Goal: Information Seeking & Learning: Check status

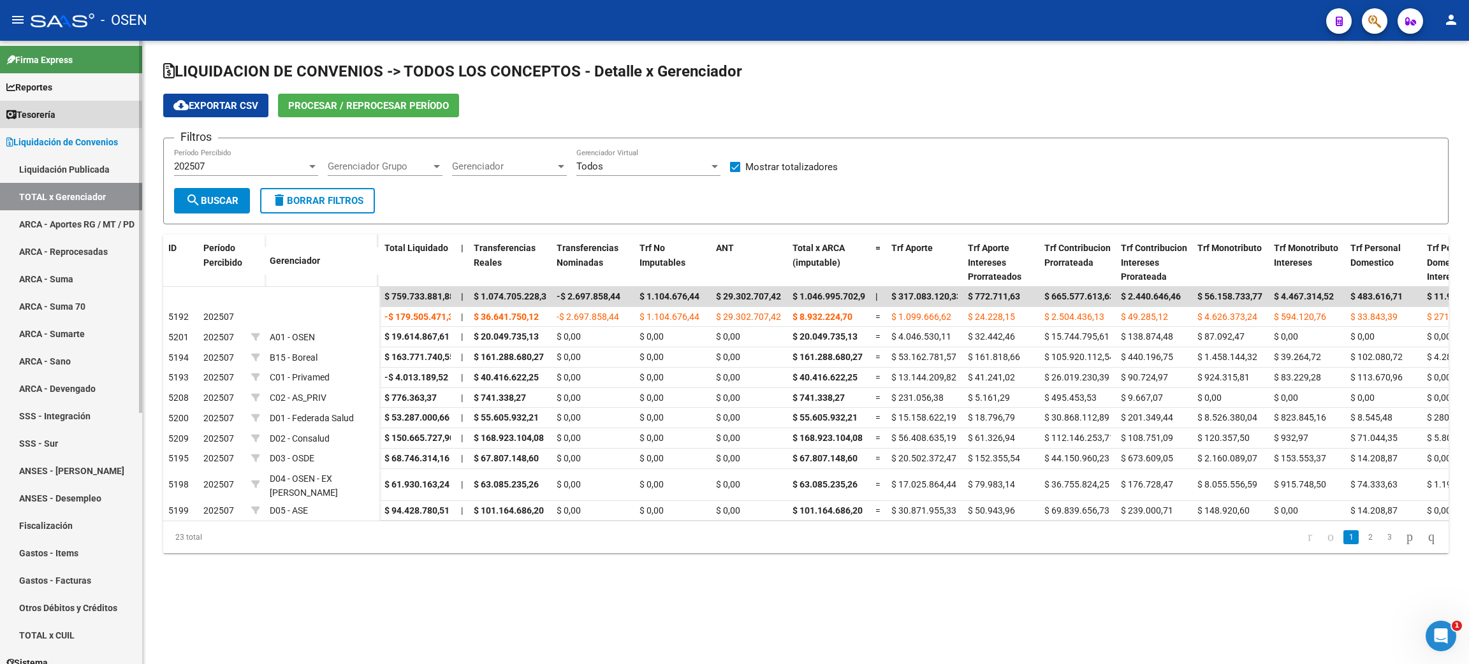
click at [40, 110] on span "Tesorería" at bounding box center [30, 115] width 49 height 14
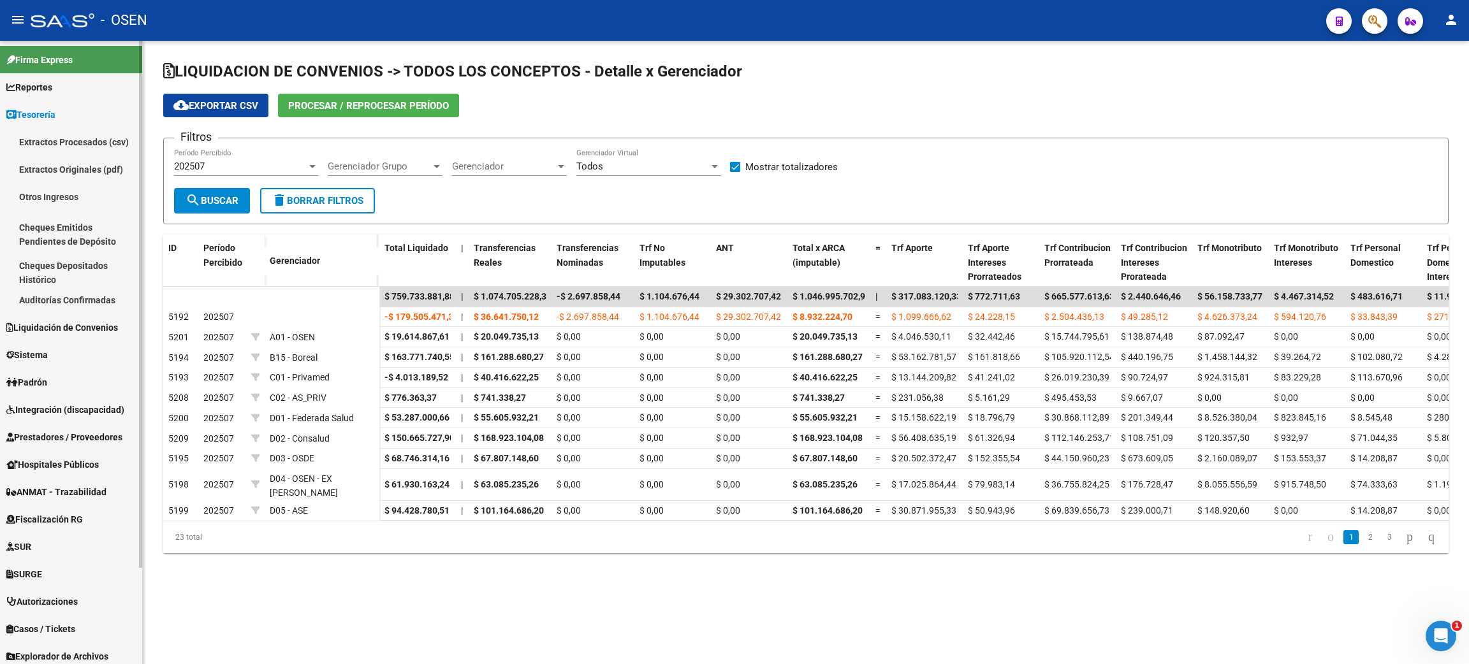
click at [36, 302] on link "Auditorías Confirmadas" at bounding box center [71, 299] width 142 height 27
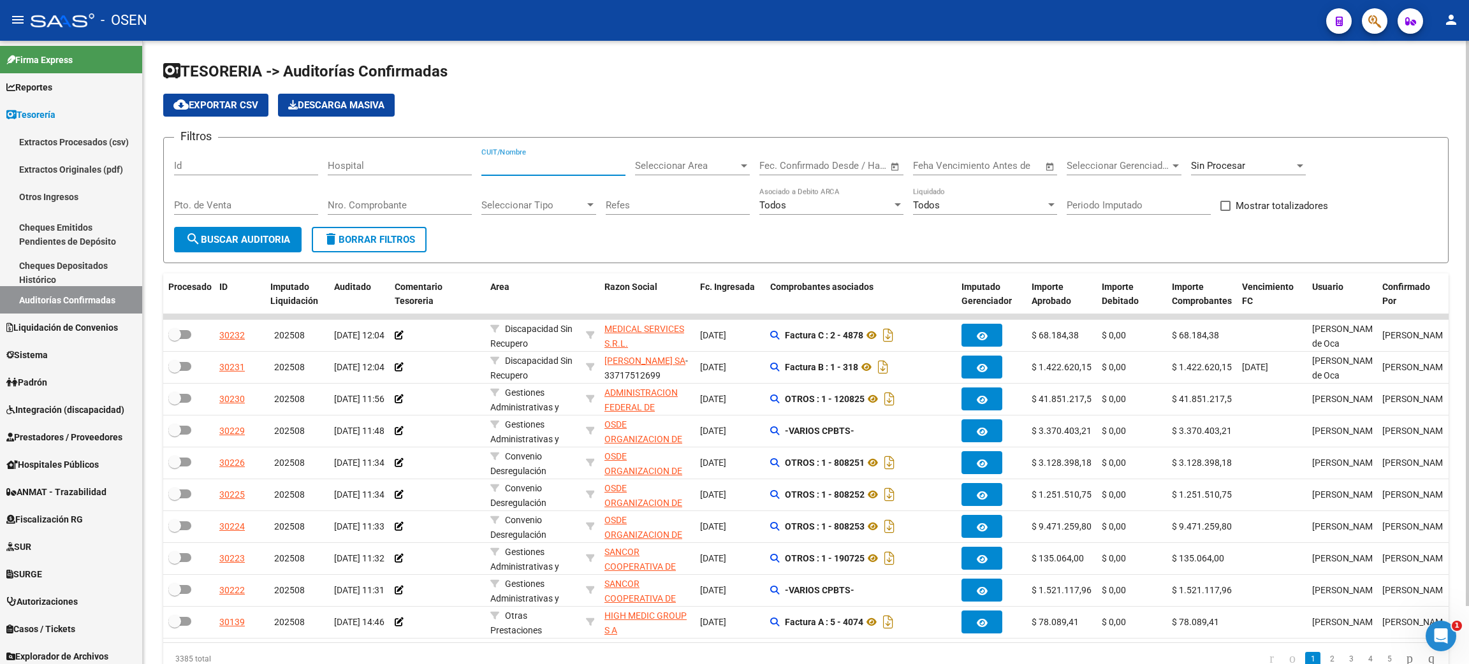
click at [538, 166] on input "CUIT/Nombre" at bounding box center [553, 165] width 144 height 11
paste input "30711560099"
type input "30711560099"
click at [262, 244] on button "search Buscar Auditoria" at bounding box center [238, 240] width 128 height 26
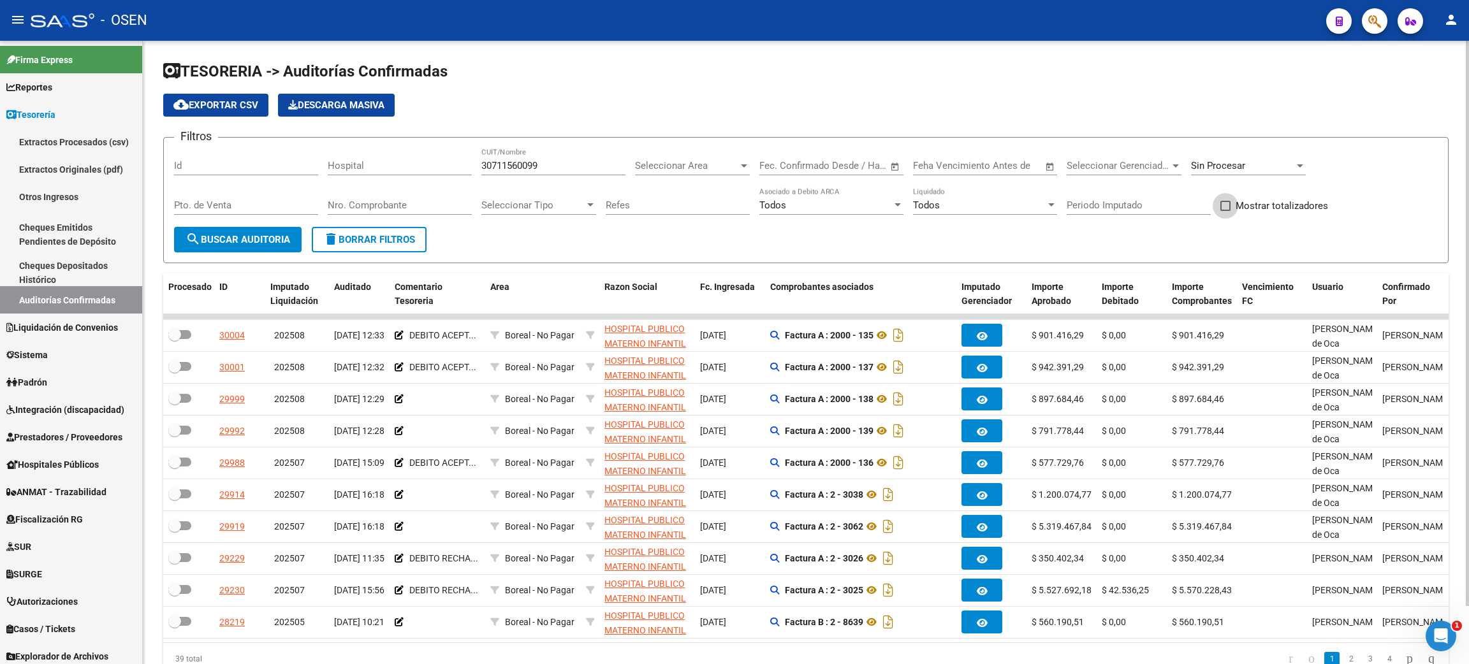
click at [1287, 209] on span "Mostrar totalizadores" at bounding box center [1282, 205] width 92 height 15
click at [1226, 211] on input "Mostrar totalizadores" at bounding box center [1225, 211] width 1 height 1
checkbox input "true"
click at [244, 240] on span "search Buscar Auditoria" at bounding box center [238, 239] width 105 height 11
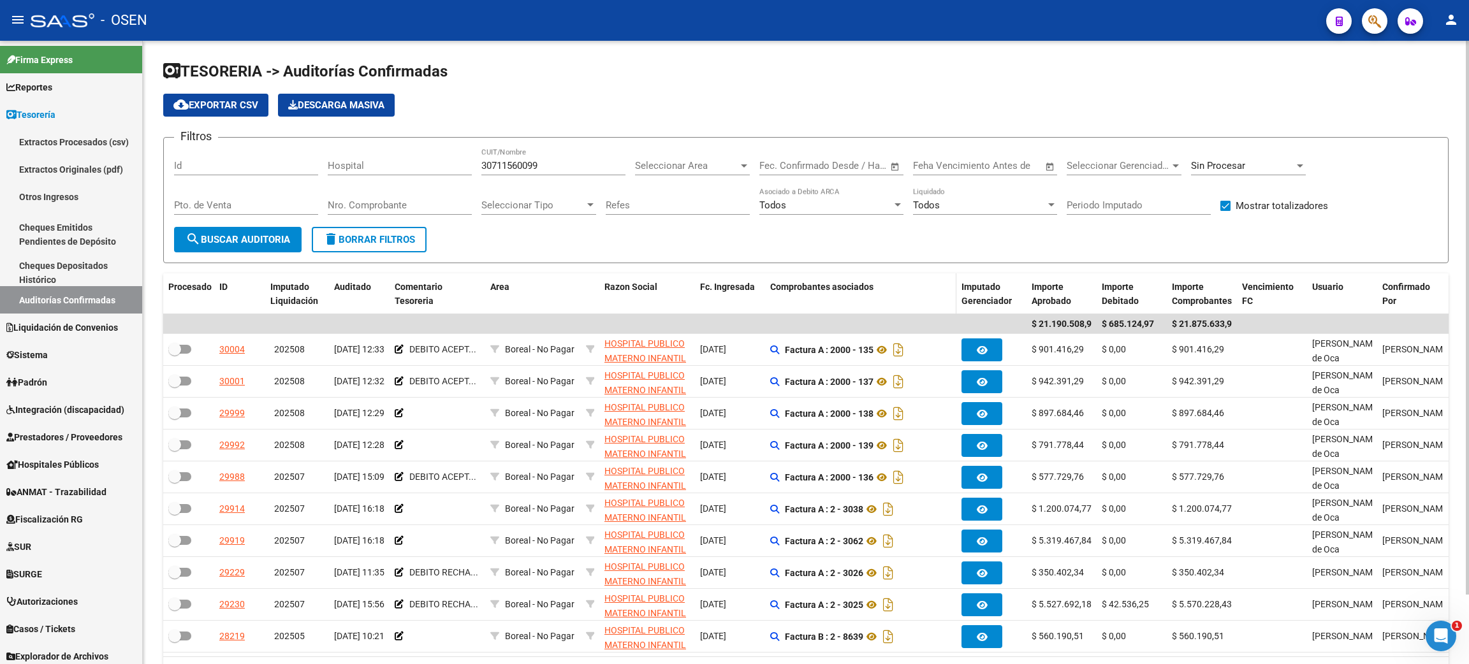
scroll to position [78, 0]
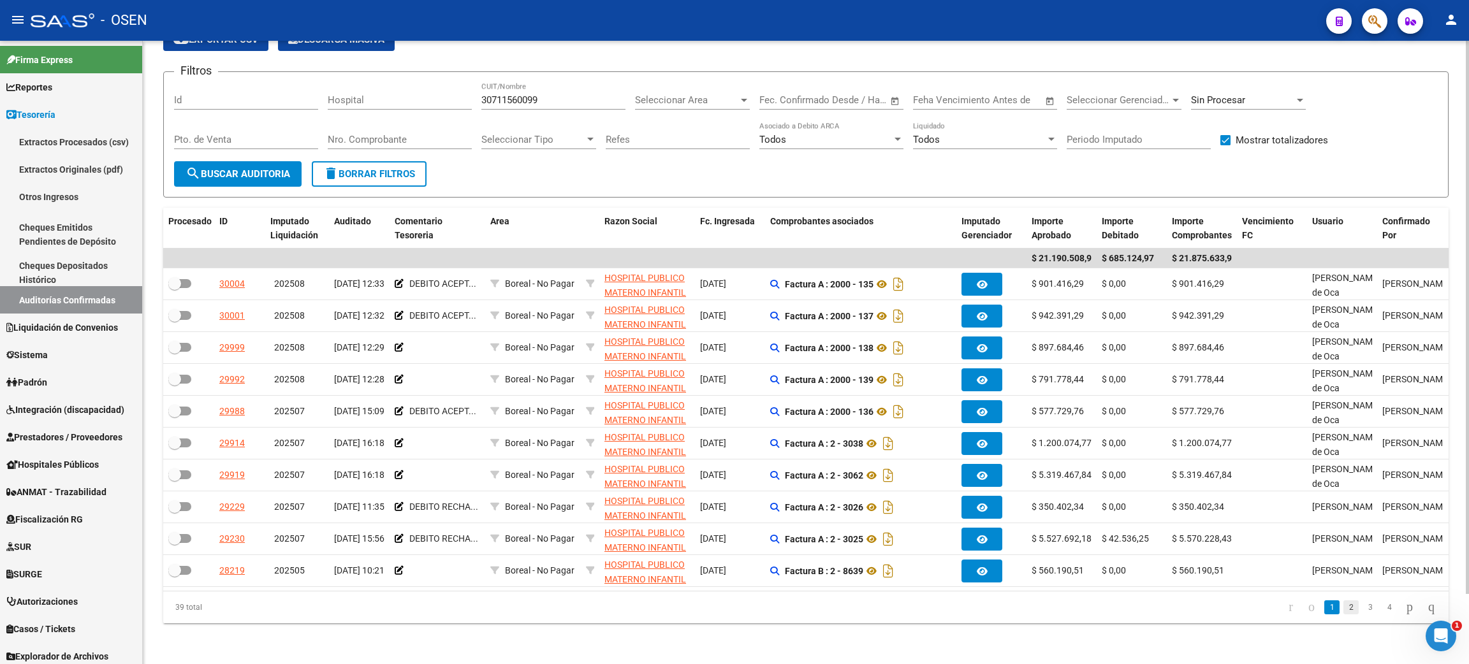
click at [1344, 608] on link "2" at bounding box center [1351, 608] width 15 height 14
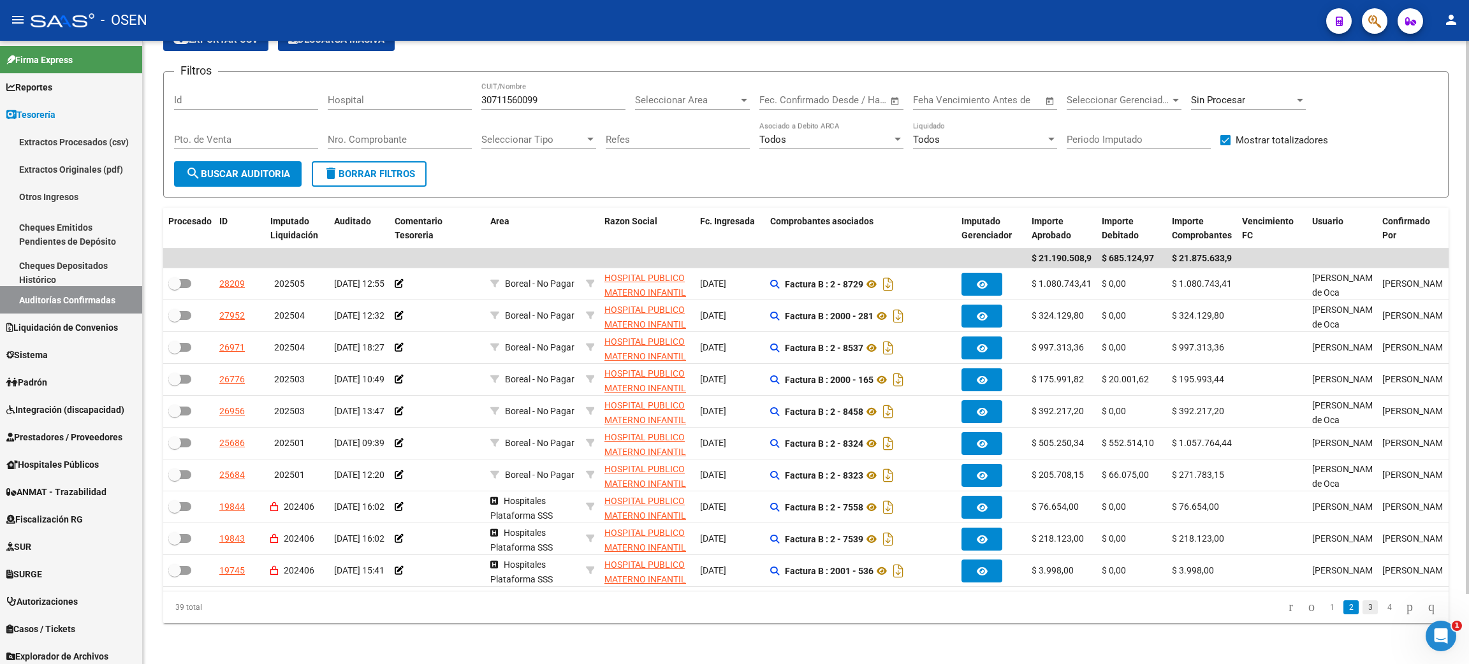
click at [1363, 608] on link "3" at bounding box center [1370, 608] width 15 height 14
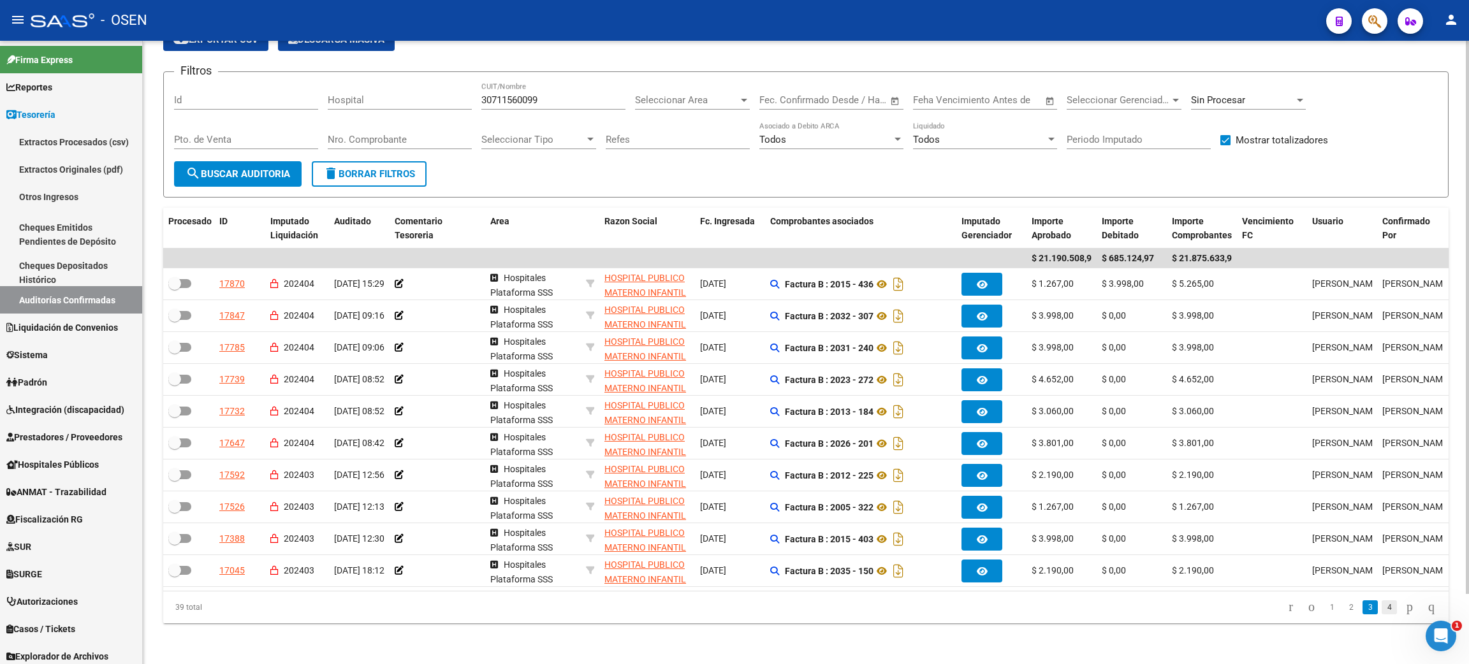
click at [1382, 610] on link "4" at bounding box center [1389, 608] width 15 height 14
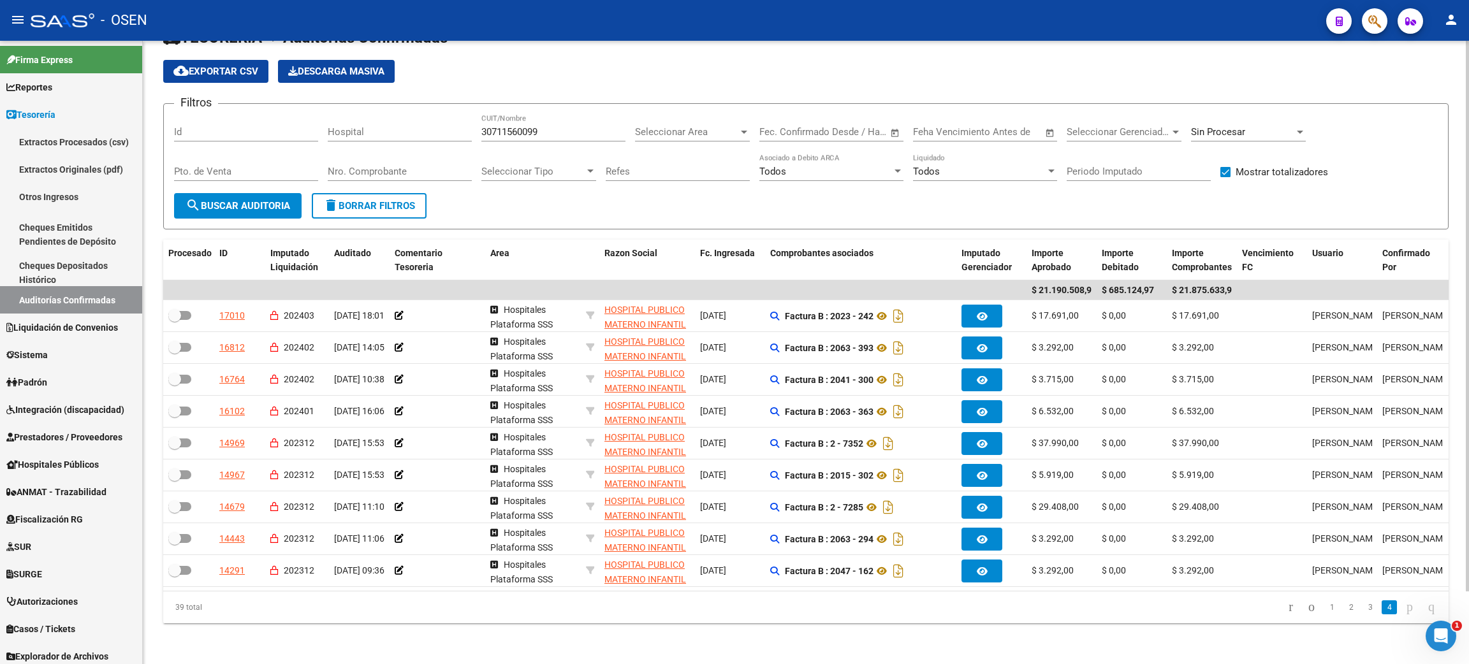
scroll to position [47, 0]
click at [1324, 606] on link "1" at bounding box center [1331, 608] width 15 height 14
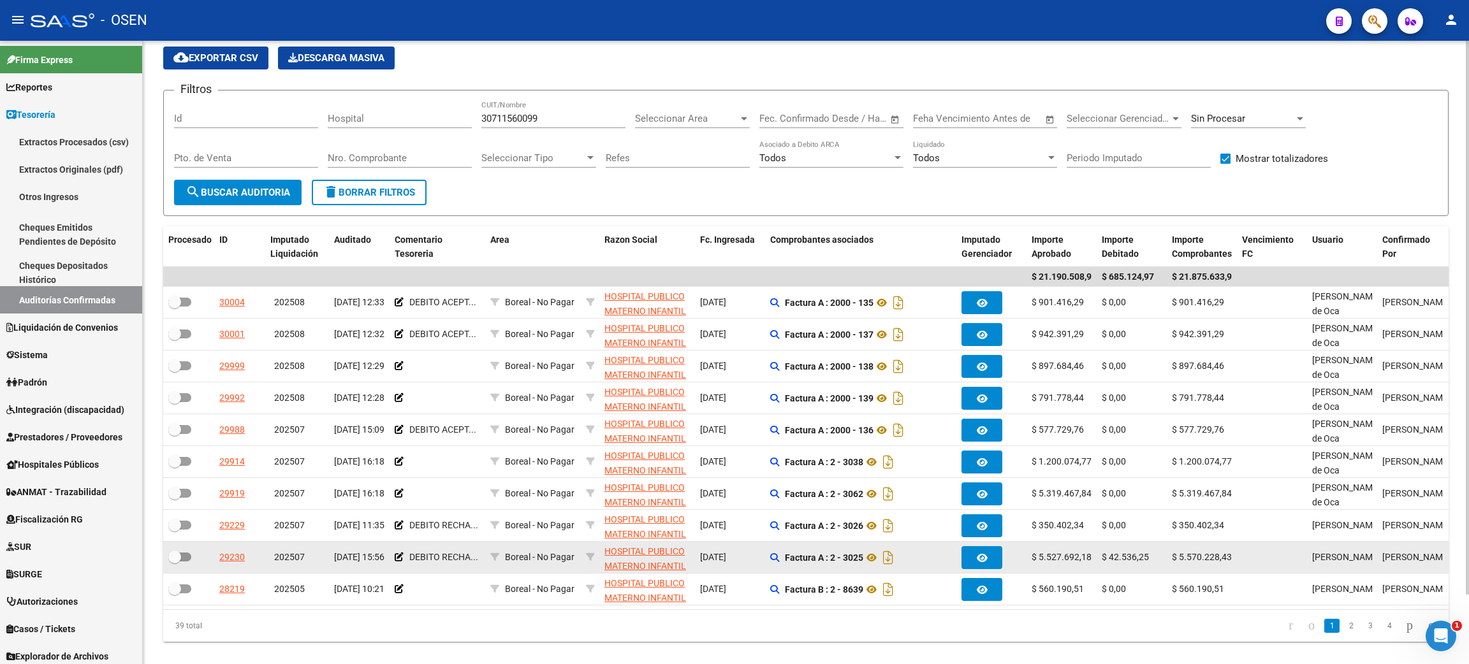
scroll to position [78, 0]
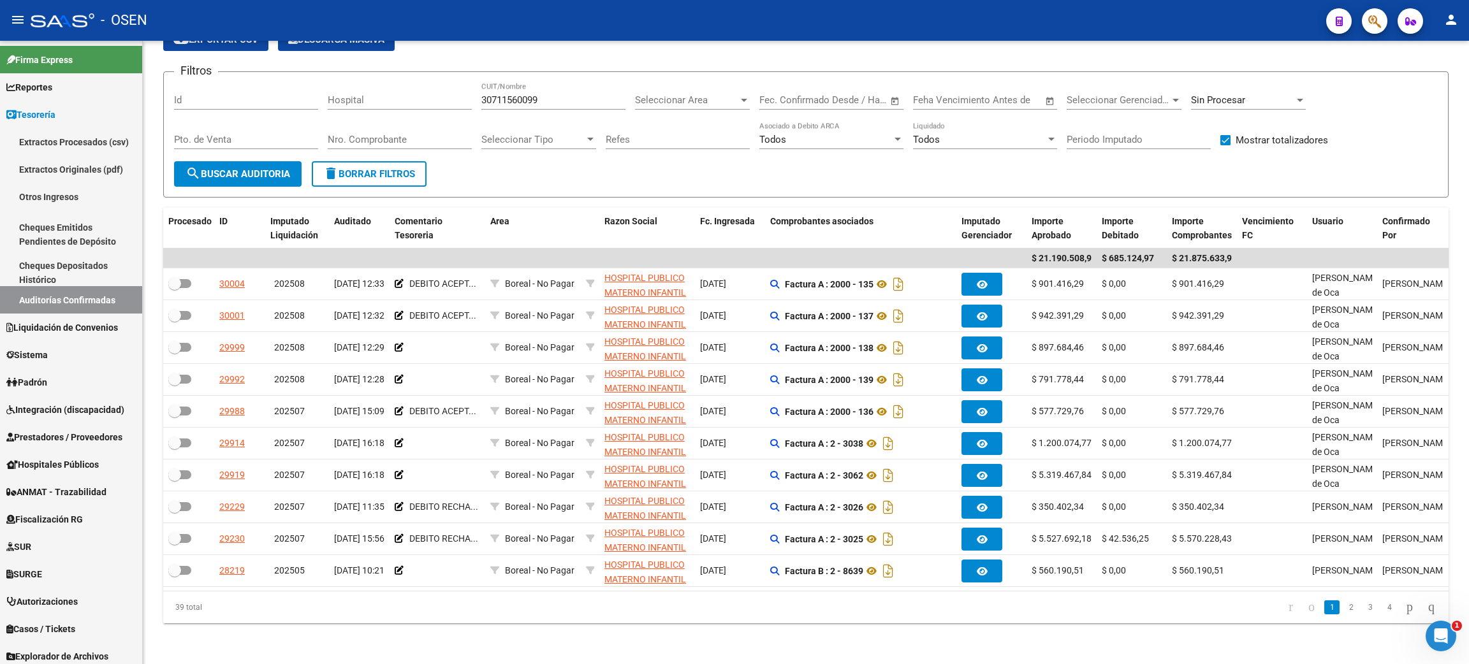
click at [1342, 615] on li "2" at bounding box center [1351, 608] width 19 height 22
click at [1344, 612] on link "2" at bounding box center [1351, 608] width 15 height 14
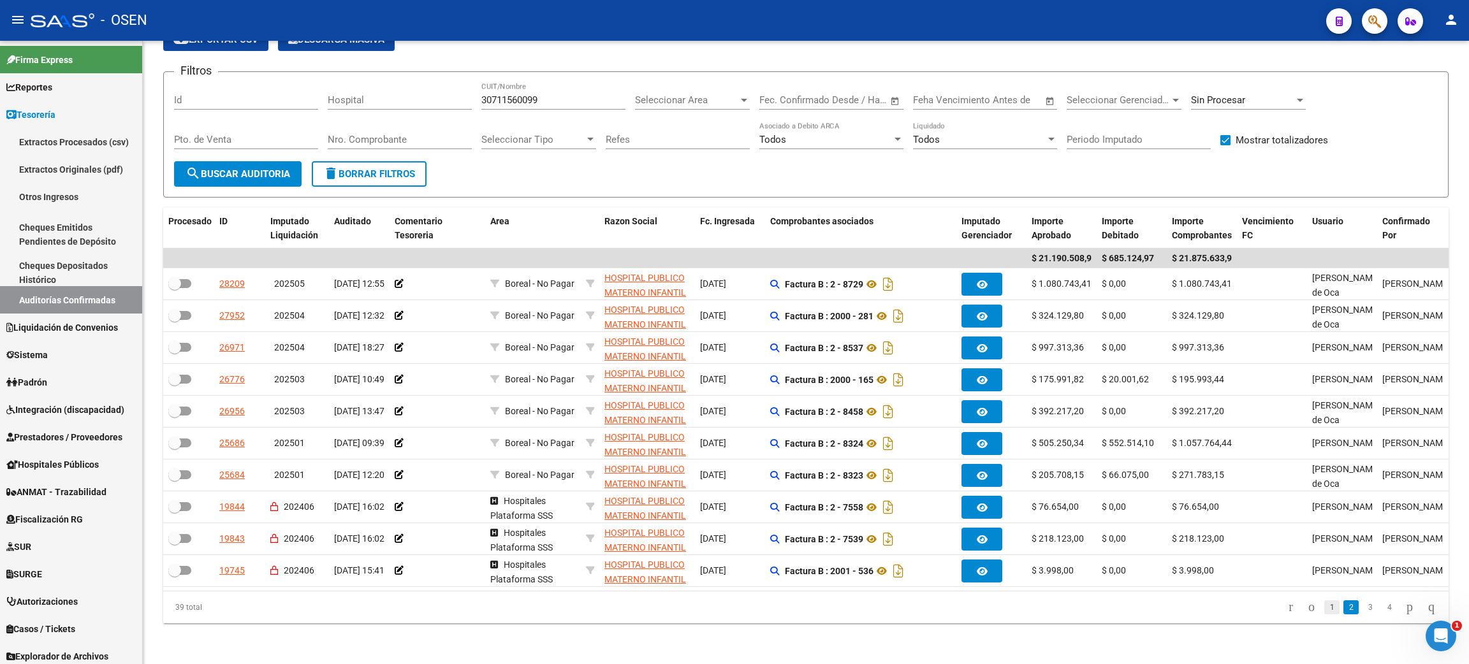
click at [1324, 610] on link "1" at bounding box center [1331, 608] width 15 height 14
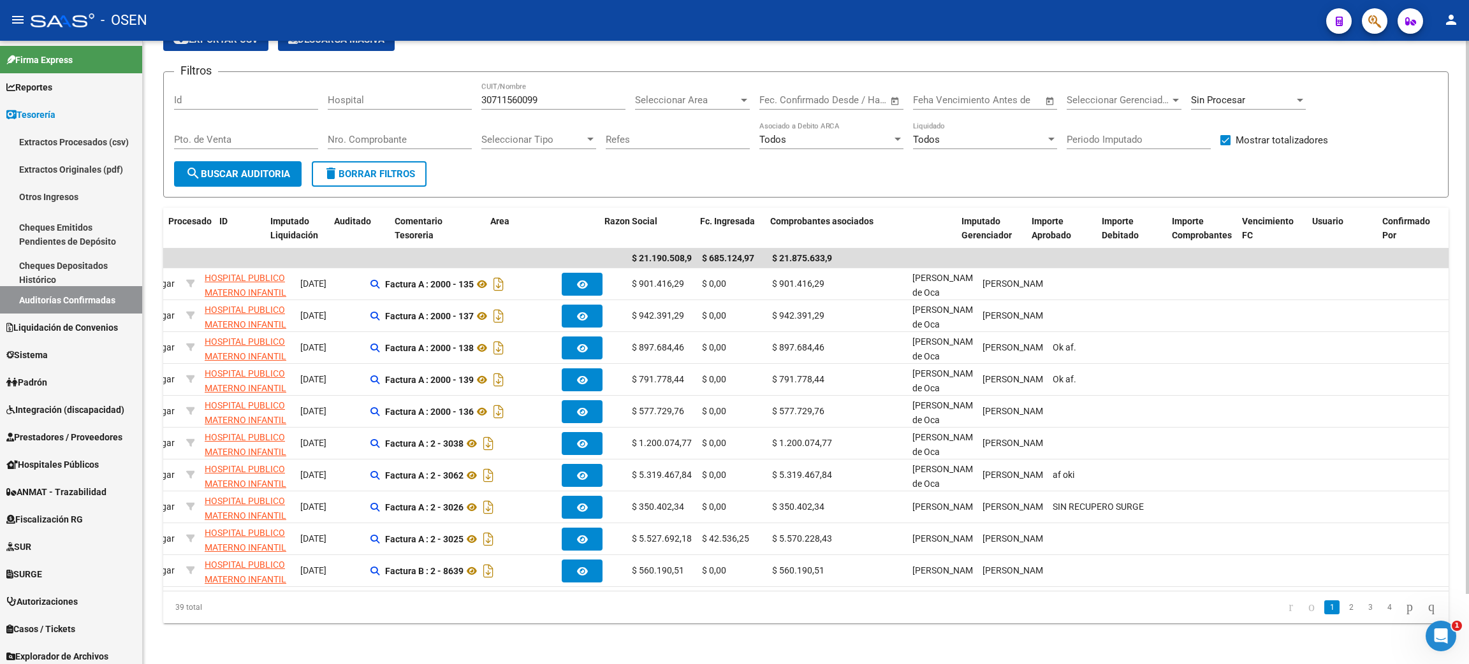
scroll to position [0, 0]
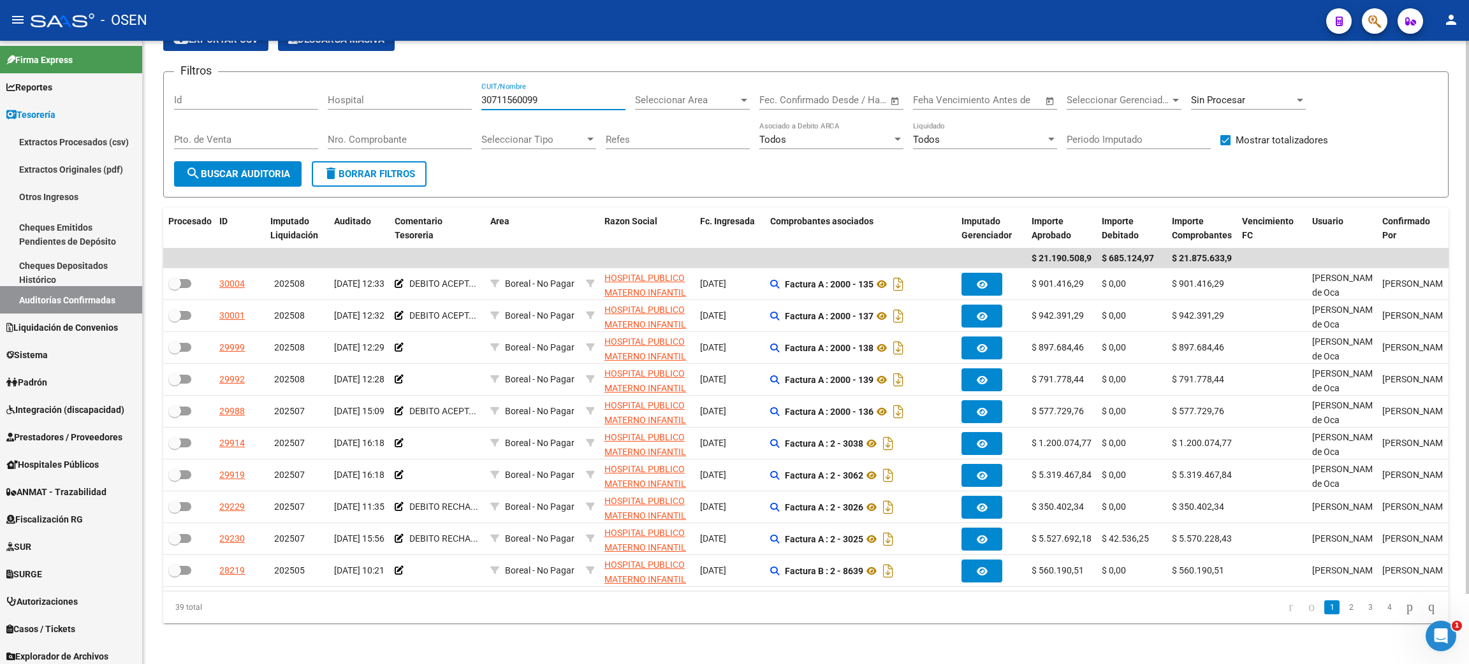
drag, startPoint x: 481, startPoint y: 84, endPoint x: 578, endPoint y: 87, distance: 97.0
click at [578, 94] on input "30711560099" at bounding box center [553, 99] width 144 height 11
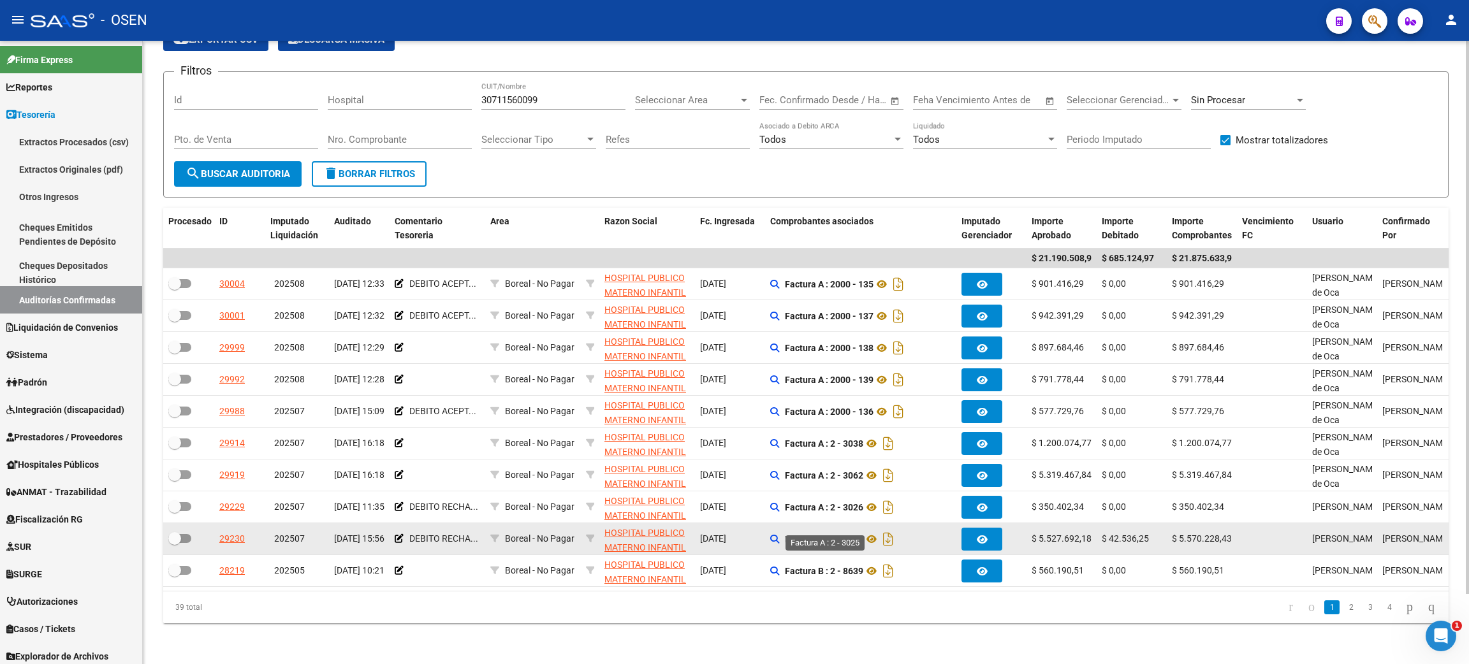
drag, startPoint x: 845, startPoint y: 523, endPoint x: 862, endPoint y: 523, distance: 17.2
click at [862, 534] on strong "Factura A : 2 - 3025" at bounding box center [824, 539] width 78 height 10
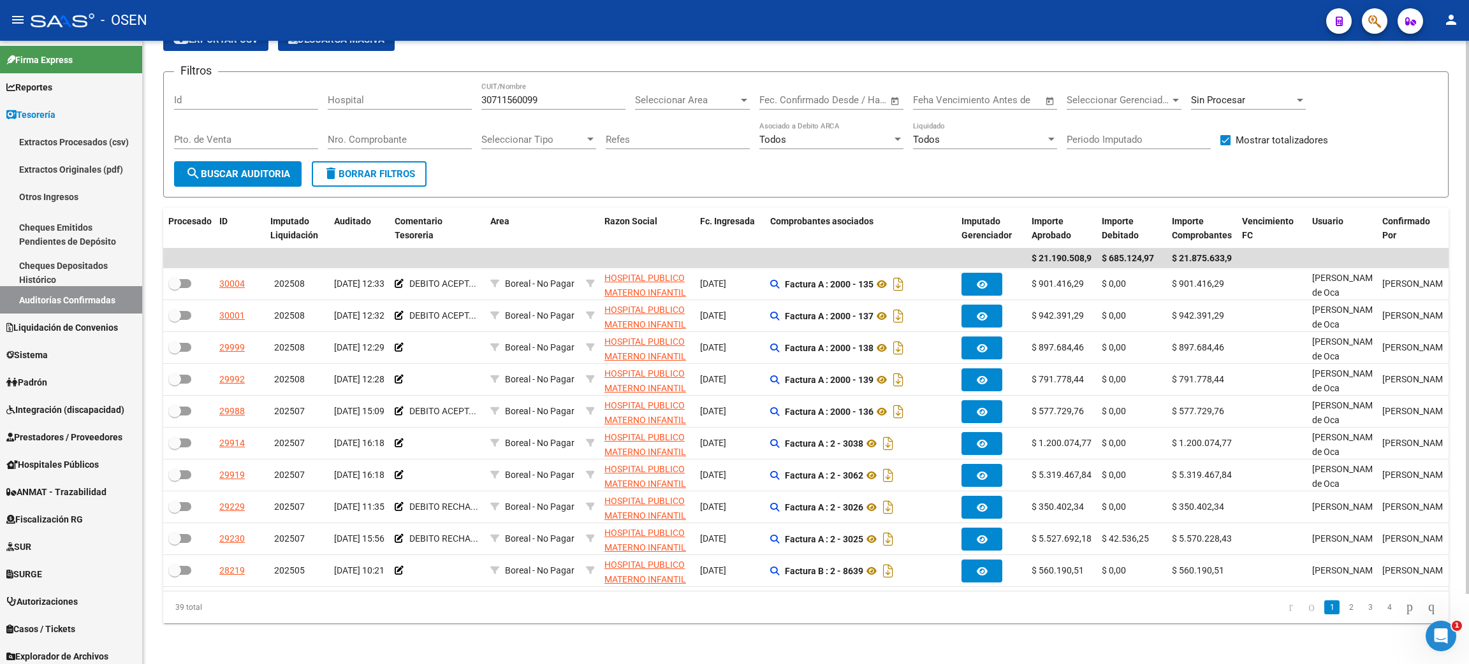
drag, startPoint x: 793, startPoint y: 624, endPoint x: 787, endPoint y: 644, distance: 21.4
click at [793, 623] on div "TESORERIA -> Auditorías Confirmadas cloud_download Exportar CSV Descarga Masiva…" at bounding box center [805, 310] width 1285 height 628
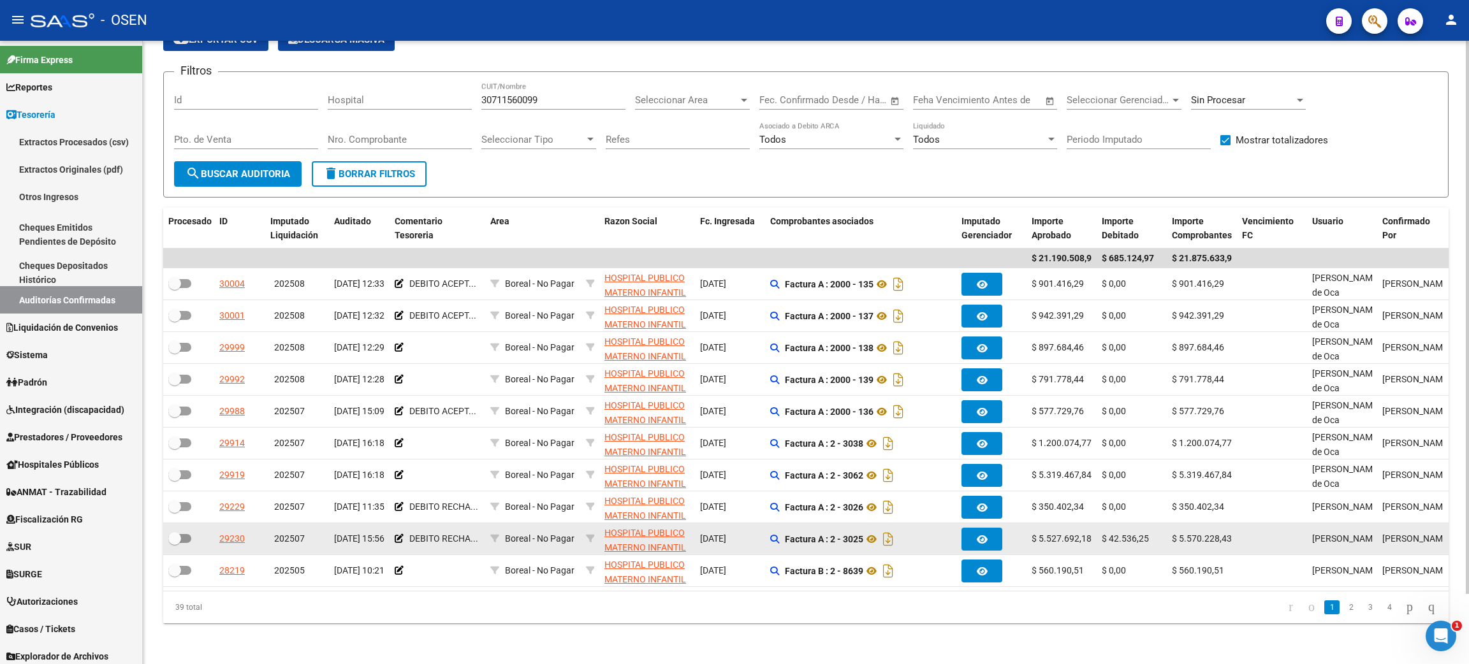
drag, startPoint x: 783, startPoint y: 527, endPoint x: 863, endPoint y: 531, distance: 79.8
click at [863, 531] on div "Factura A : 2 - 3025" at bounding box center [860, 539] width 181 height 20
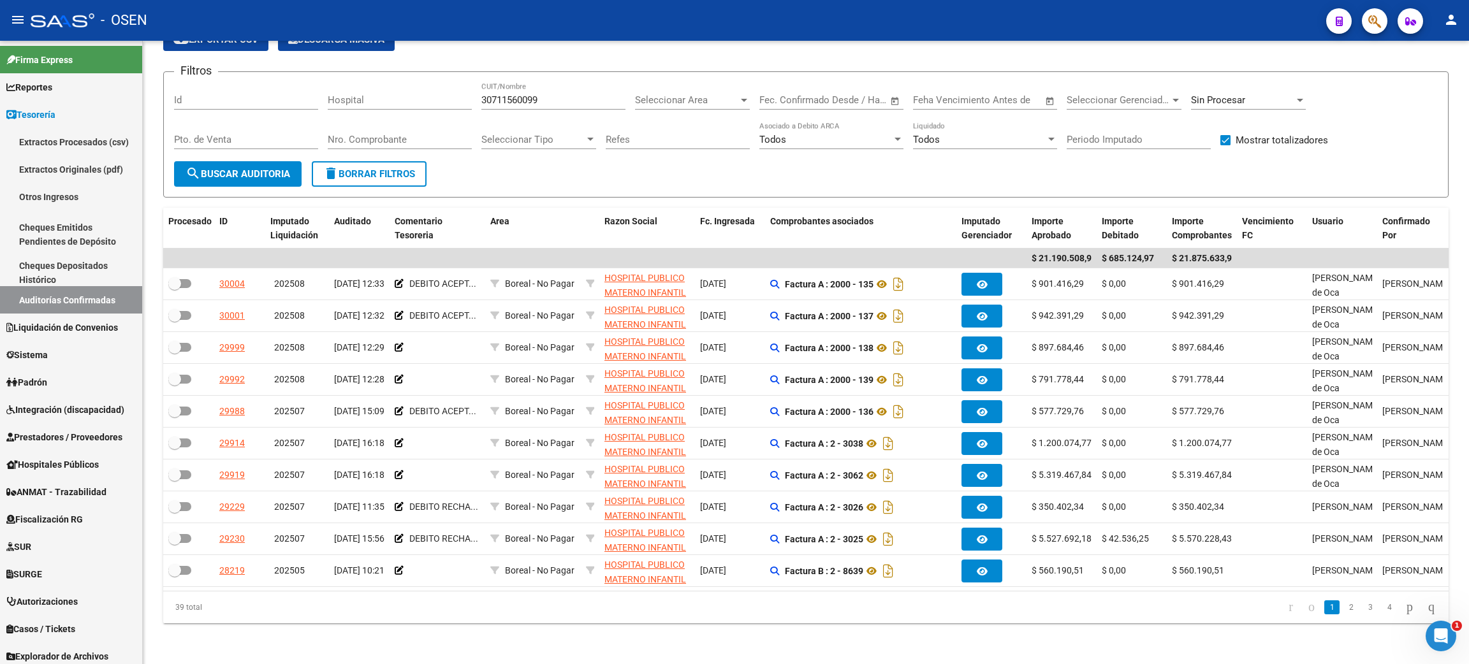
copy div "Factura A : 2 - 3025"
drag, startPoint x: 339, startPoint y: 161, endPoint x: 412, endPoint y: 170, distance: 73.3
click at [339, 168] on span "delete Borrar Filtros" at bounding box center [369, 173] width 92 height 11
checkbox input "false"
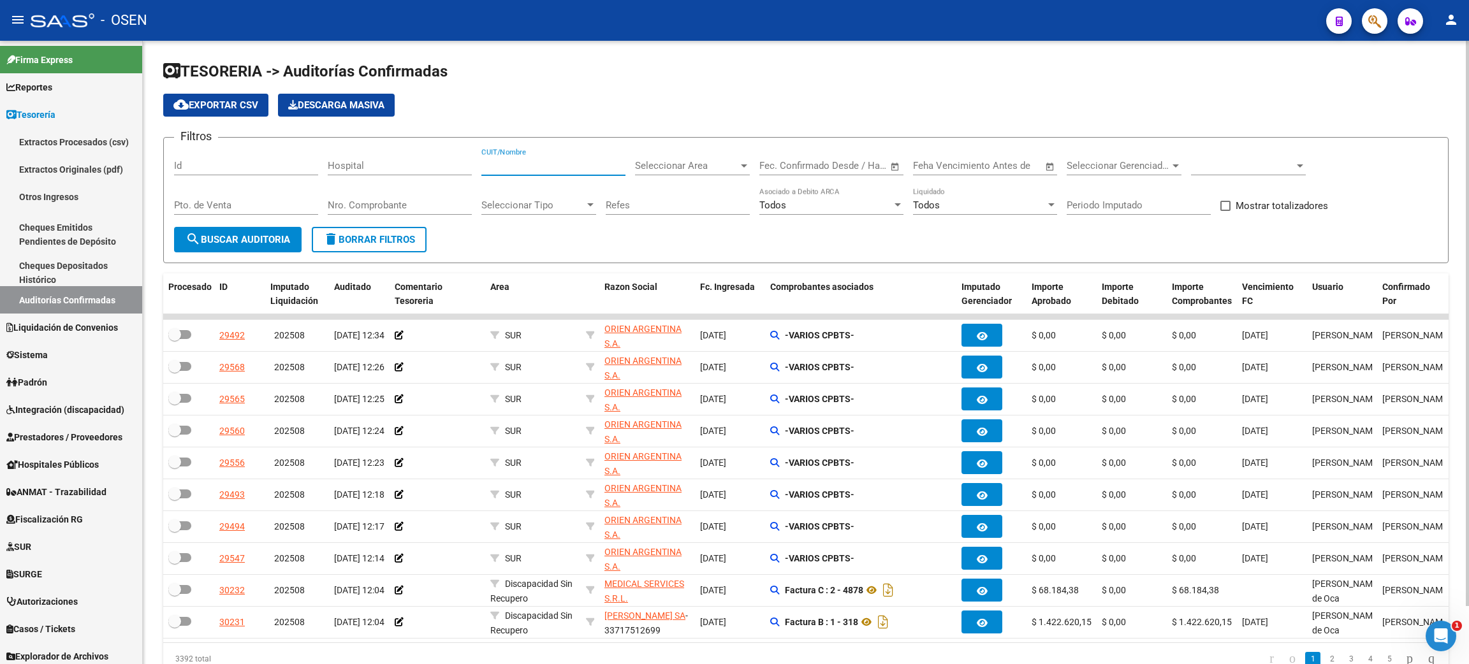
click at [553, 162] on input "CUIT/Nombre" at bounding box center [553, 165] width 144 height 11
type input "h"
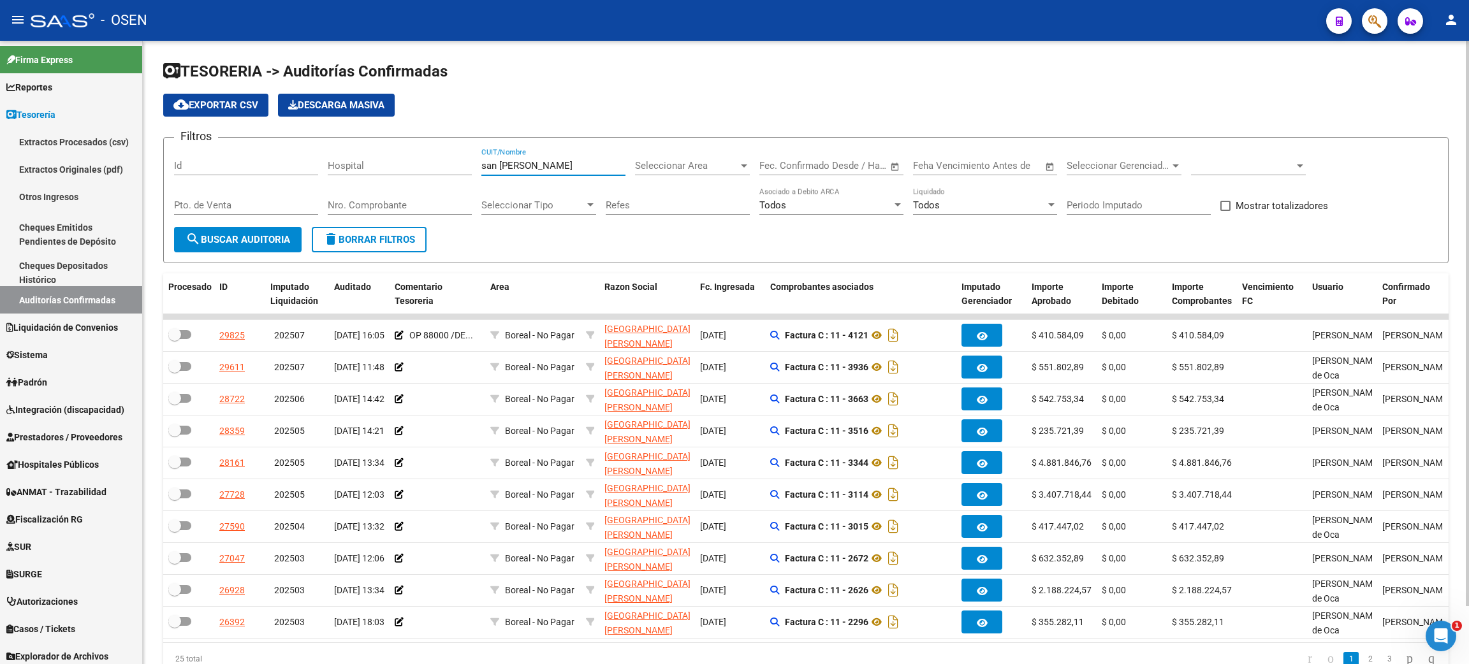
type input "san [PERSON_NAME]"
click at [1245, 160] on span at bounding box center [1242, 165] width 103 height 11
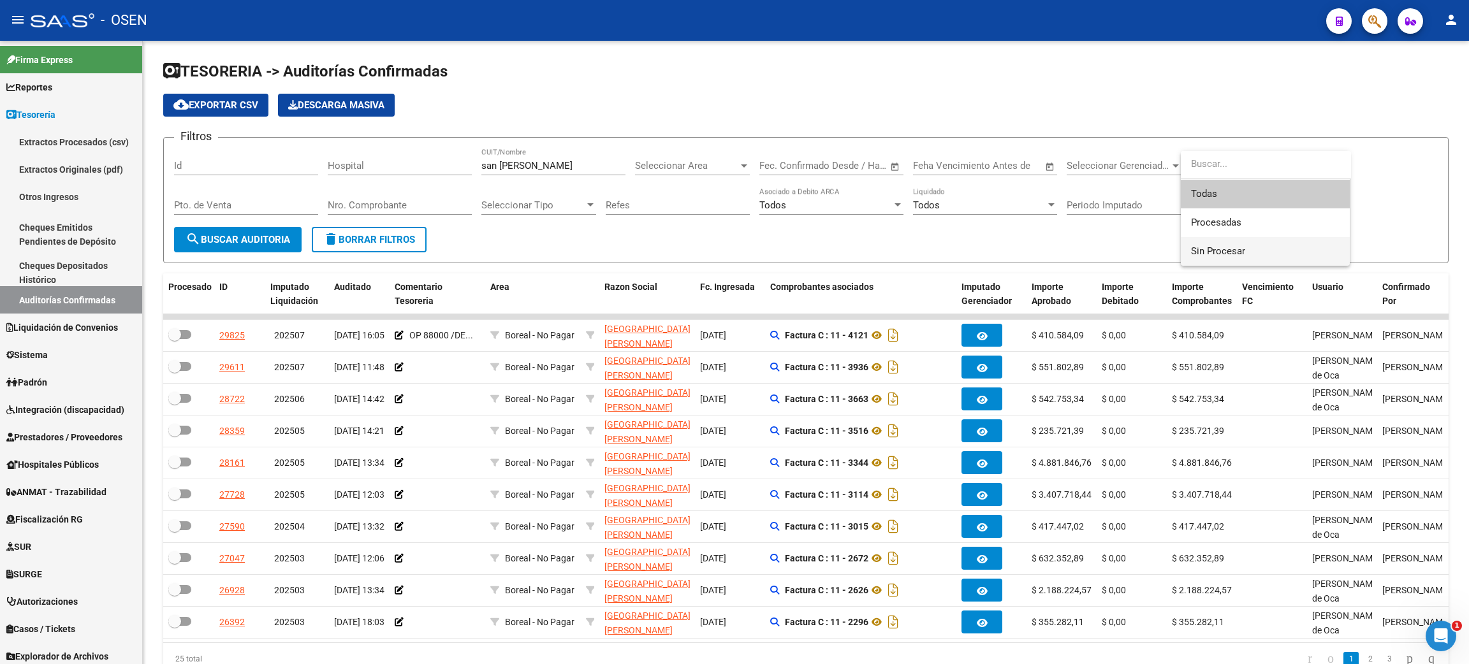
click at [1208, 242] on span "Sin Procesar" at bounding box center [1265, 251] width 149 height 29
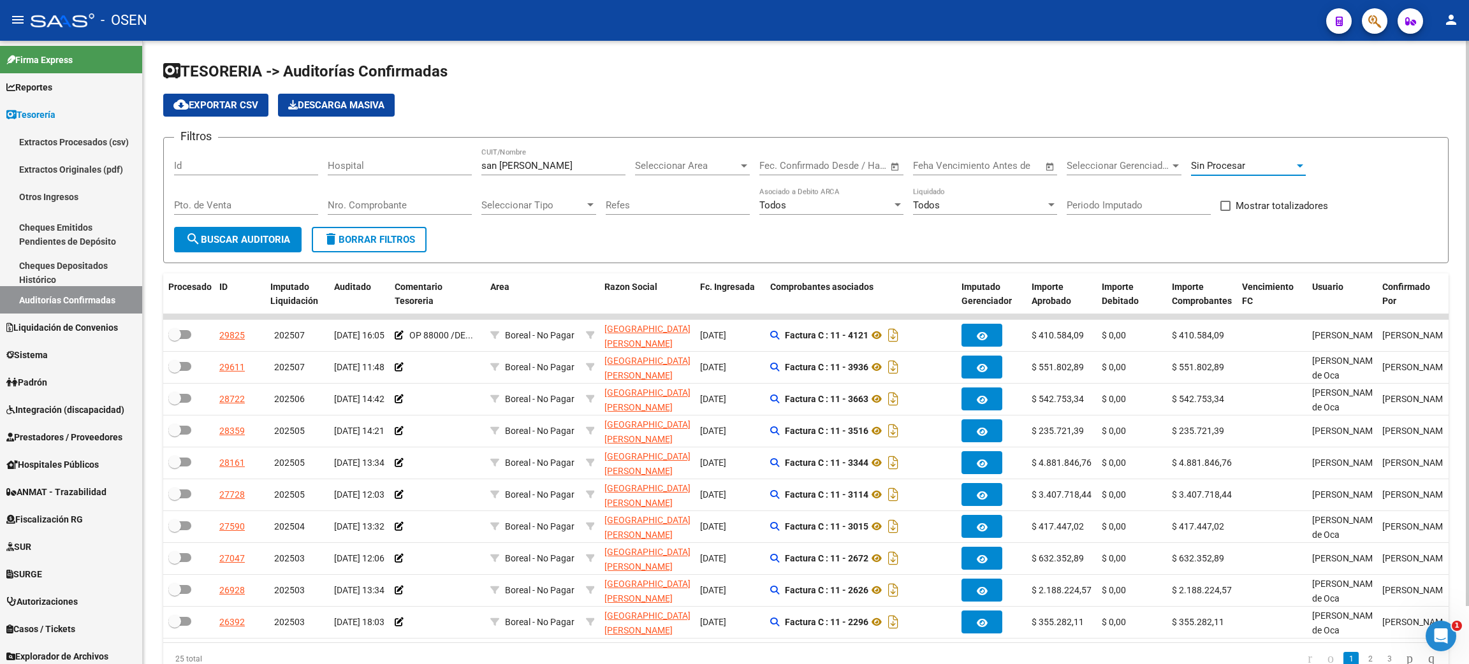
click at [200, 235] on span "search Buscar Auditoria" at bounding box center [238, 239] width 105 height 11
click at [1312, 198] on span "Mostrar totalizadores" at bounding box center [1282, 205] width 92 height 15
click at [1226, 211] on input "Mostrar totalizadores" at bounding box center [1225, 211] width 1 height 1
checkbox input "true"
click at [200, 231] on mat-icon "search" at bounding box center [193, 238] width 15 height 15
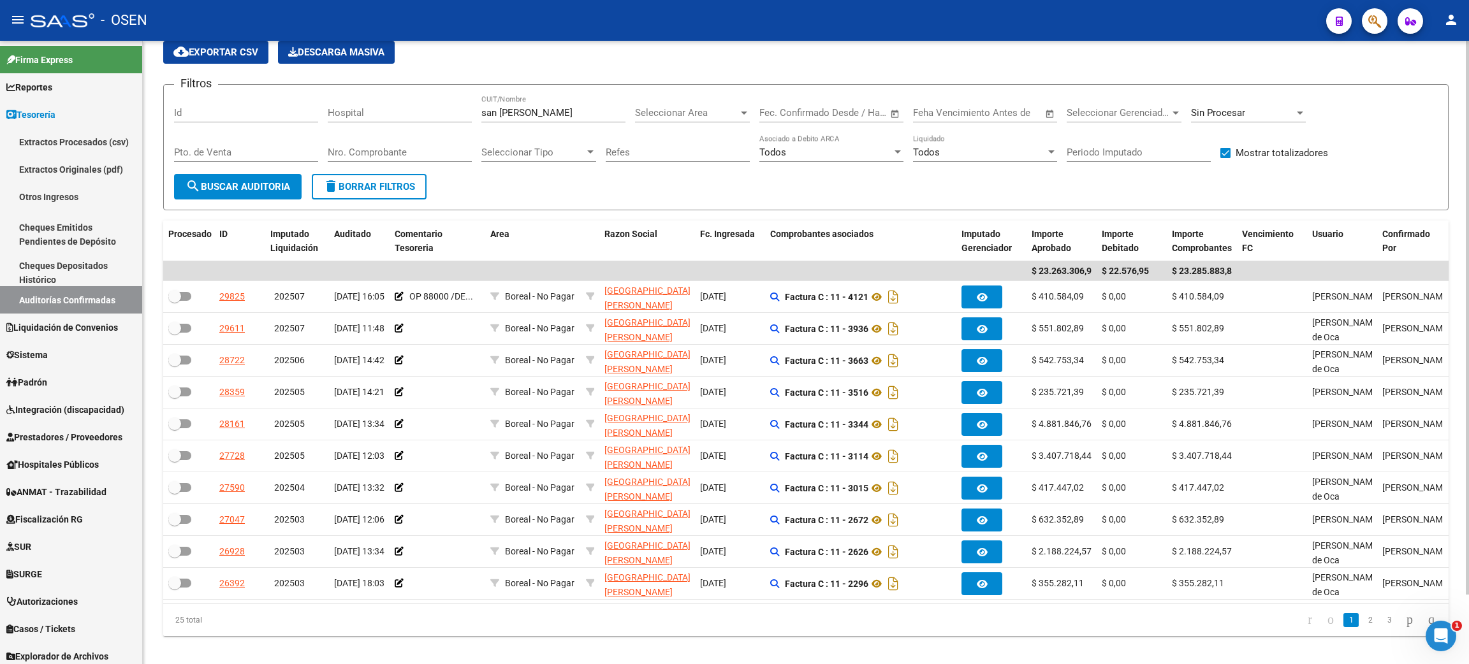
scroll to position [78, 0]
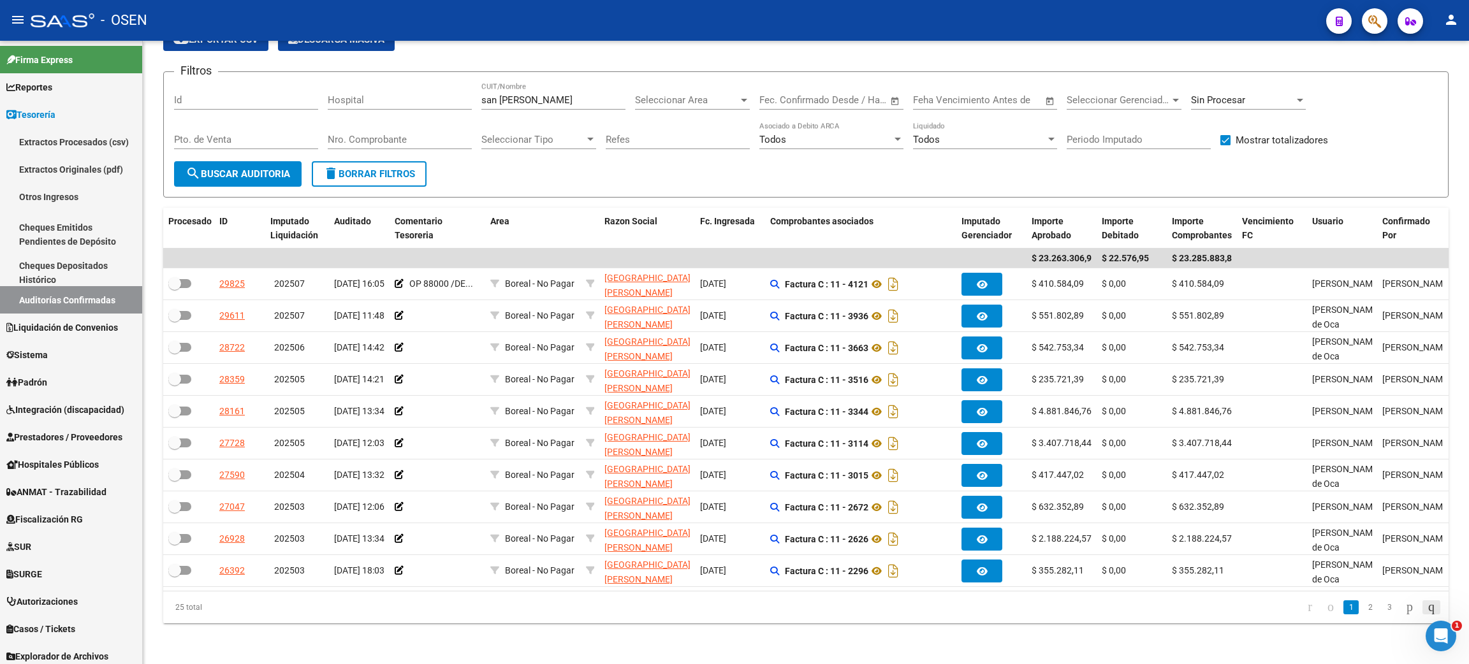
click at [1426, 606] on icon "go to last page" at bounding box center [1431, 606] width 10 height 15
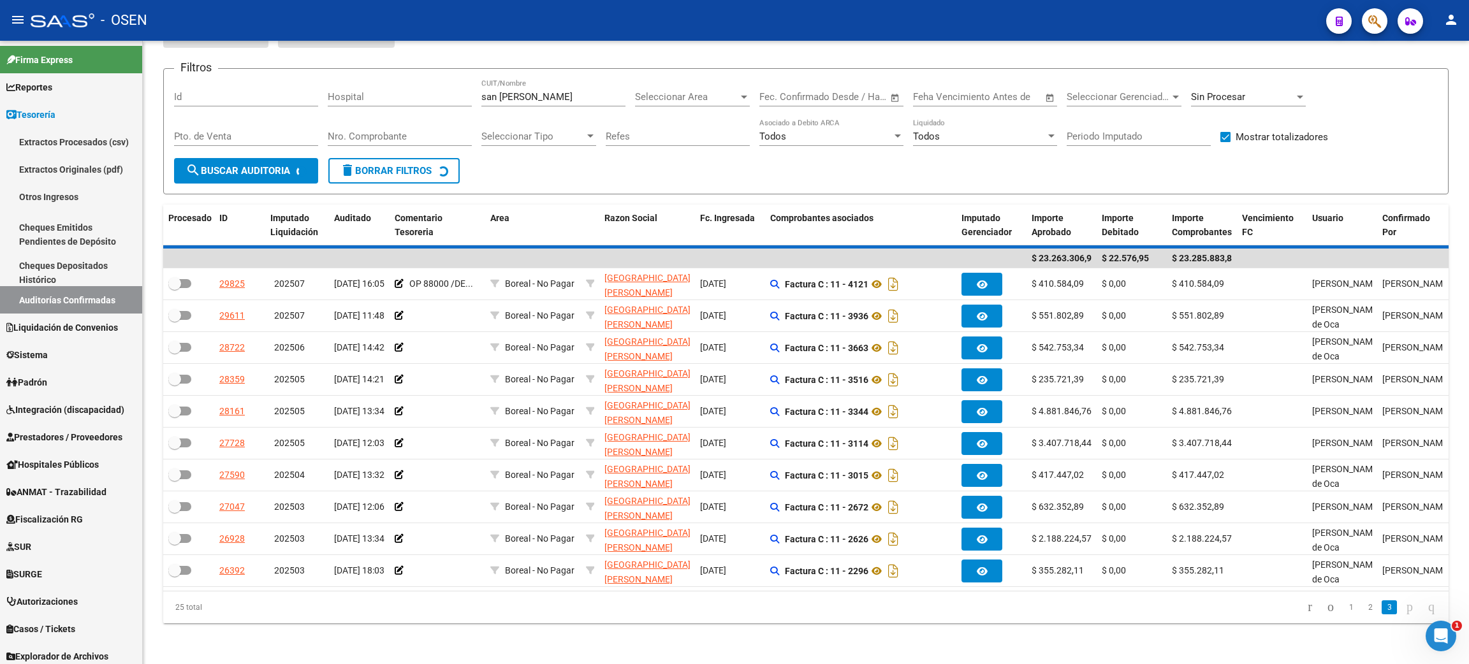
scroll to position [0, 0]
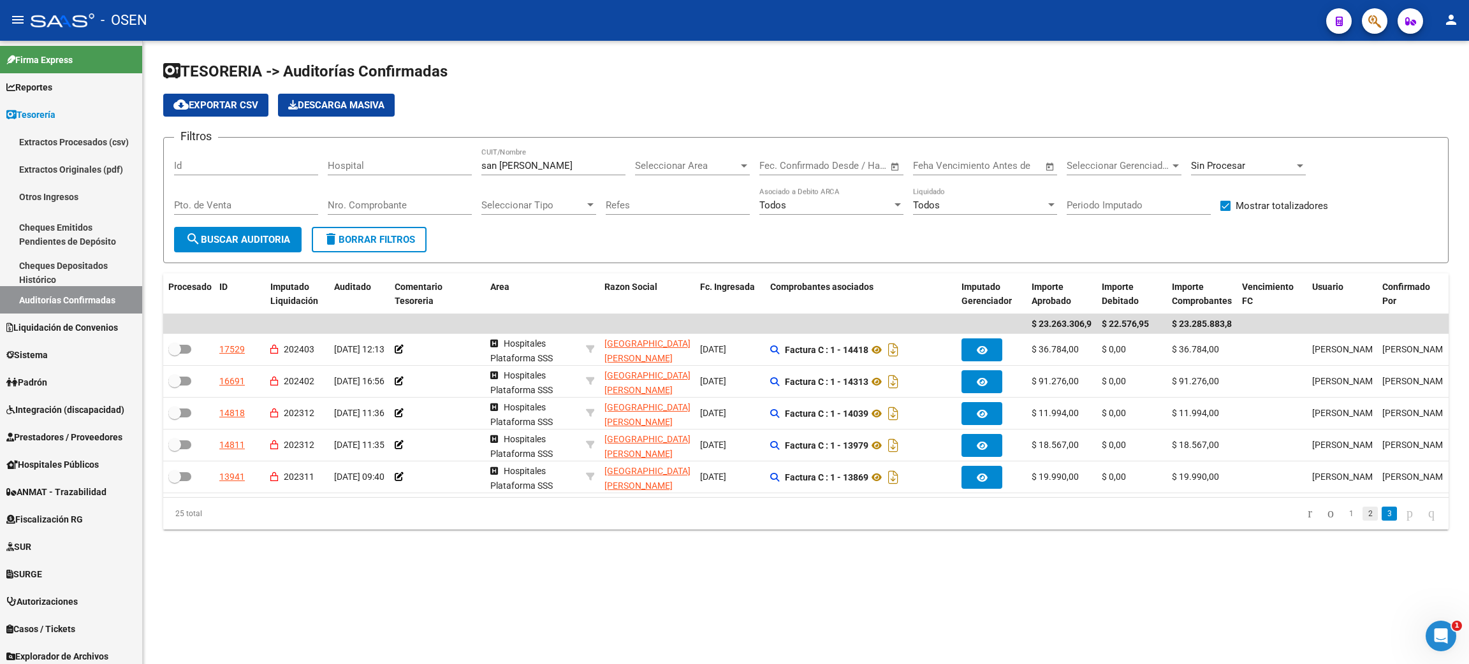
click at [1363, 521] on link "2" at bounding box center [1370, 514] width 15 height 14
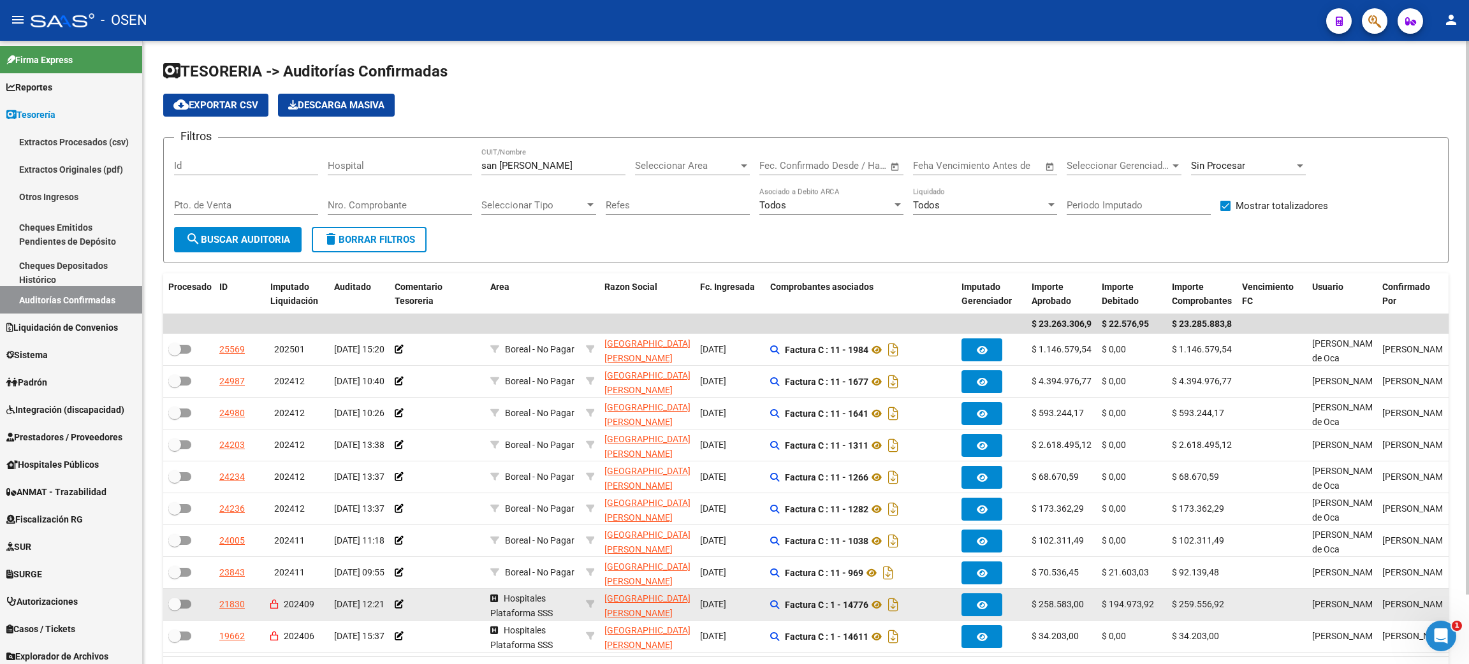
scroll to position [78, 0]
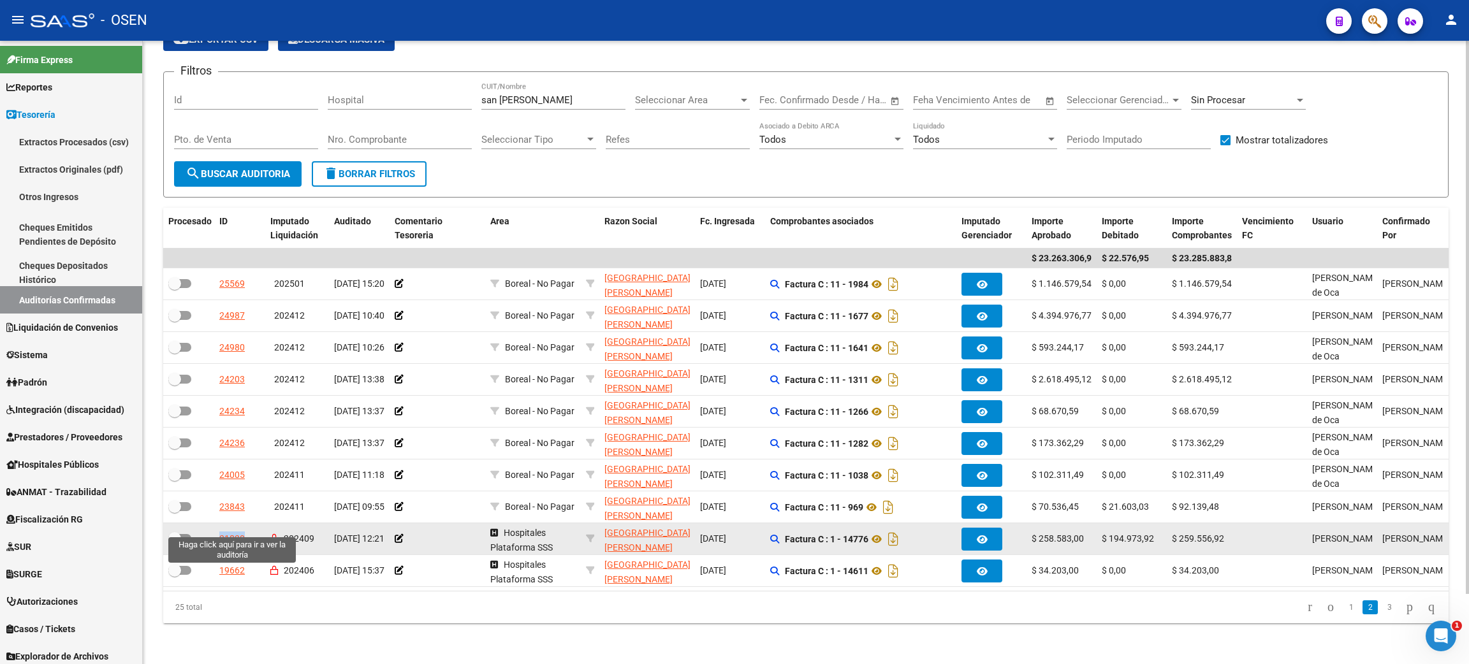
click at [235, 532] on div "21830" at bounding box center [232, 539] width 26 height 15
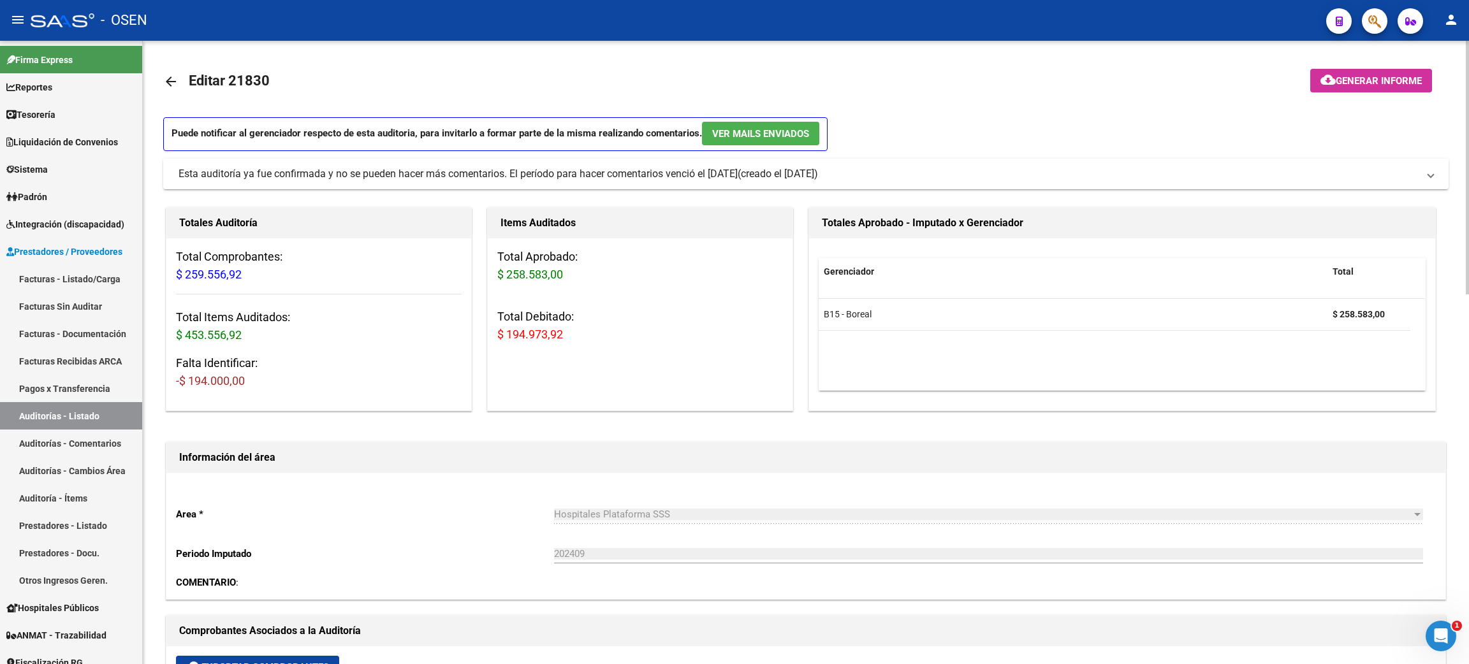
click at [170, 82] on mat-icon "arrow_back" at bounding box center [170, 81] width 15 height 15
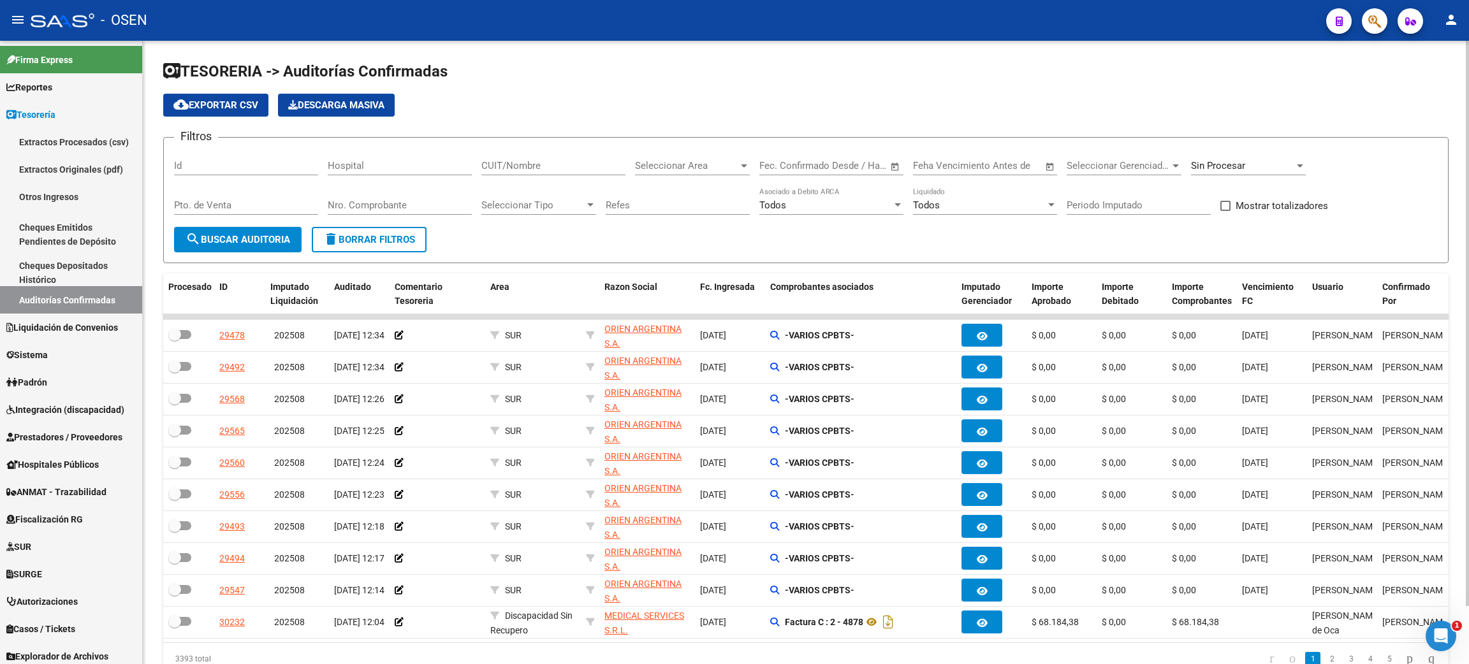
click at [520, 165] on input "CUIT/Nombre" at bounding box center [553, 165] width 144 height 11
type input "[GEOGRAPHIC_DATA][PERSON_NAME]"
click at [258, 237] on span "search Buscar Auditoria" at bounding box center [238, 239] width 105 height 11
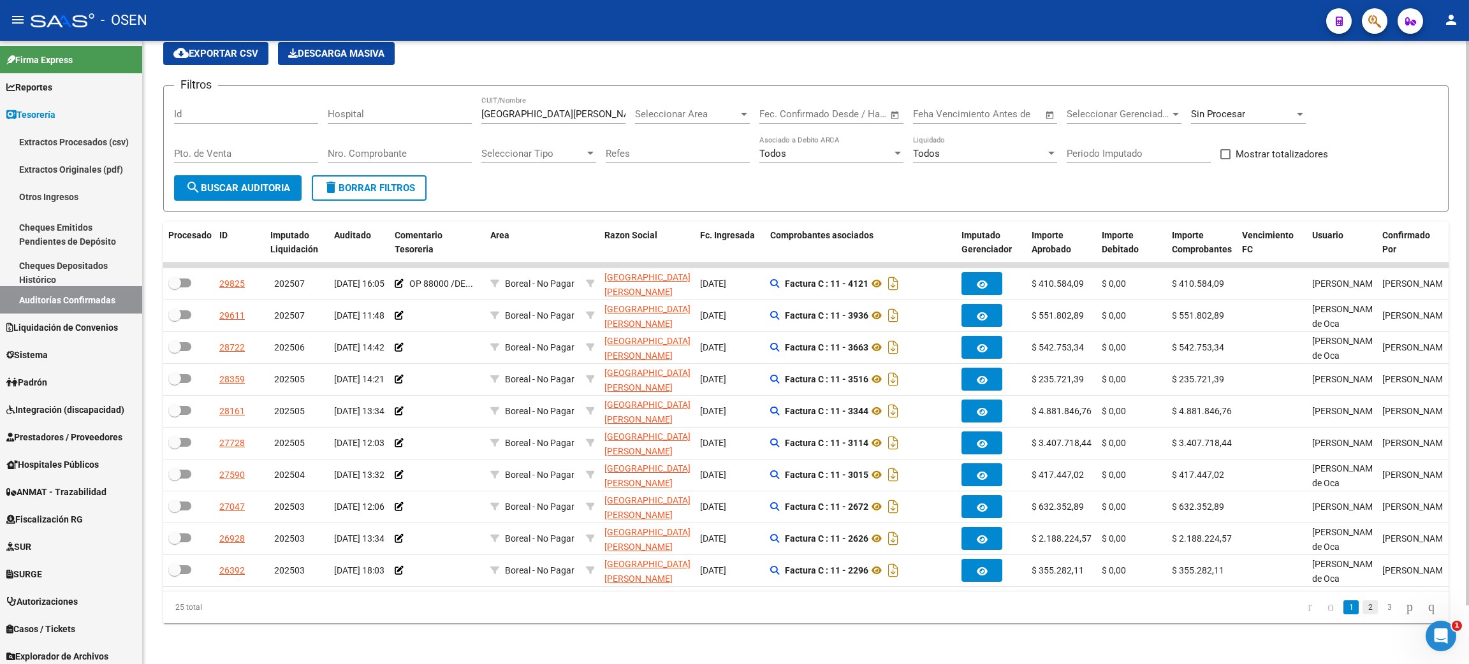
click at [1363, 610] on link "2" at bounding box center [1370, 608] width 15 height 14
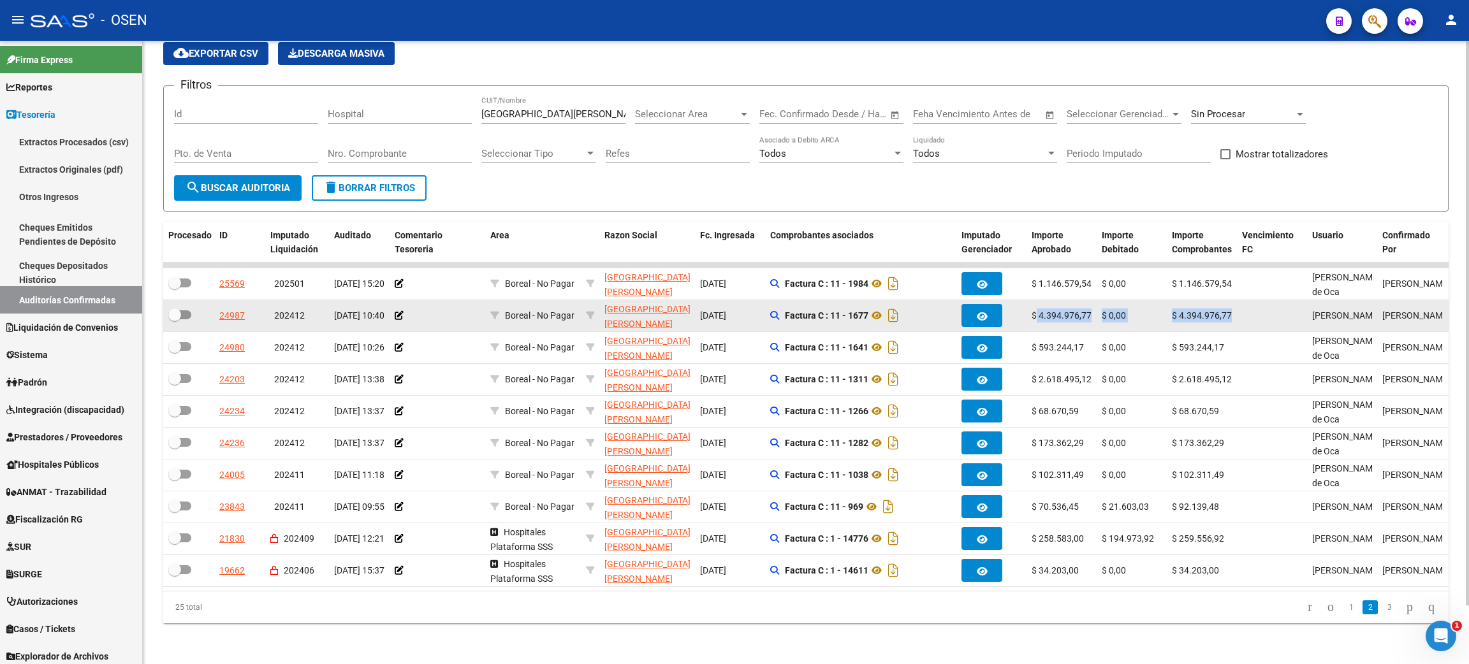
drag, startPoint x: 1066, startPoint y: 302, endPoint x: 1238, endPoint y: 305, distance: 172.2
click at [1238, 305] on div "24987 202412 [DATE] 10:40 Boreal - [GEOGRAPHIC_DATA] [GEOGRAPHIC_DATA][PERSON_N…" at bounding box center [1006, 316] width 1686 height 32
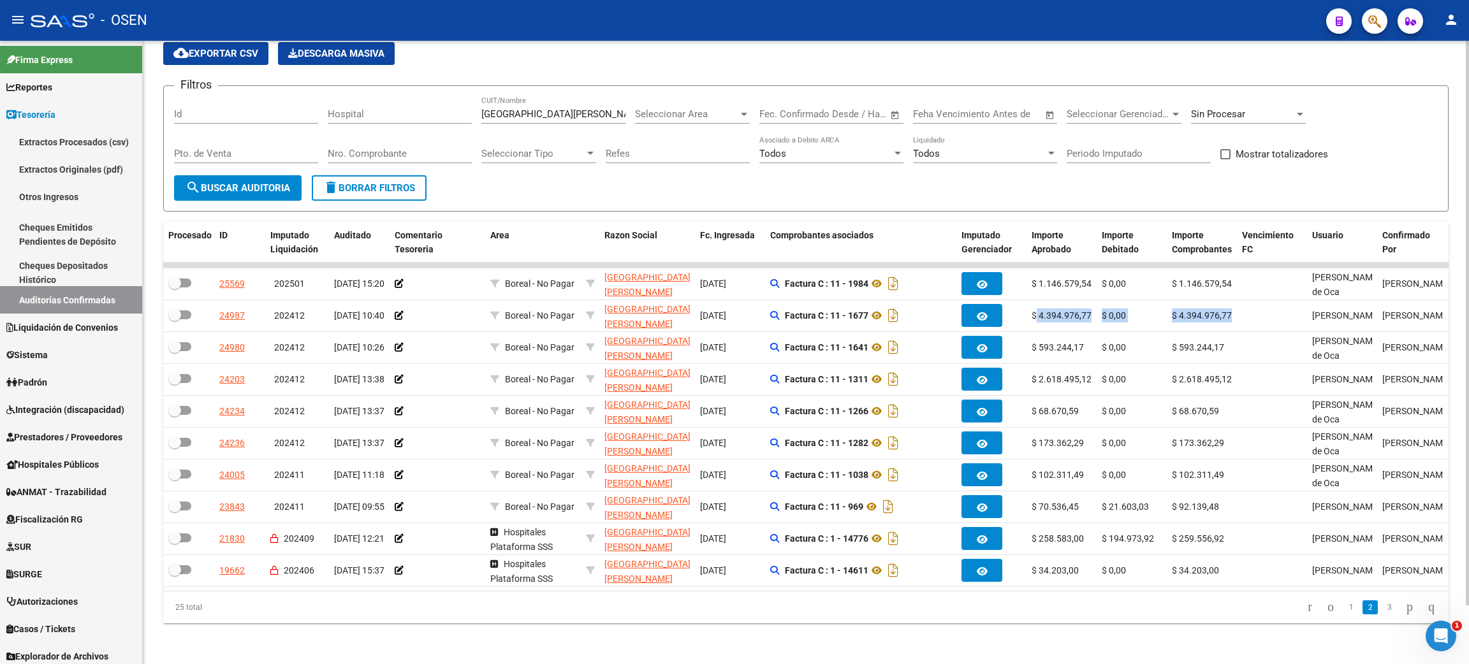
click at [353, 182] on button "delete Borrar Filtros" at bounding box center [369, 188] width 115 height 26
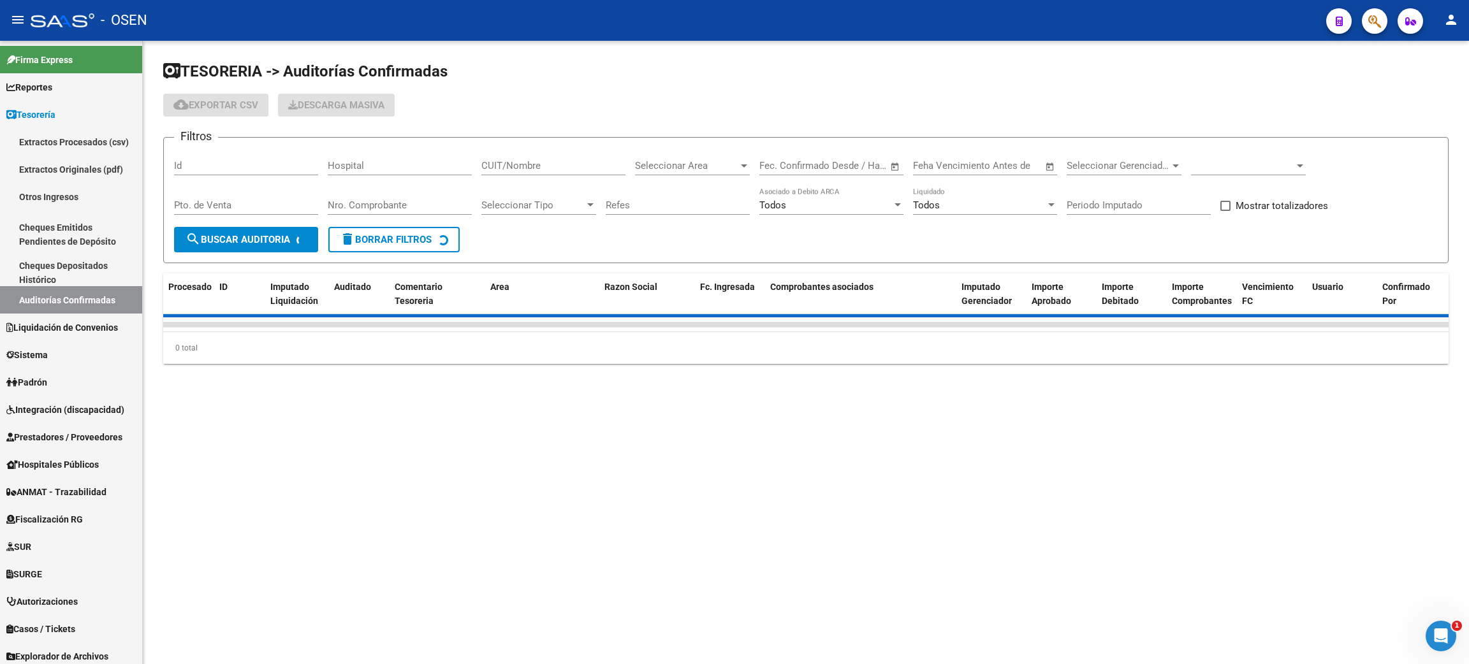
click at [1271, 168] on span at bounding box center [1242, 165] width 103 height 11
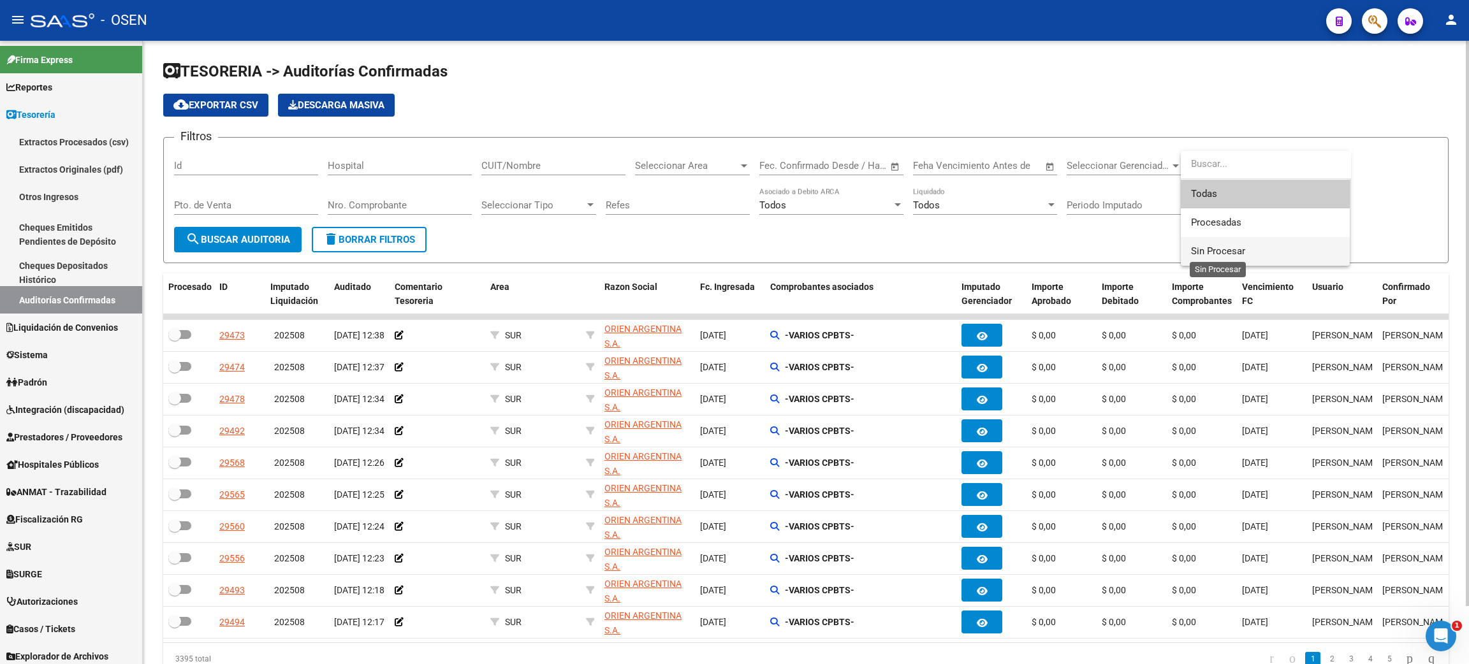
click at [1222, 252] on span "Sin Procesar" at bounding box center [1218, 250] width 54 height 11
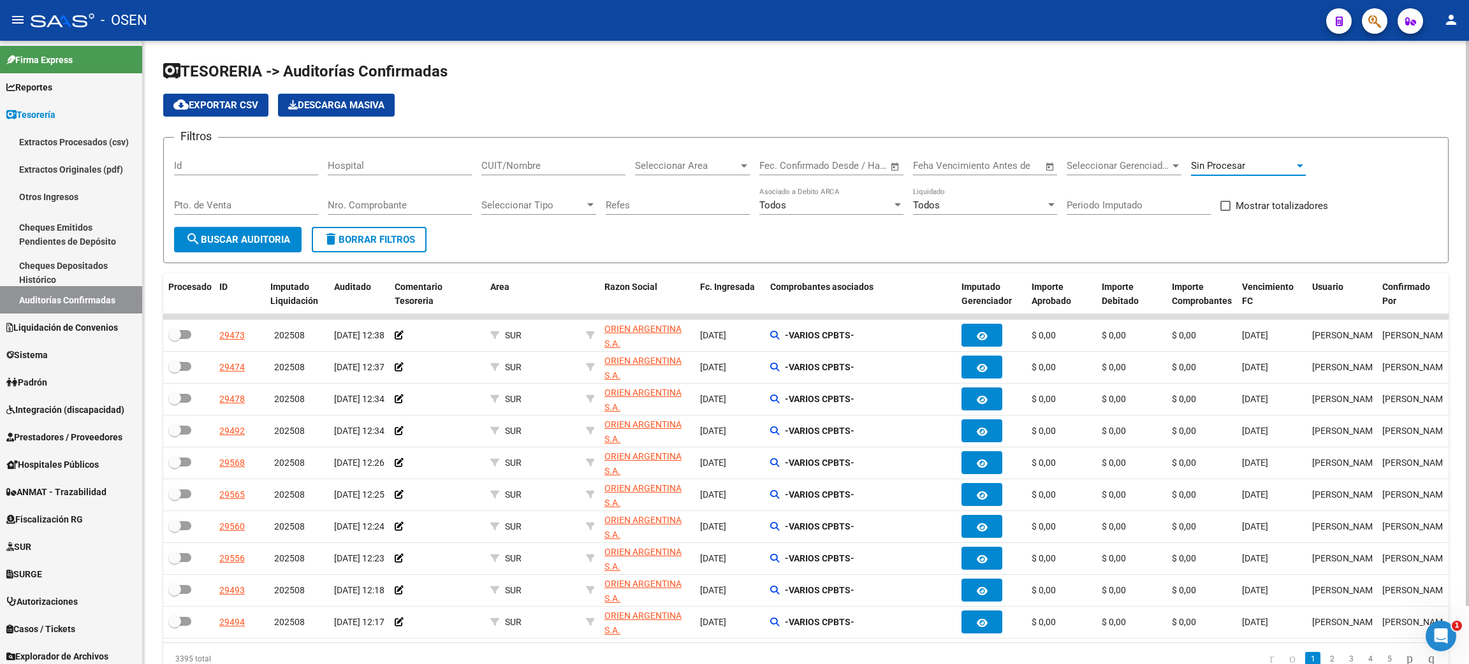
drag, startPoint x: 539, startPoint y: 154, endPoint x: 540, endPoint y: 163, distance: 9.0
click at [540, 162] on div "CUIT/Nombre" at bounding box center [553, 161] width 144 height 27
click at [538, 168] on input "CUIT/Nombre" at bounding box center [553, 165] width 144 height 11
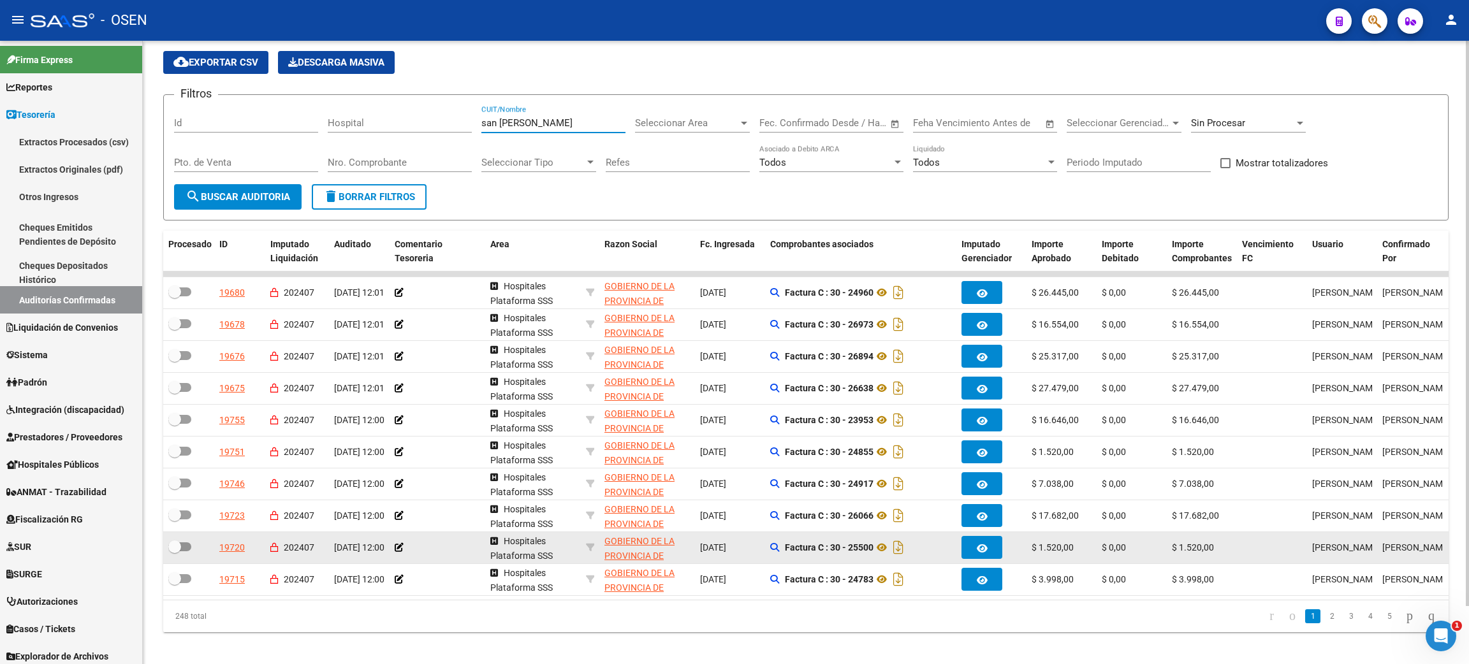
scroll to position [64, 0]
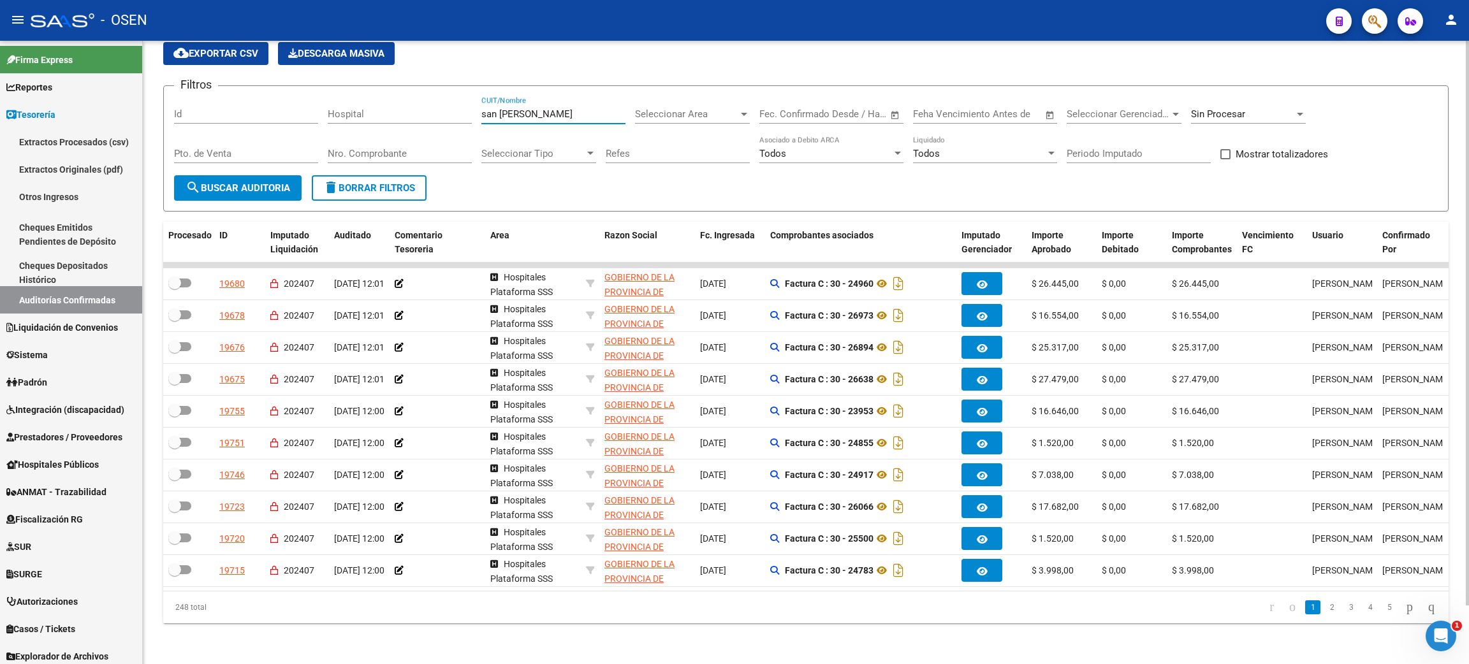
type input "san [PERSON_NAME]"
click at [1241, 147] on span "Mostrar totalizadores" at bounding box center [1282, 154] width 92 height 15
click at [1226, 159] on input "Mostrar totalizadores" at bounding box center [1225, 159] width 1 height 1
checkbox input "true"
click at [242, 183] on button "search Buscar Auditoria" at bounding box center [238, 188] width 128 height 26
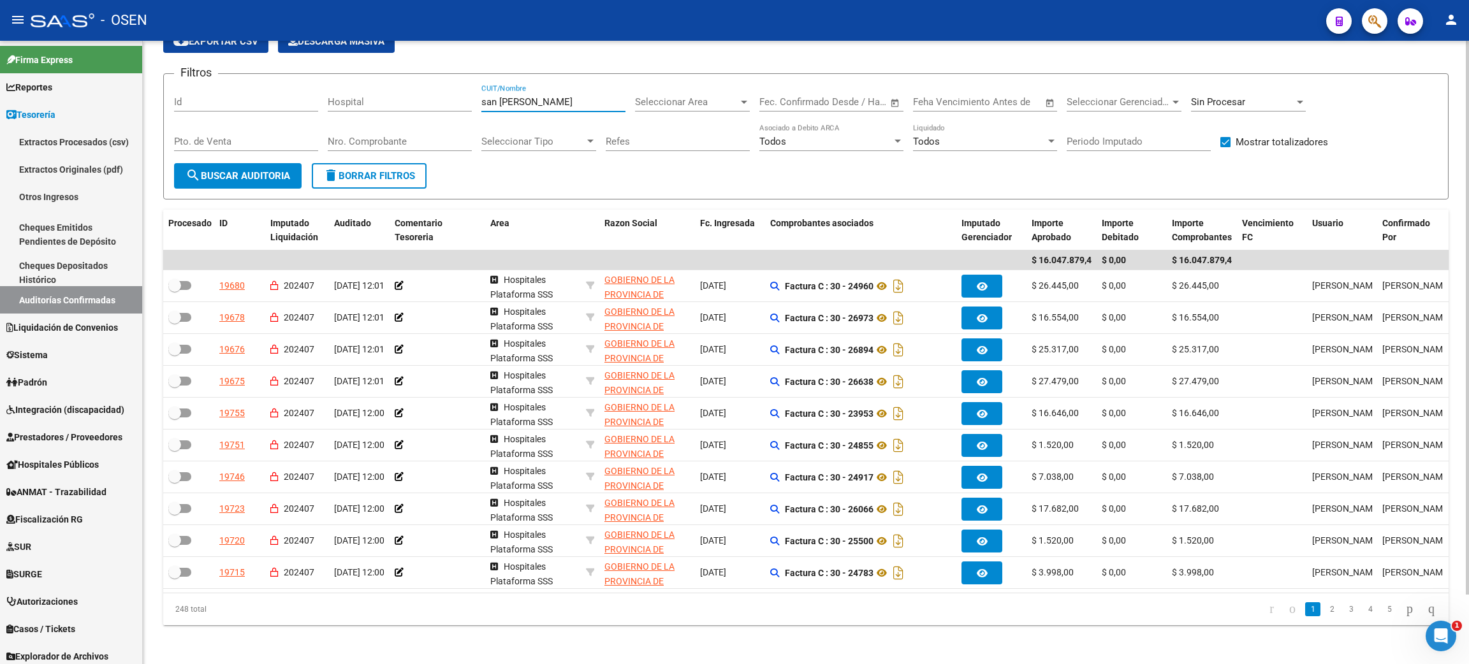
drag, startPoint x: 529, startPoint y: 97, endPoint x: 629, endPoint y: 61, distance: 105.9
click at [413, 97] on div "Filtros Id Hospital [GEOGRAPHIC_DATA][PERSON_NAME]/Nombre Seleccionar Area Sele…" at bounding box center [806, 123] width 1264 height 79
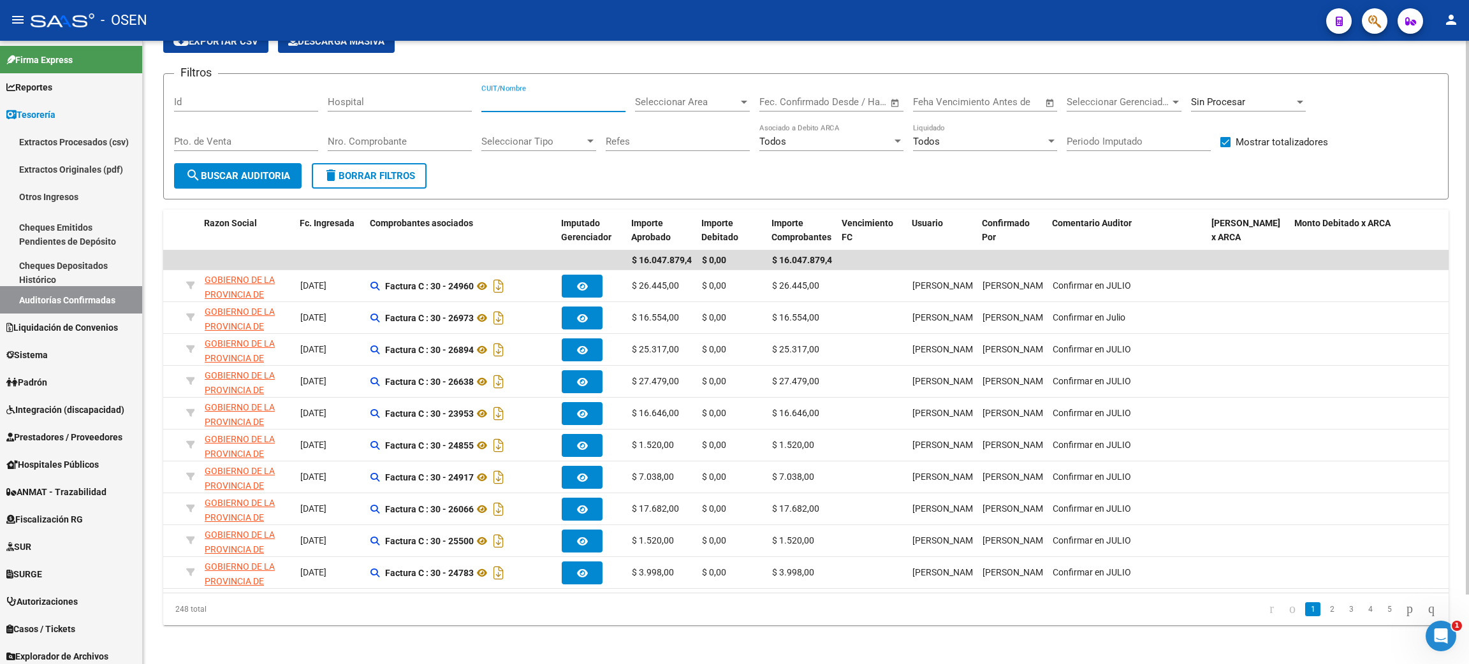
scroll to position [0, 0]
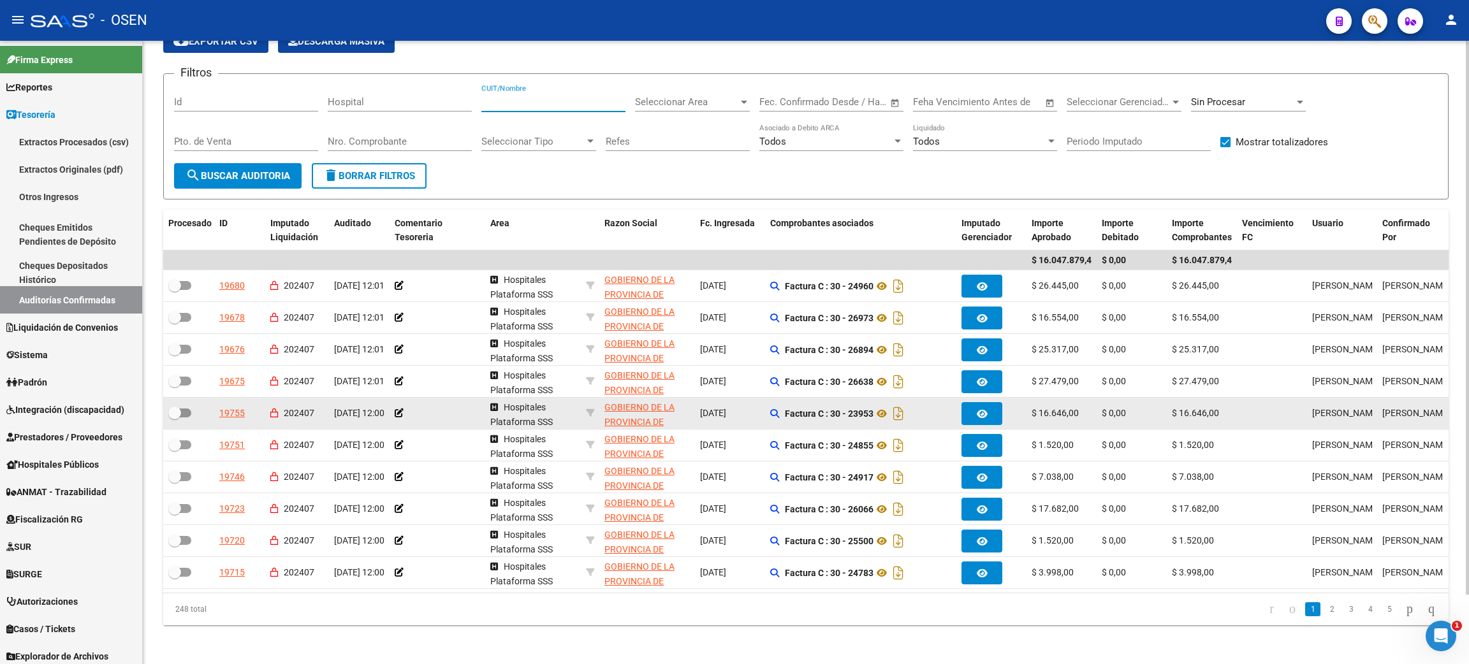
click at [495, 404] on datatable-scroller "$ 16.047.879,40 $ 0,00 $ 16.047.879,40 19680 202407 [DATE] 12:01 Hospitales Pla…" at bounding box center [805, 420] width 1285 height 339
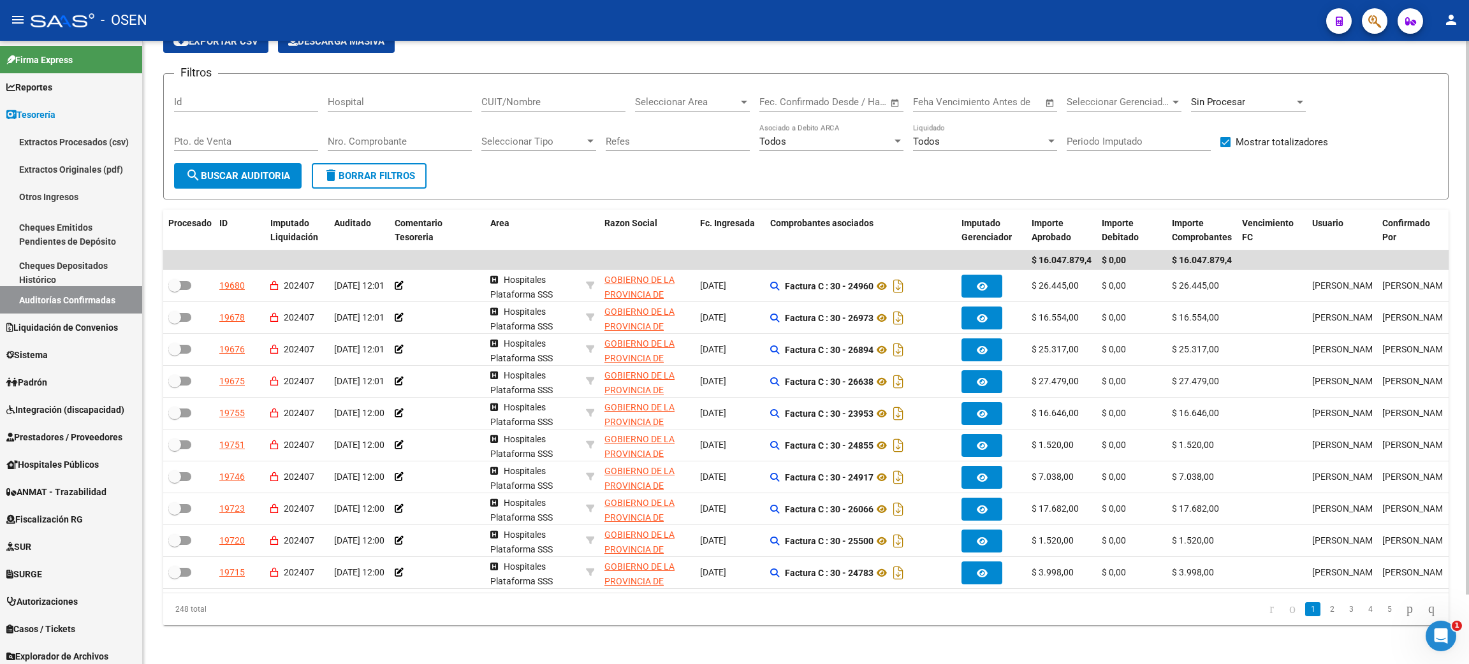
click at [556, 175] on form "Filtros Id Hospital CUIT/Nombre Seleccionar Area Seleccionar Area Start date – …" at bounding box center [805, 136] width 1285 height 126
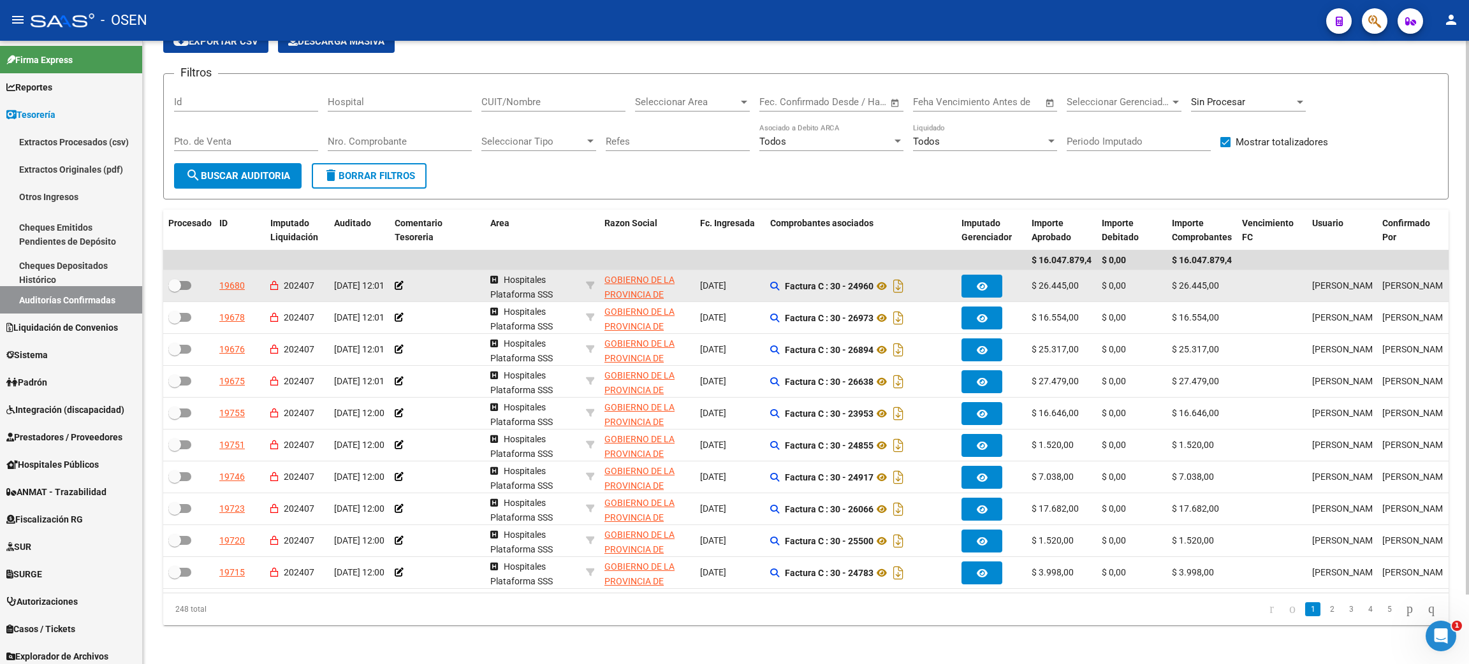
click at [999, 279] on button "button" at bounding box center [982, 286] width 41 height 23
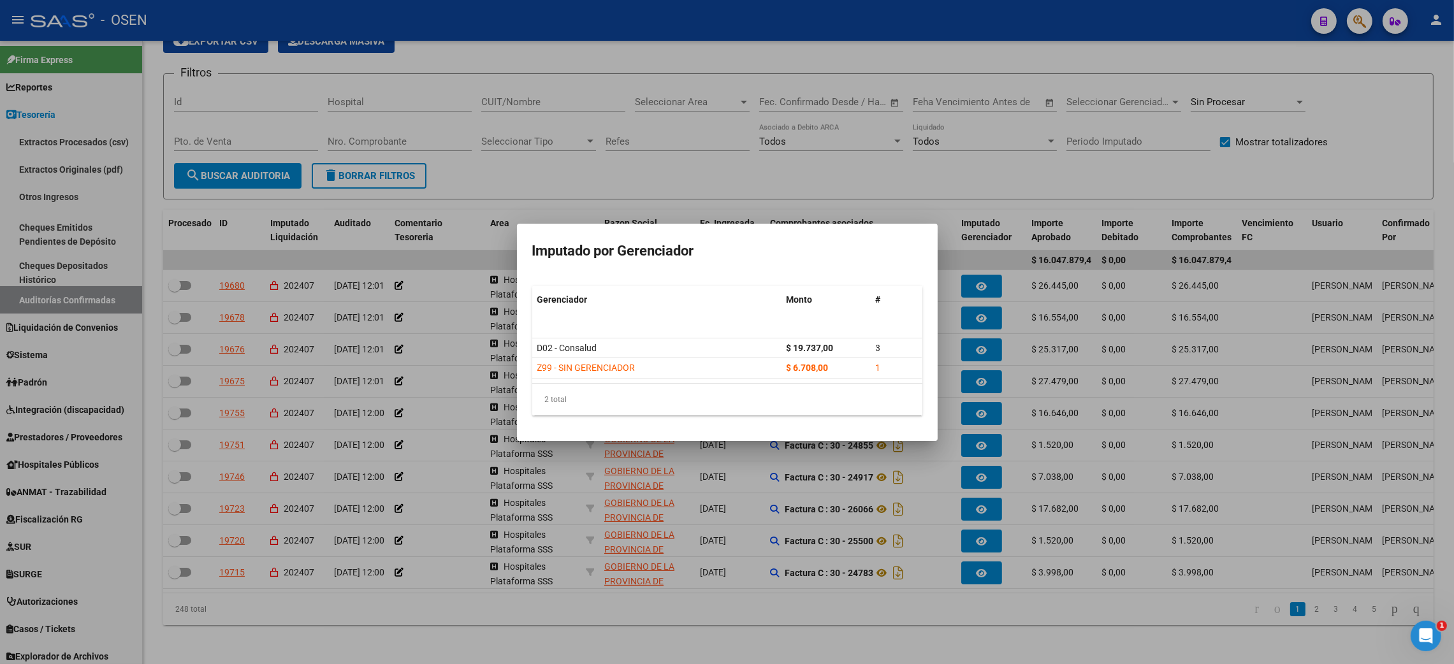
click at [971, 332] on div at bounding box center [727, 332] width 1454 height 664
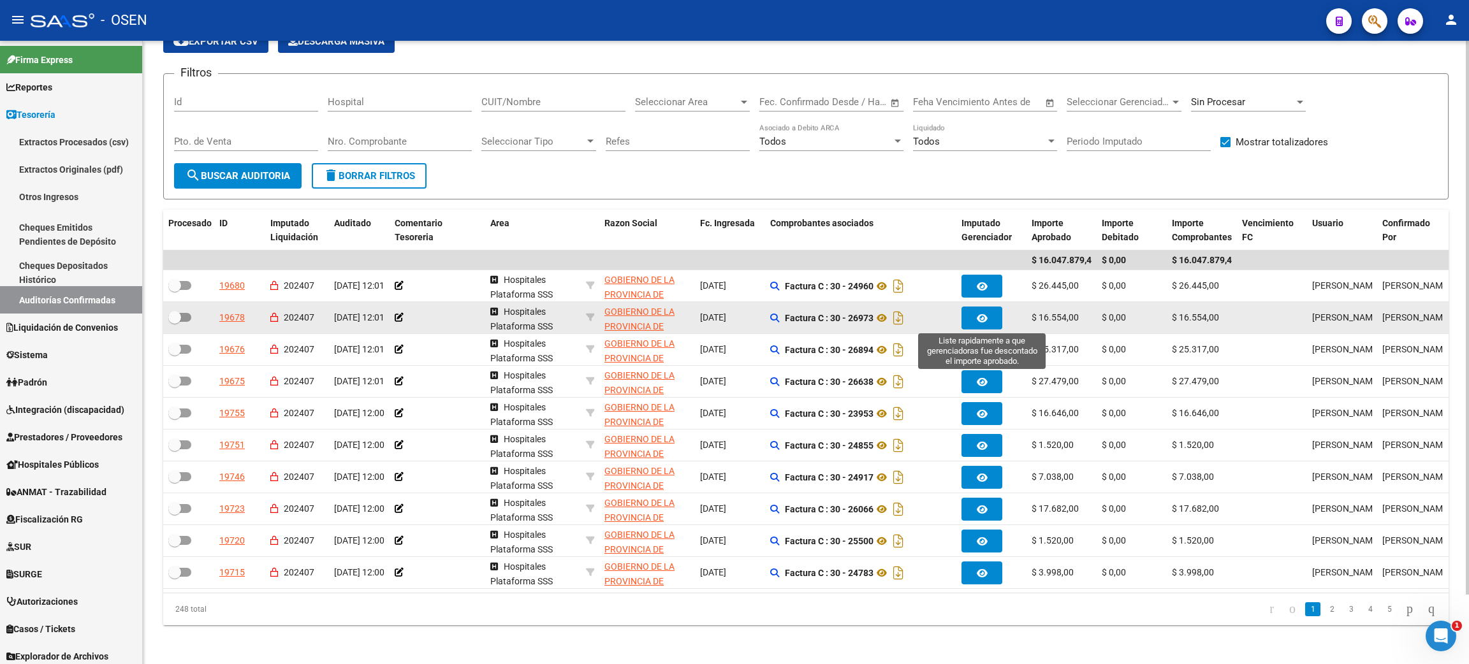
click at [980, 316] on icon "button" at bounding box center [982, 319] width 11 height 10
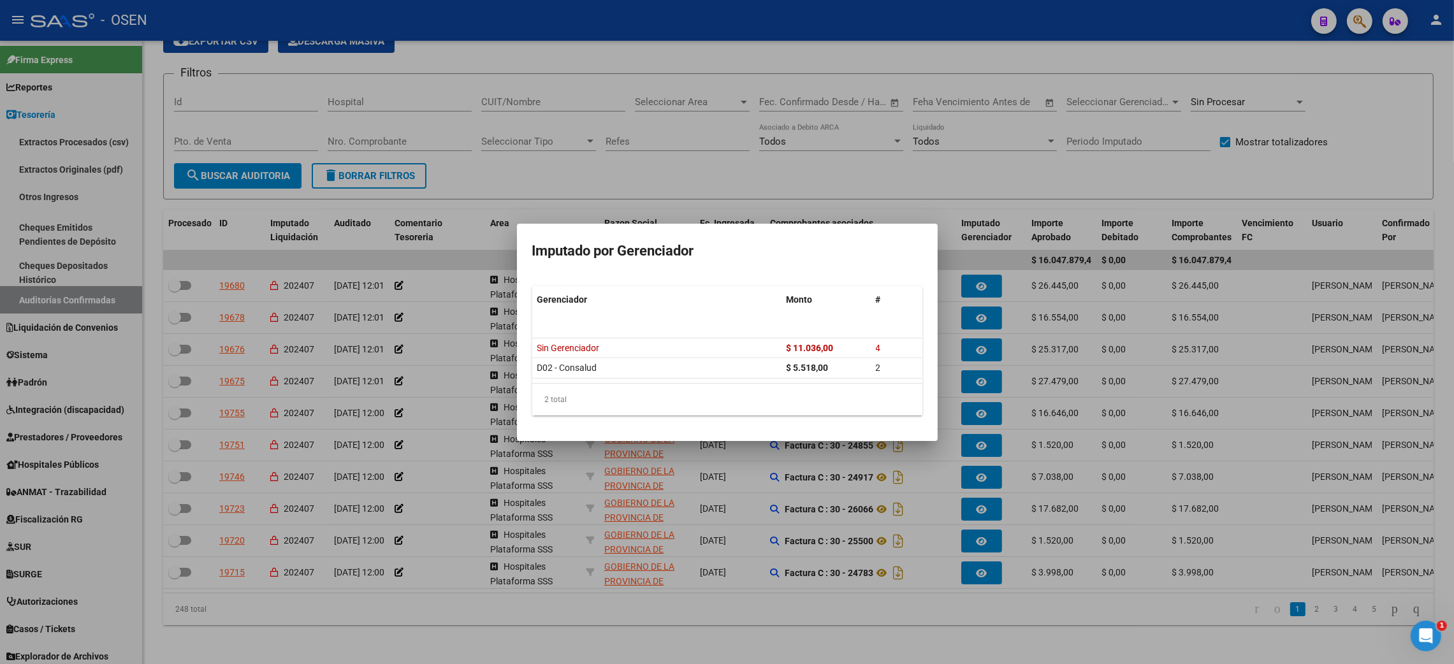
click at [980, 348] on div at bounding box center [727, 332] width 1454 height 664
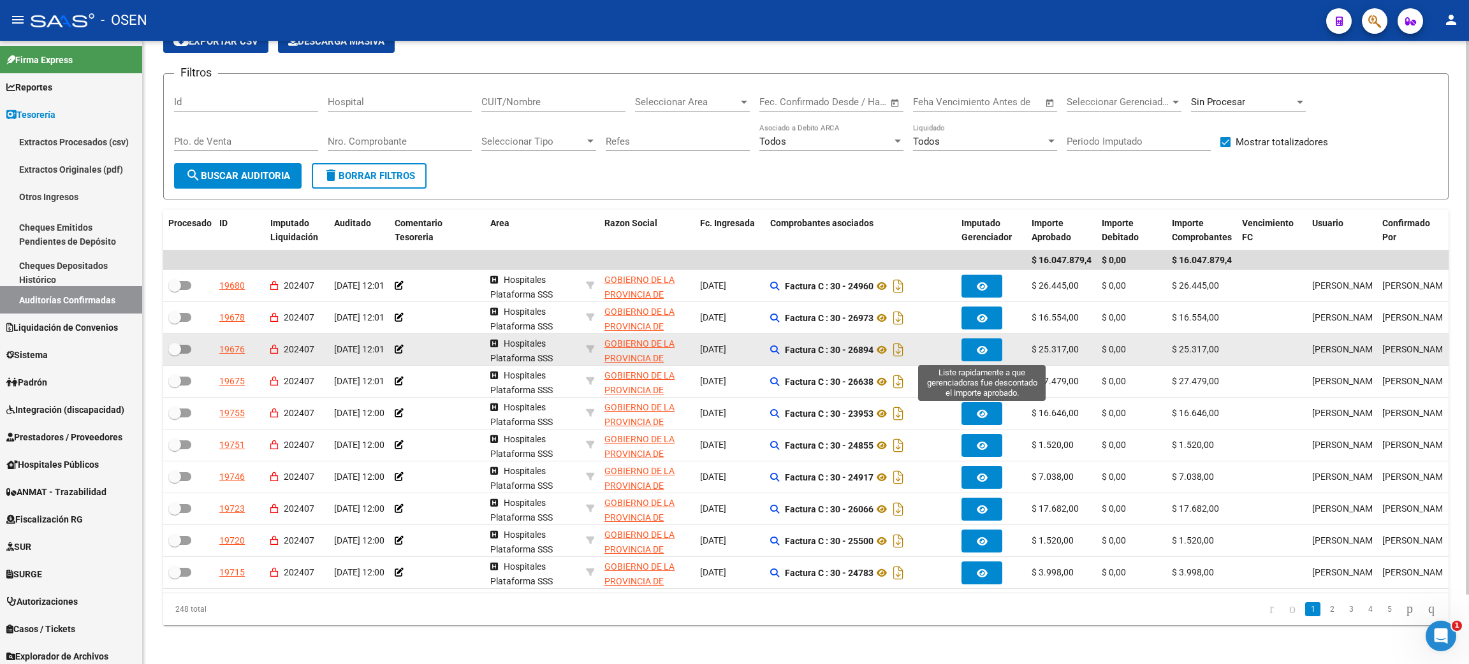
click at [986, 351] on icon "button" at bounding box center [982, 351] width 11 height 10
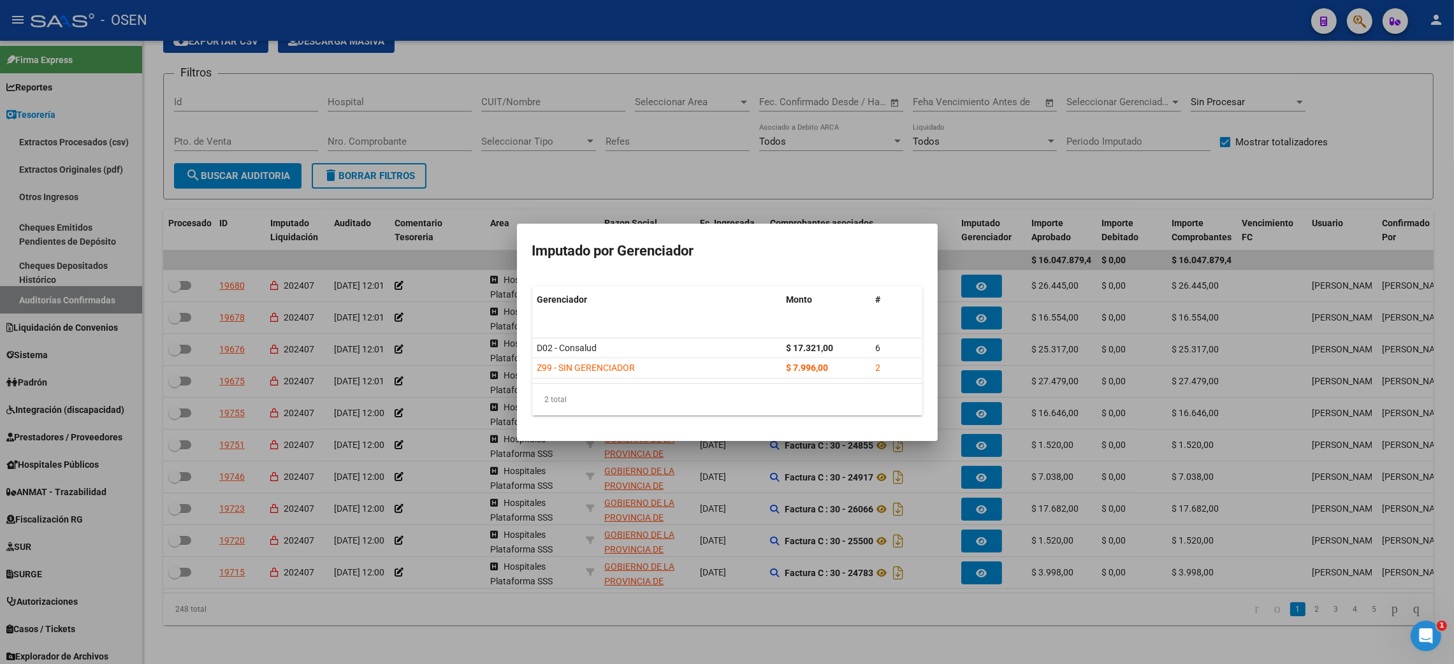
click at [988, 388] on div at bounding box center [727, 332] width 1454 height 664
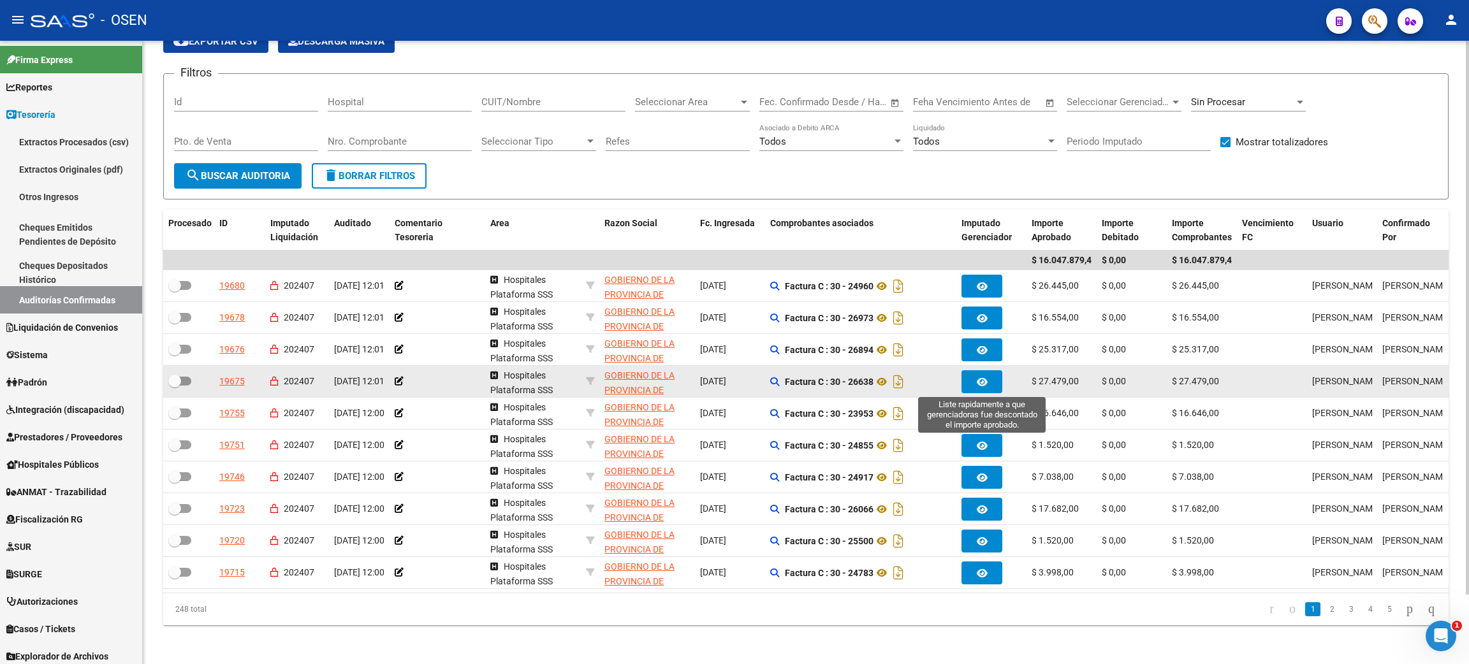
click at [988, 388] on button "button" at bounding box center [982, 381] width 41 height 23
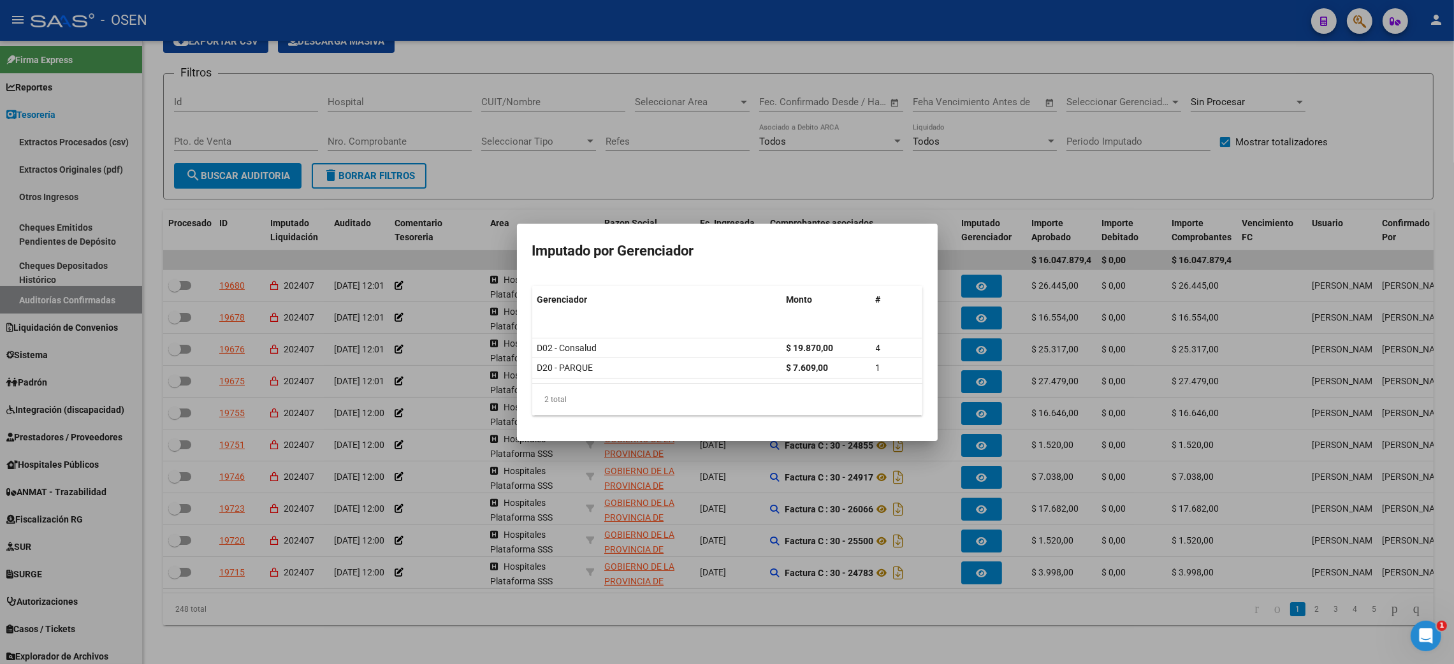
click at [988, 413] on div at bounding box center [727, 332] width 1454 height 664
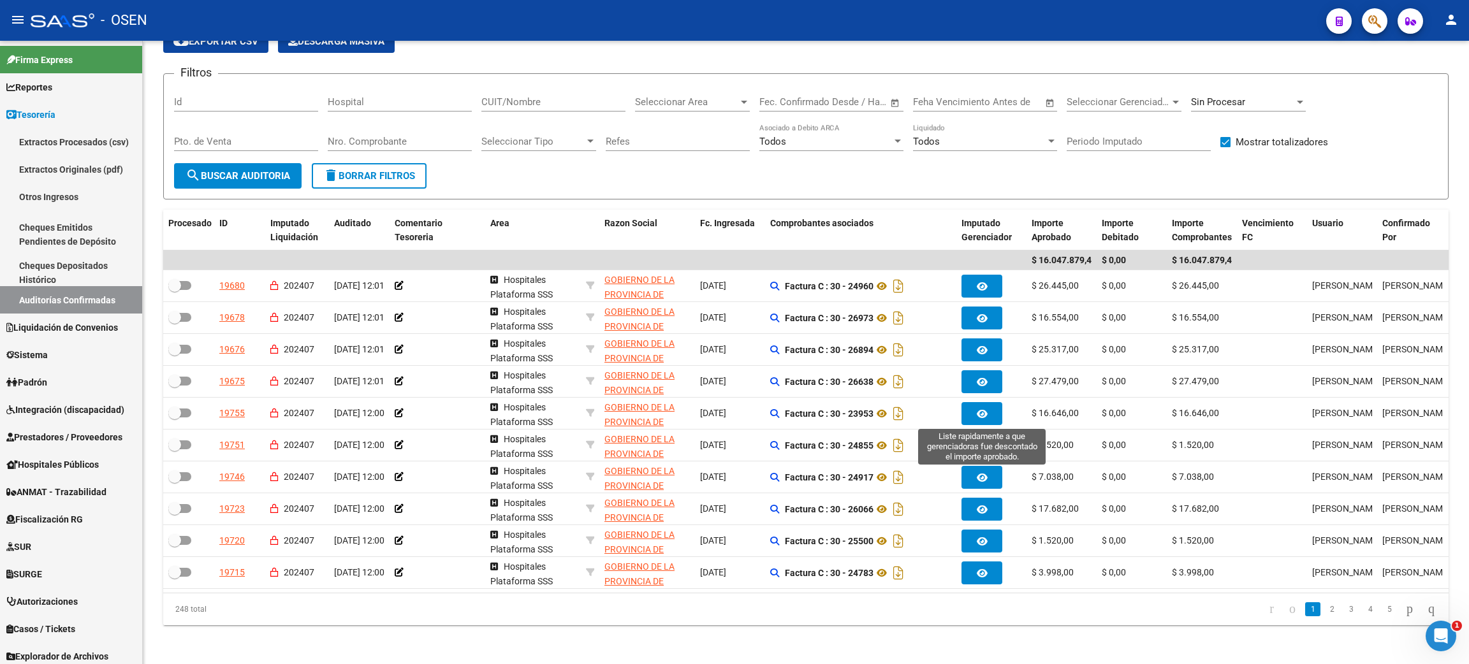
click at [988, 413] on button "button" at bounding box center [982, 413] width 41 height 23
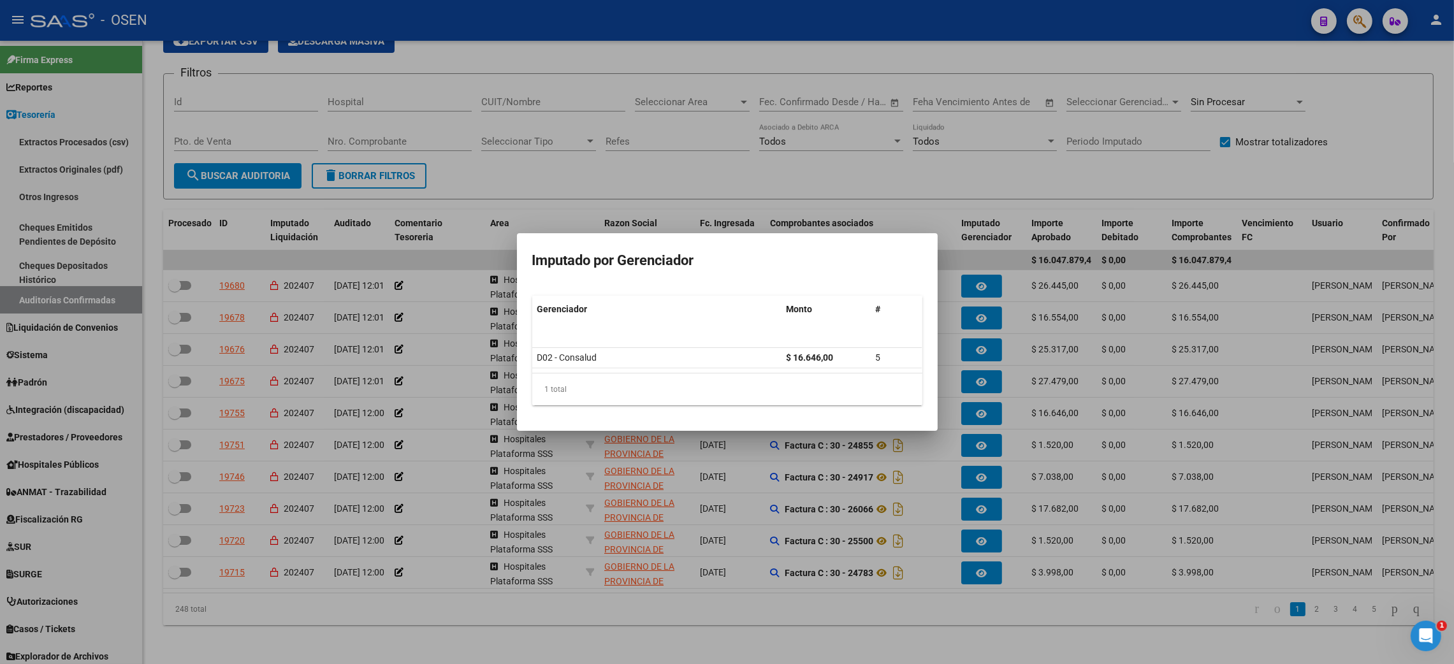
click at [986, 438] on div at bounding box center [727, 332] width 1454 height 664
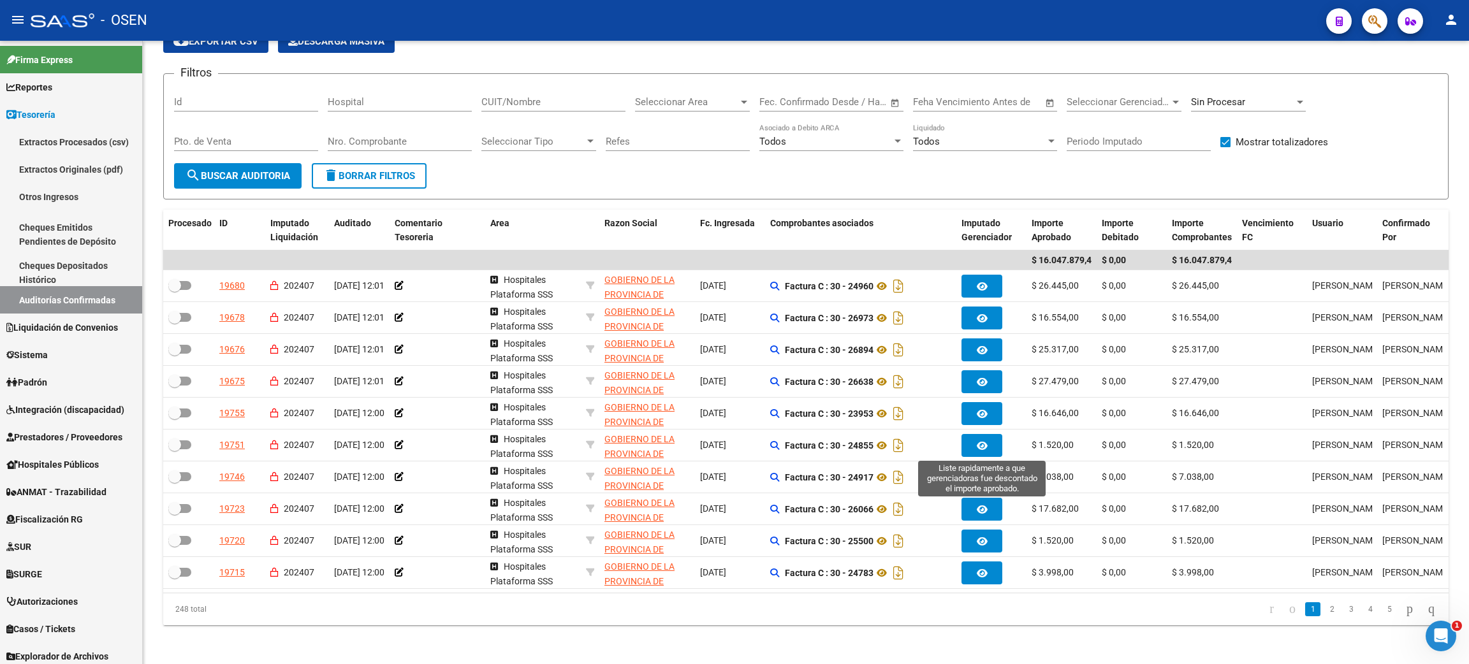
click at [986, 441] on icon "button" at bounding box center [982, 446] width 11 height 10
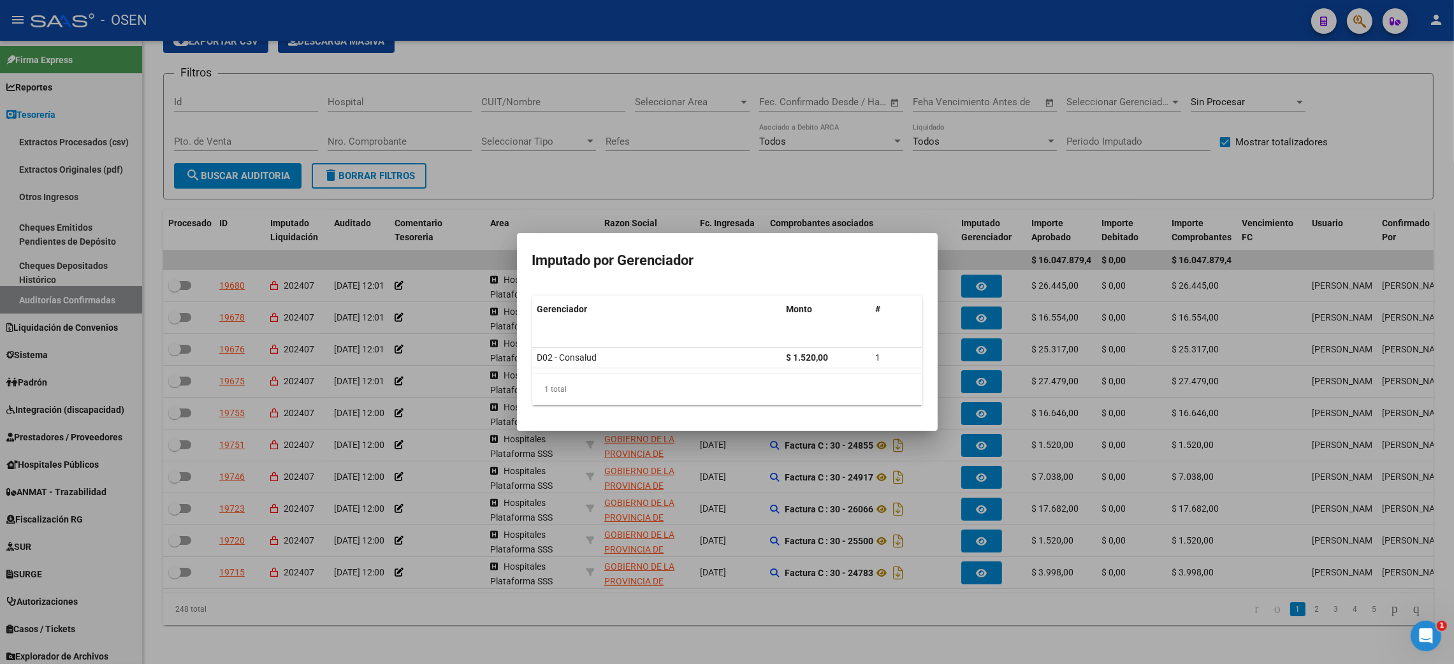
click at [986, 462] on div at bounding box center [727, 332] width 1454 height 664
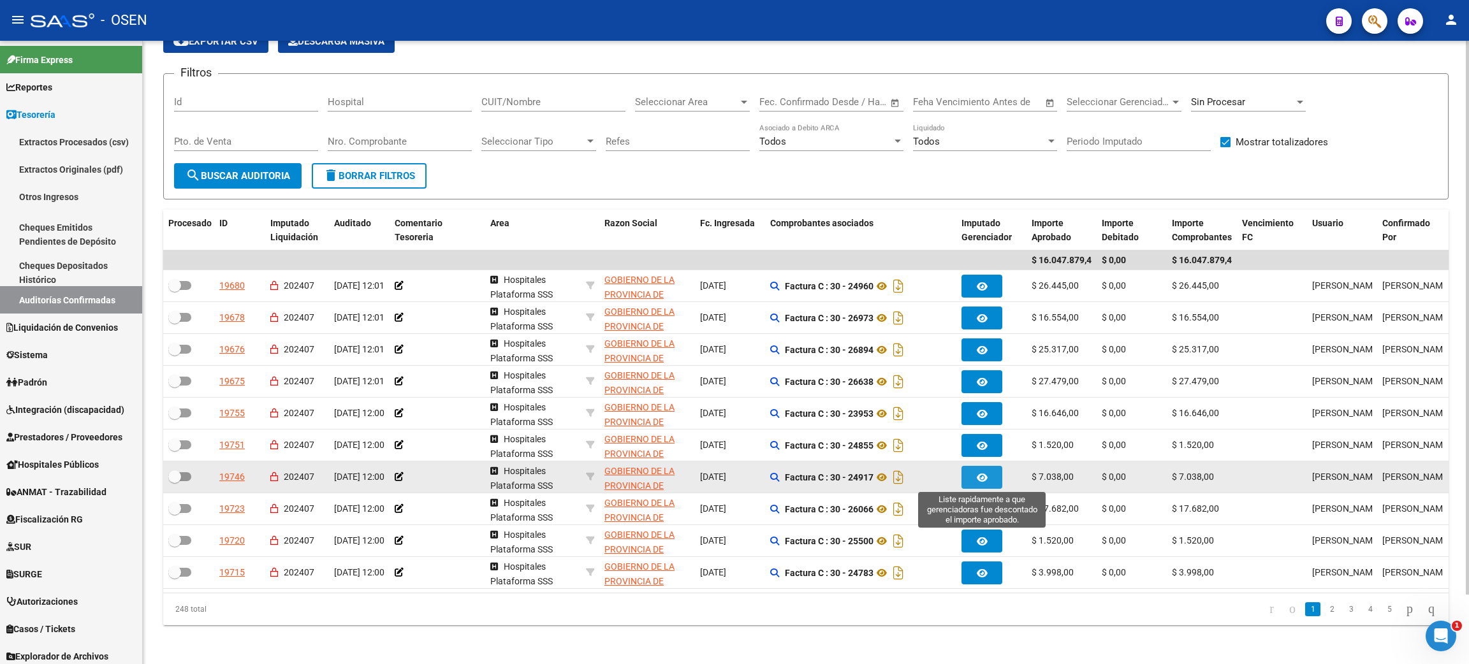
click at [985, 473] on icon "button" at bounding box center [982, 478] width 11 height 10
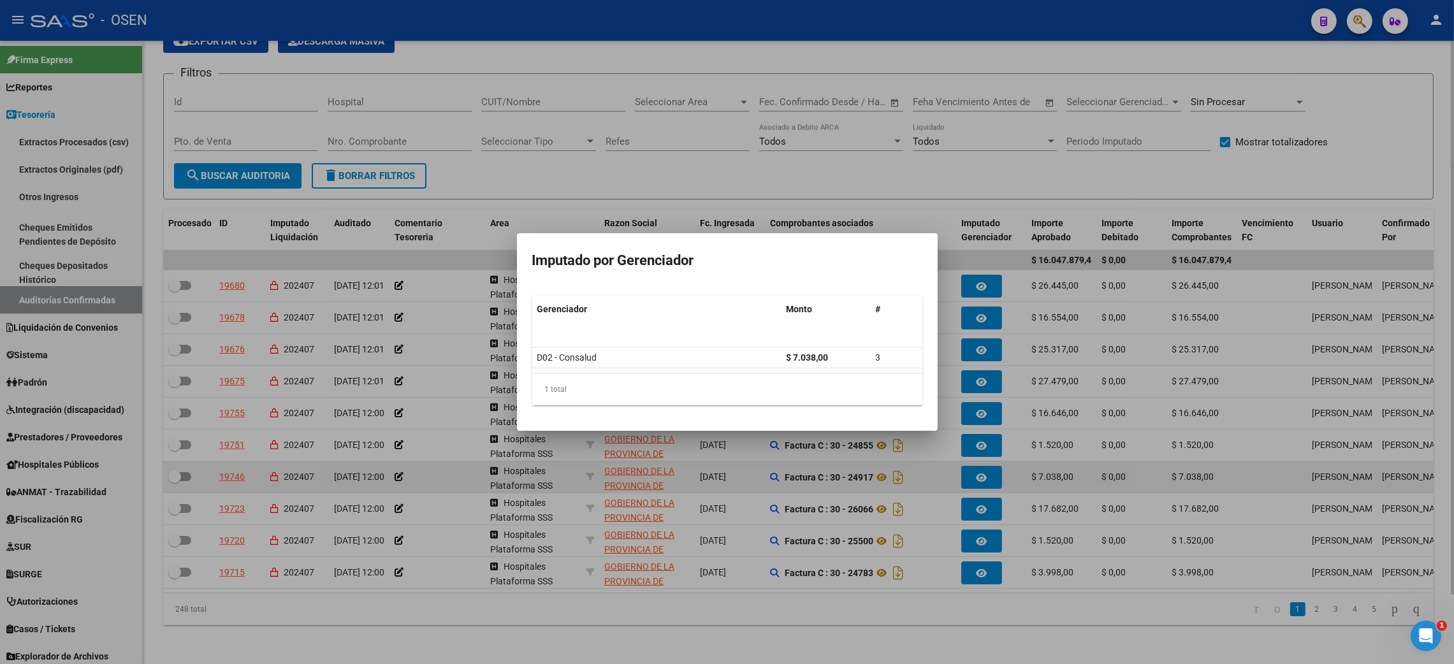
click at [985, 472] on div at bounding box center [727, 332] width 1454 height 664
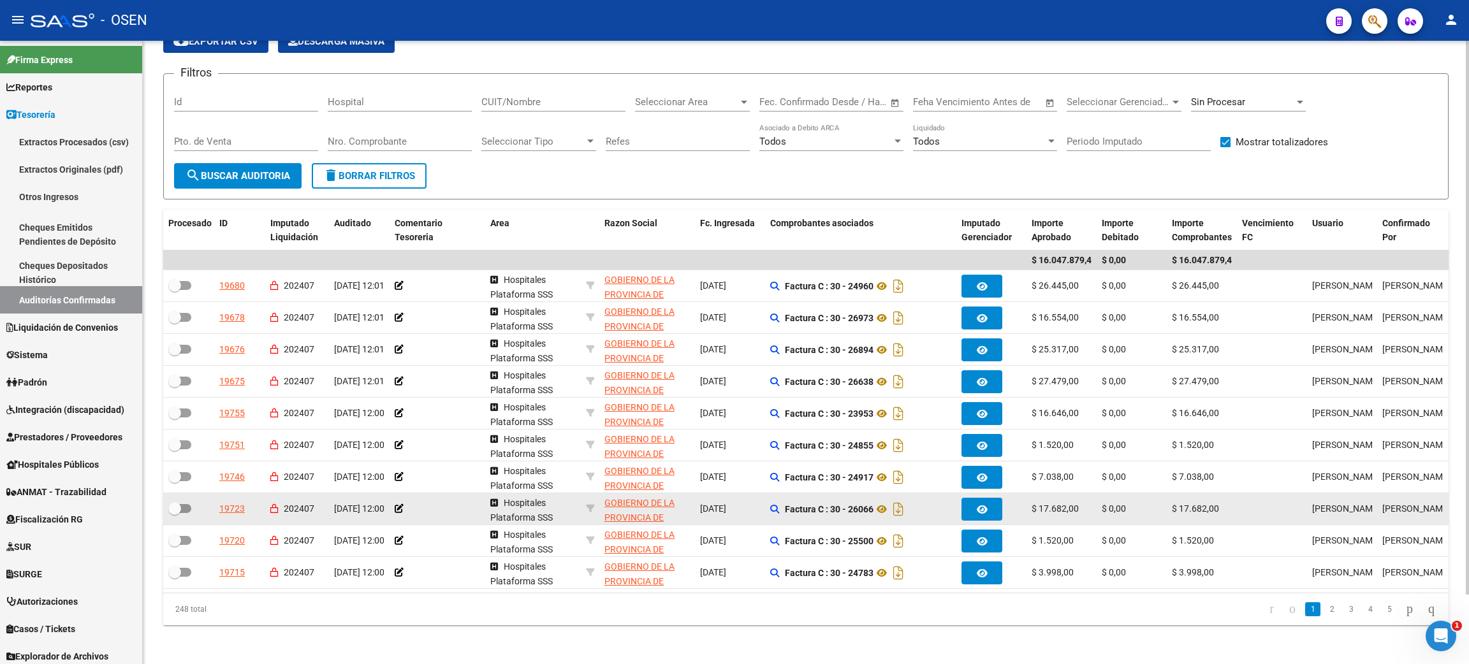
click at [988, 506] on button "button" at bounding box center [982, 509] width 41 height 23
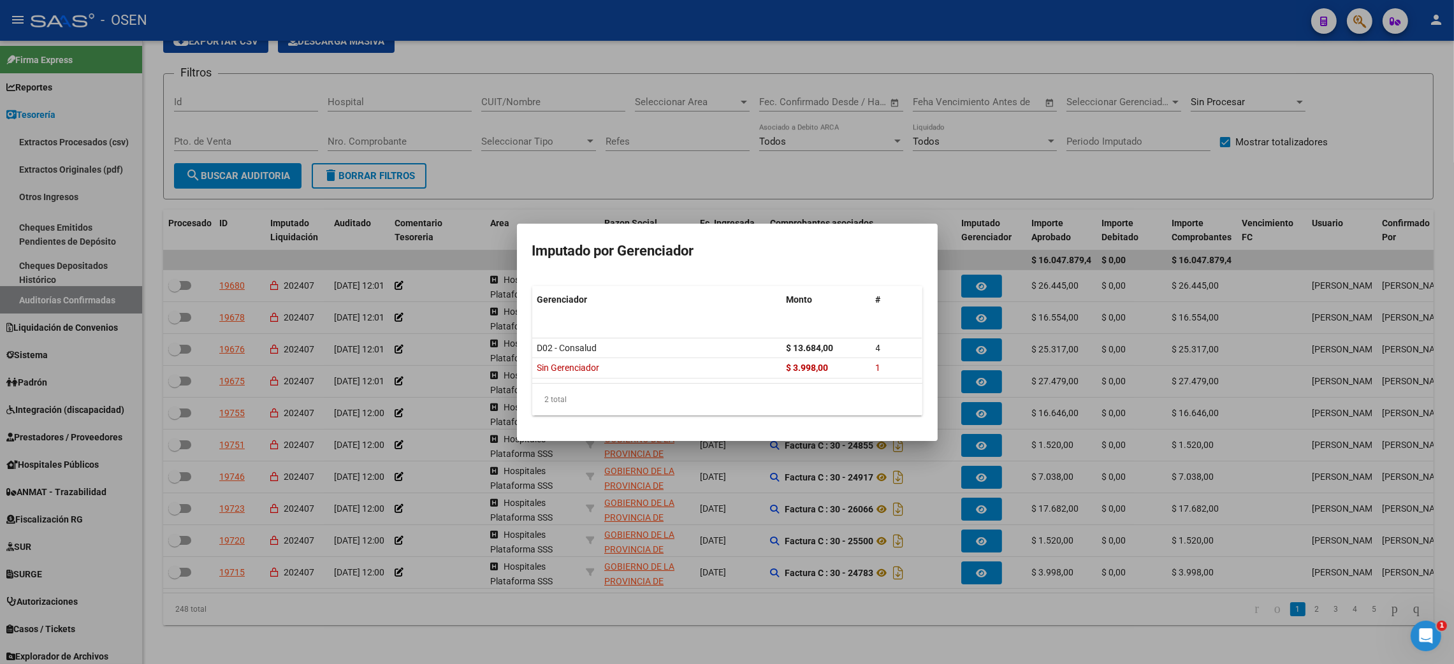
click at [983, 531] on div at bounding box center [727, 332] width 1454 height 664
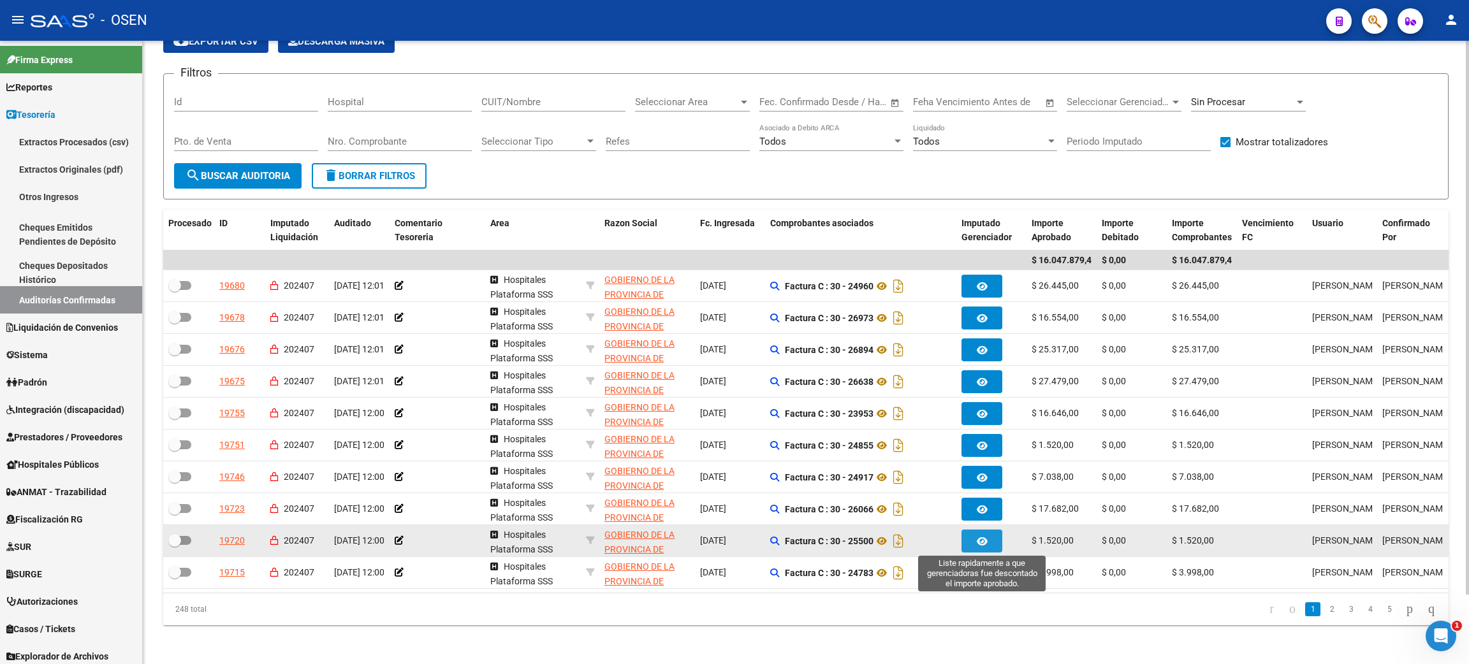
click at [981, 538] on icon "button" at bounding box center [982, 542] width 11 height 10
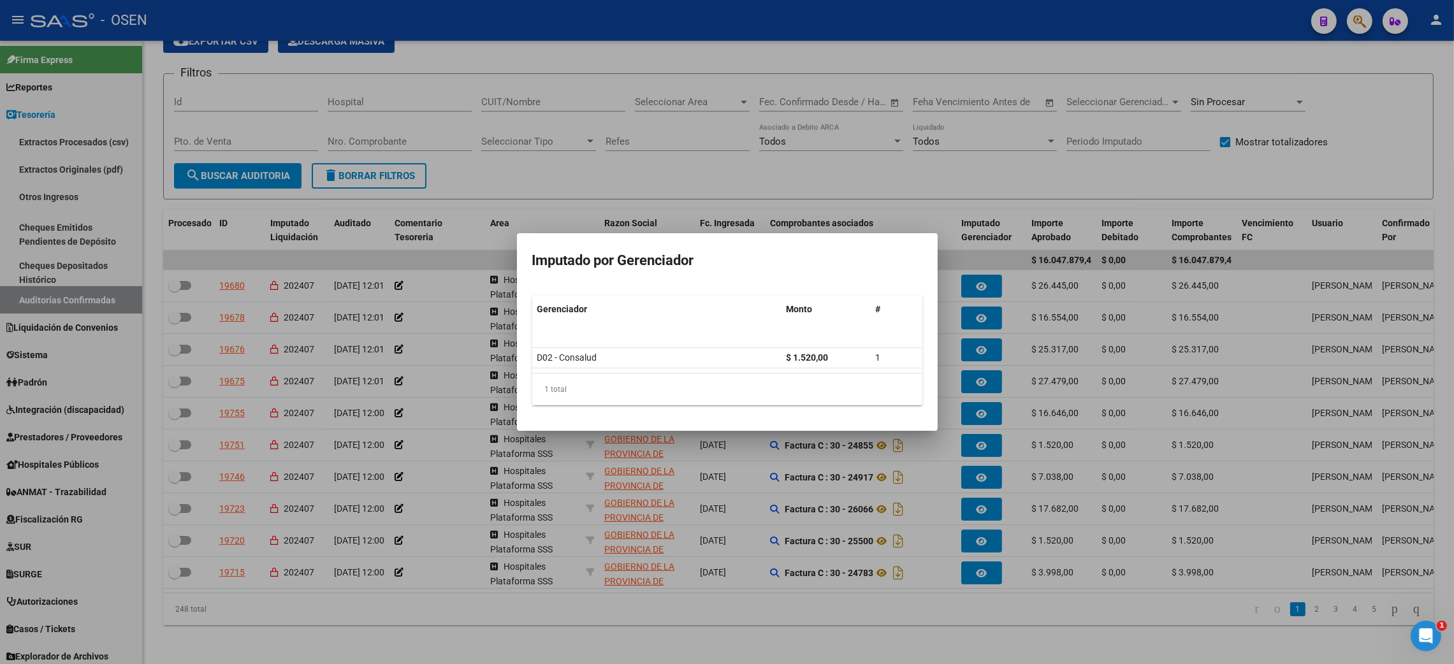
click at [986, 580] on div at bounding box center [727, 332] width 1454 height 664
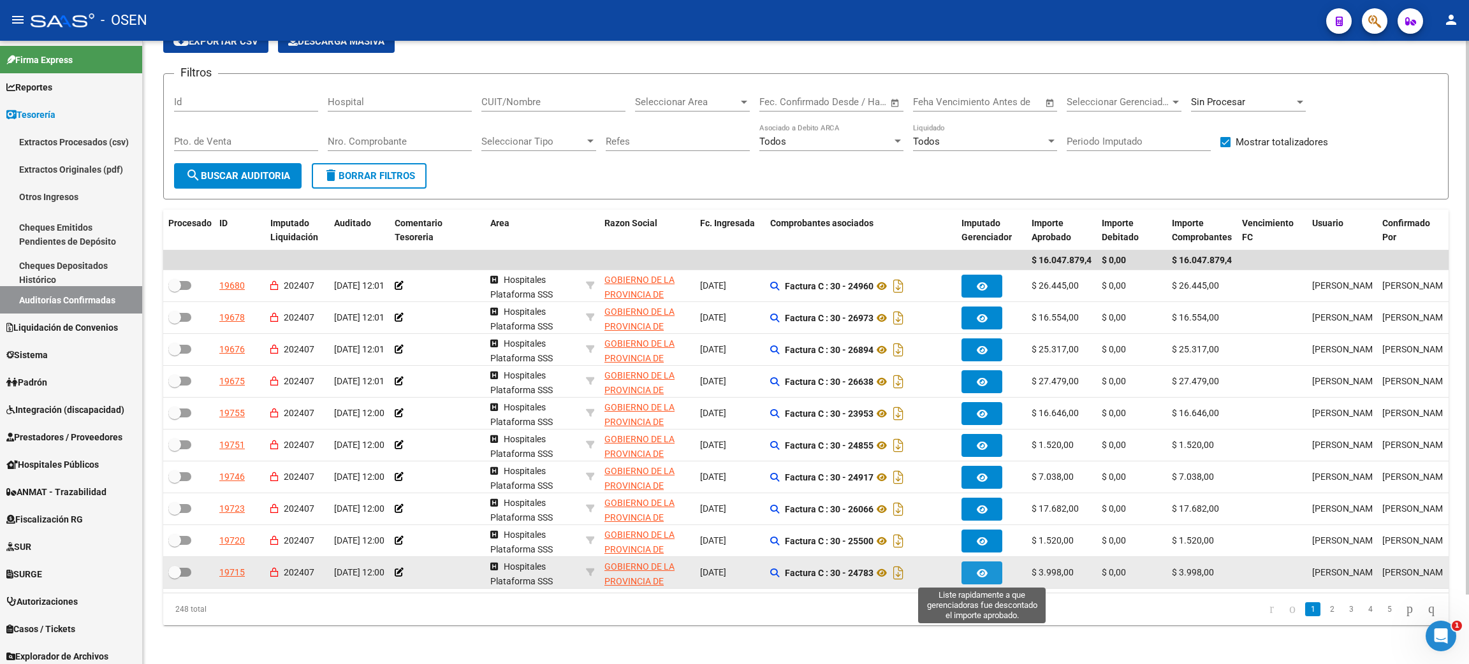
click at [984, 575] on icon "button" at bounding box center [982, 574] width 11 height 10
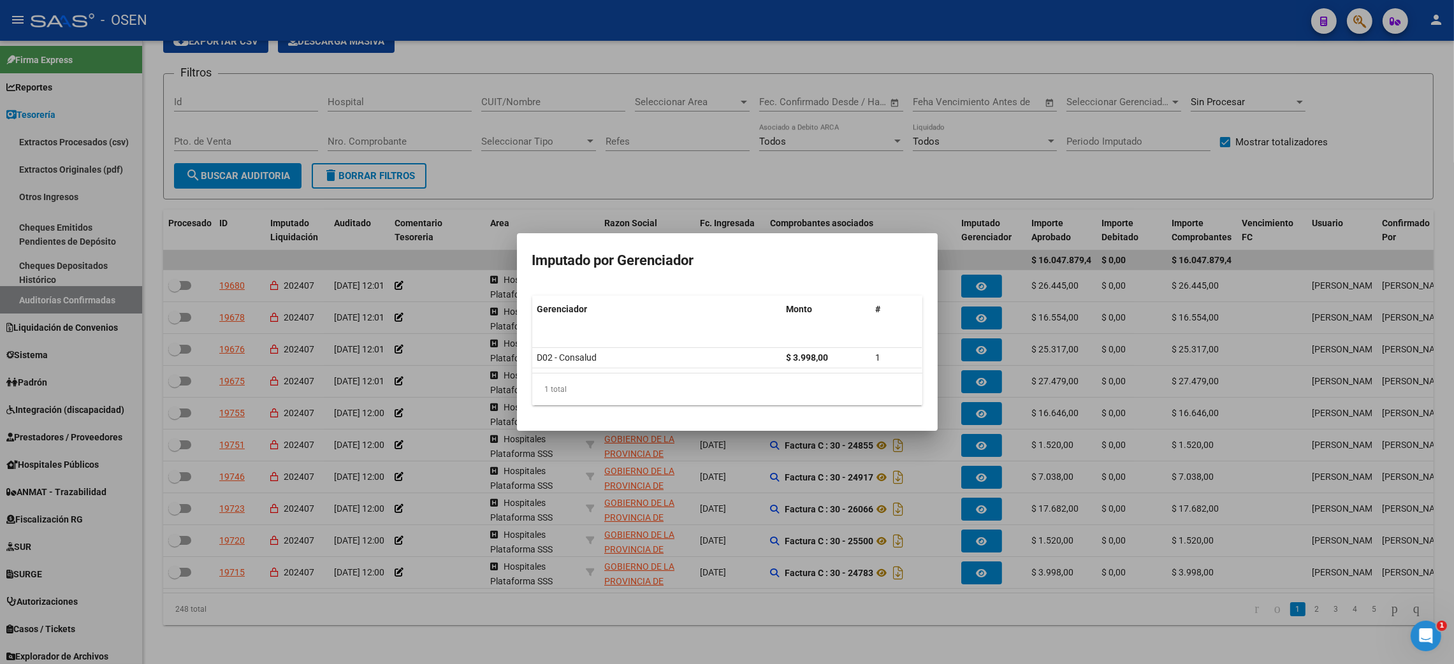
click at [916, 604] on div at bounding box center [727, 332] width 1454 height 664
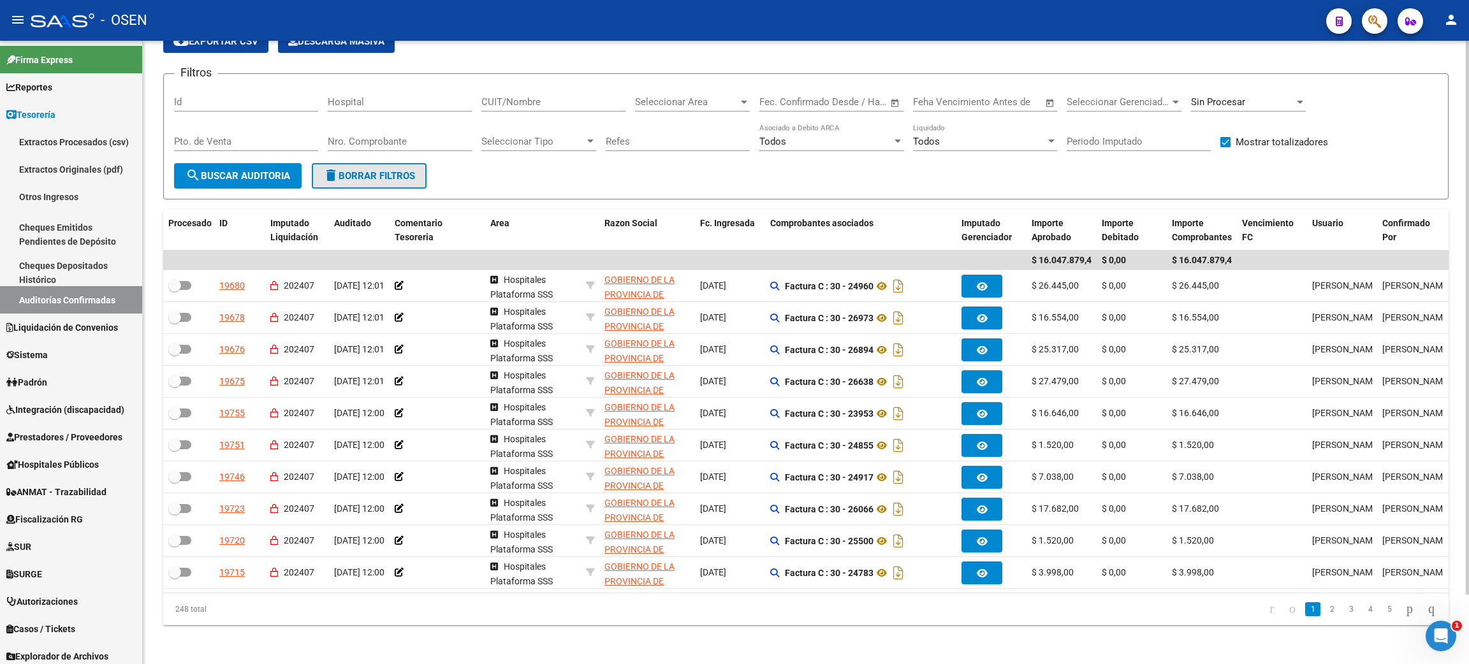
click at [397, 170] on span "delete Borrar Filtros" at bounding box center [369, 175] width 92 height 11
checkbox input "false"
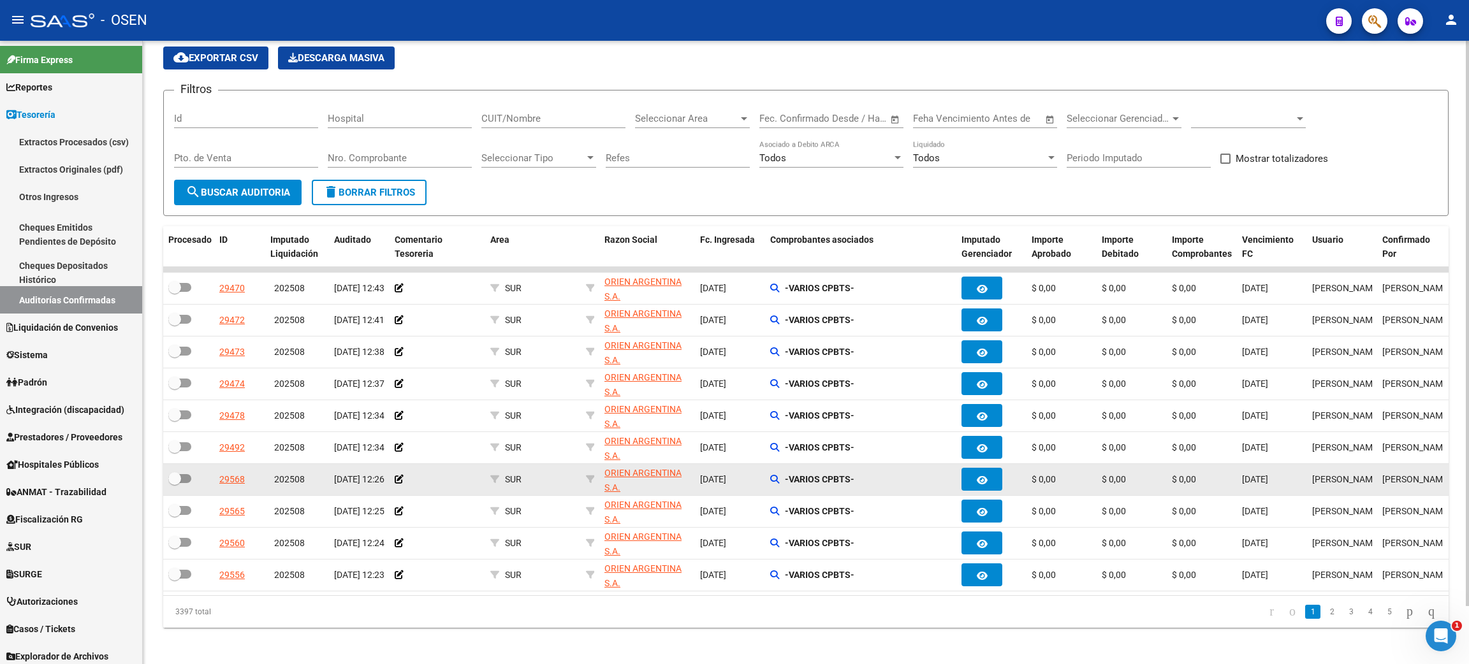
scroll to position [64, 0]
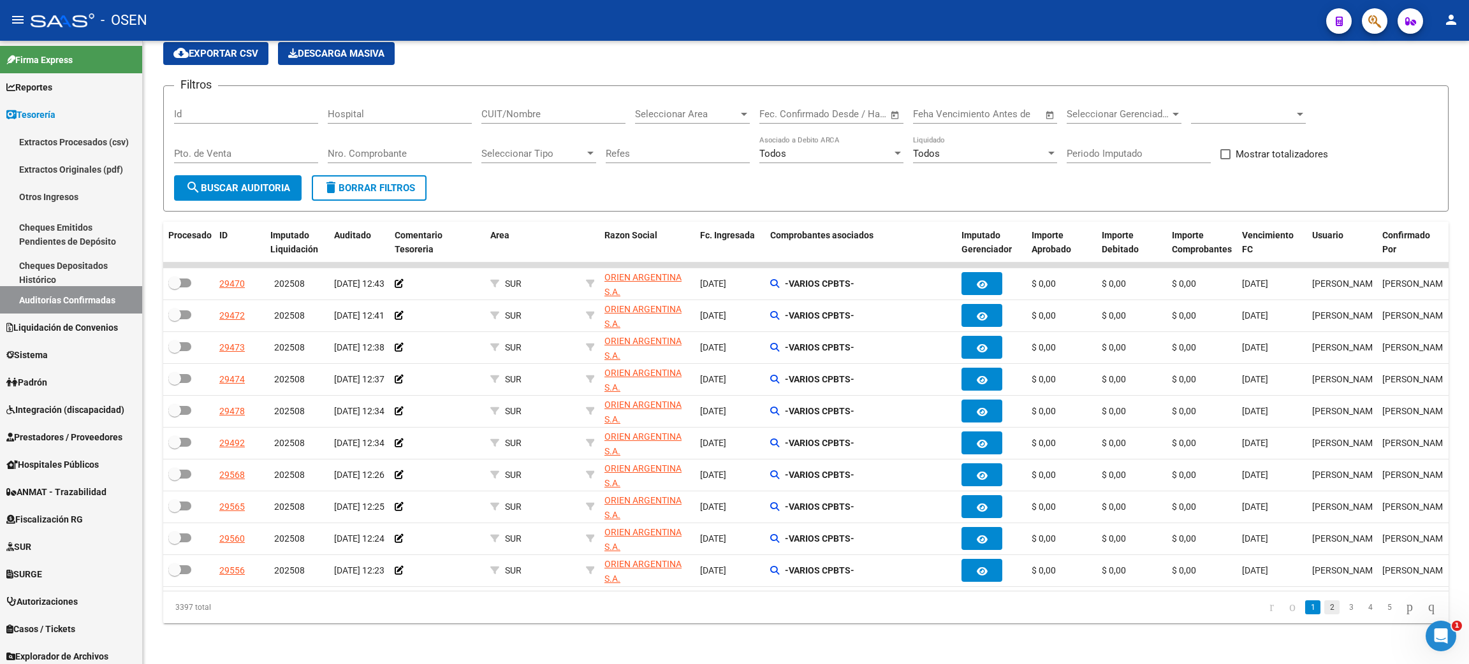
click at [1324, 610] on link "2" at bounding box center [1331, 608] width 15 height 14
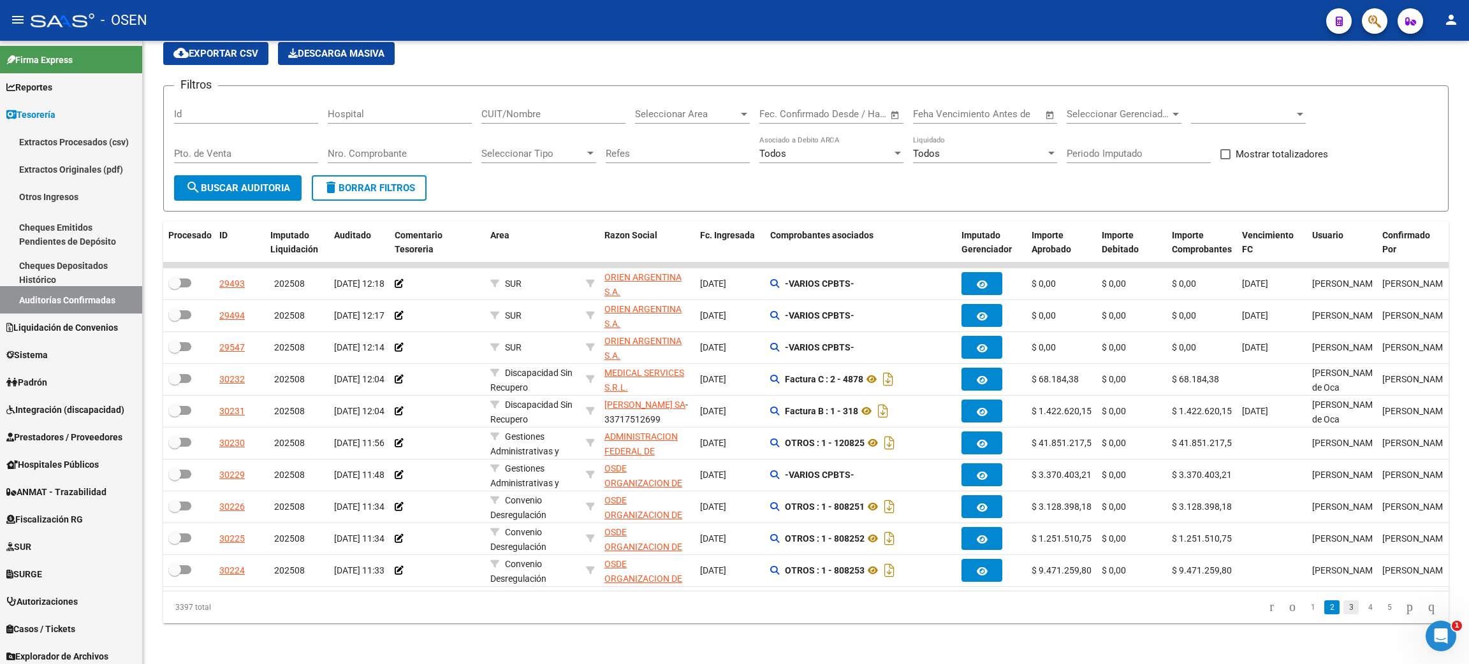
click at [1344, 612] on link "3" at bounding box center [1351, 608] width 15 height 14
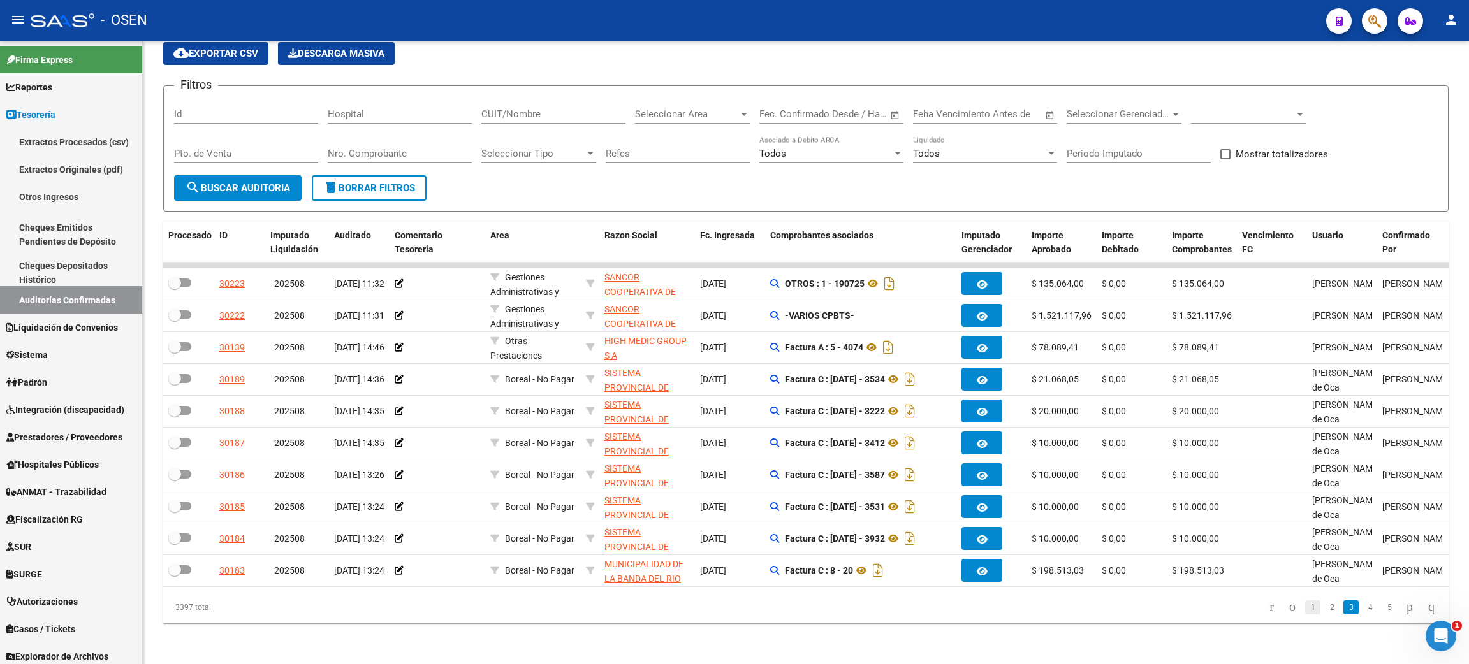
click at [1305, 611] on link "1" at bounding box center [1312, 608] width 15 height 14
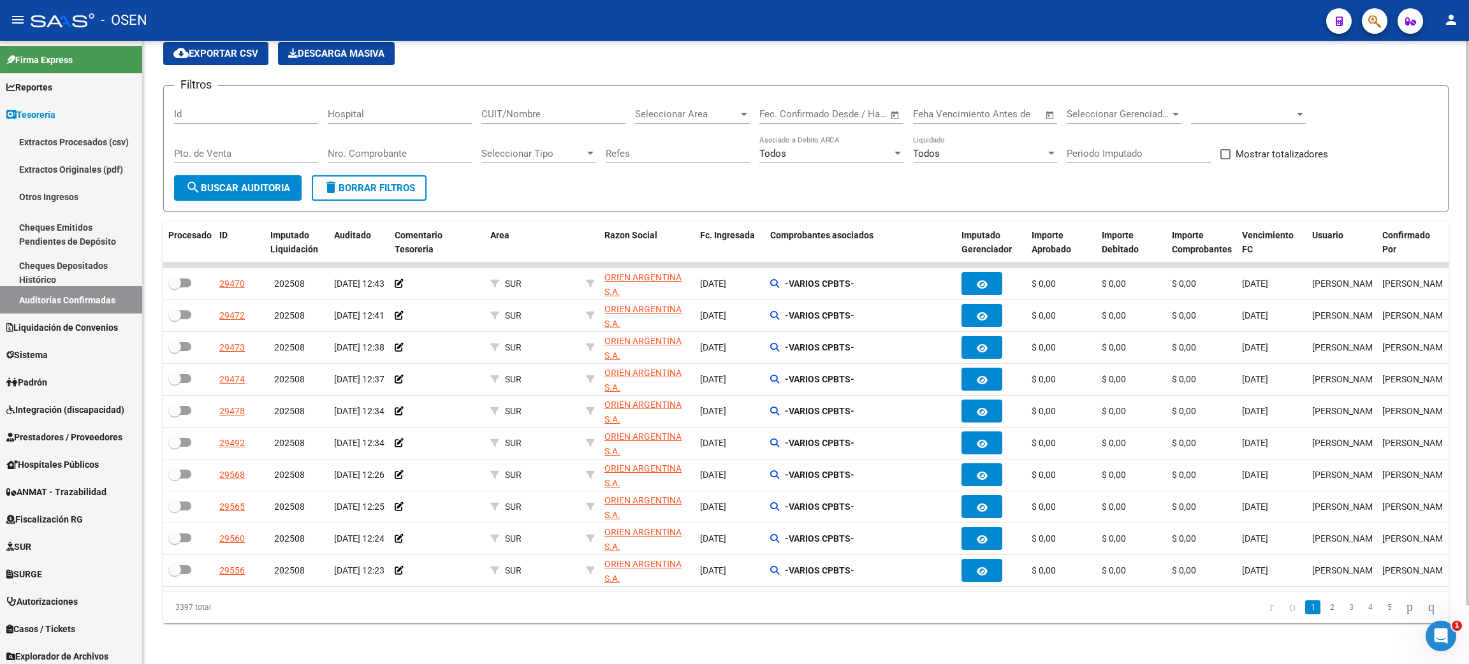
click at [376, 182] on span "delete Borrar Filtros" at bounding box center [369, 187] width 92 height 11
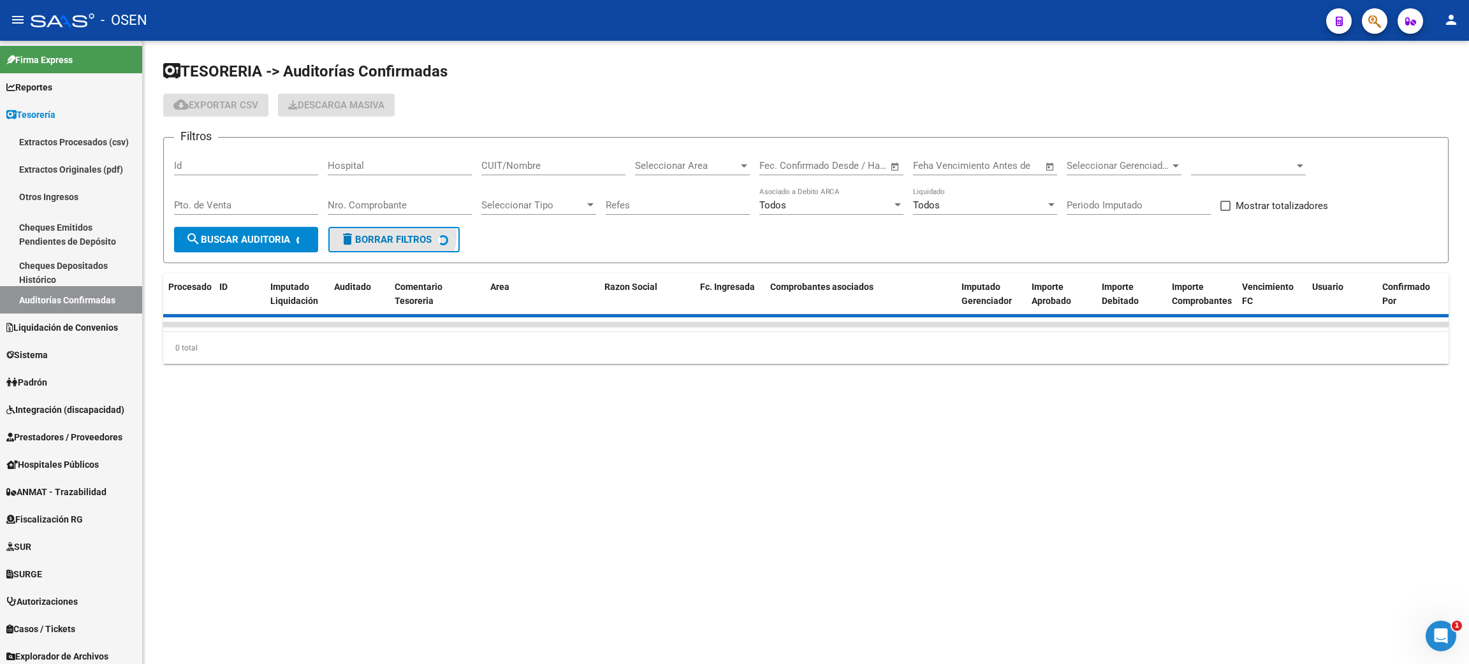
scroll to position [0, 0]
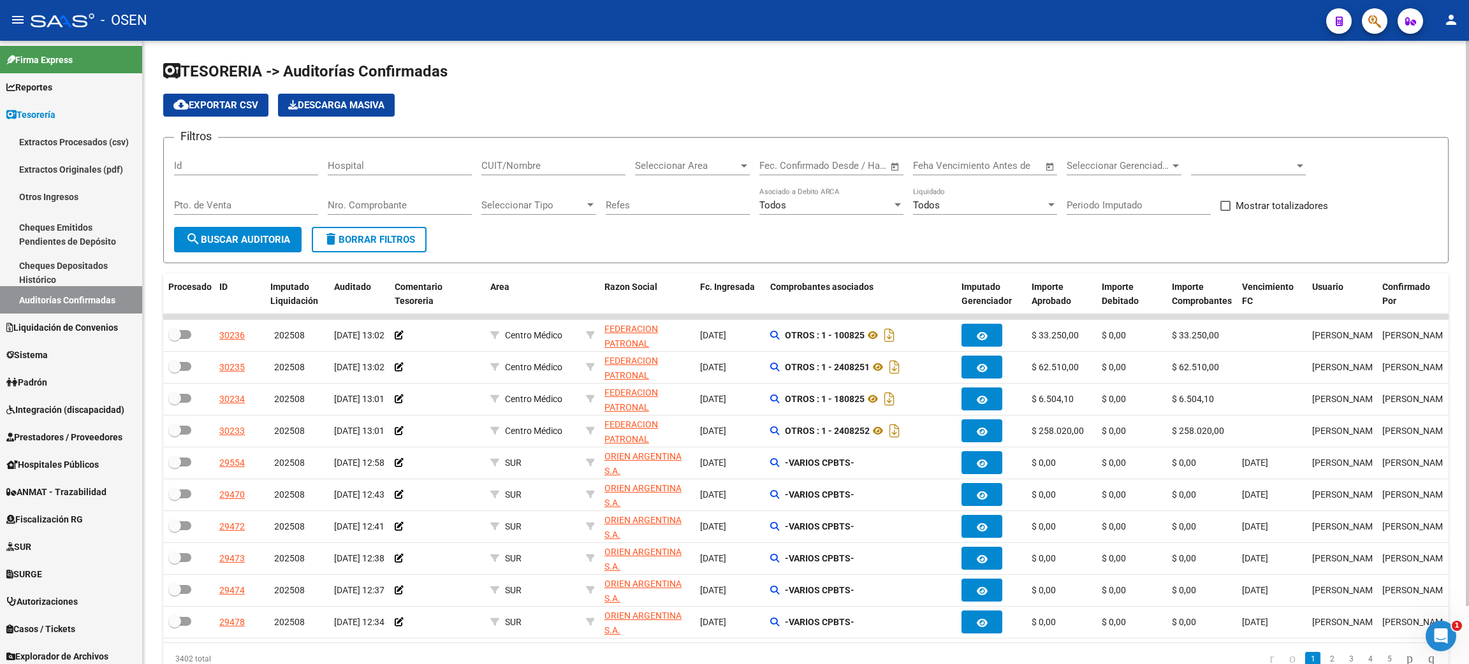
click at [1222, 167] on span at bounding box center [1242, 165] width 103 height 11
click at [1213, 193] on span "Todas" at bounding box center [1265, 194] width 149 height 29
click at [553, 166] on input "CUIT/Nombre" at bounding box center [553, 165] width 144 height 11
type input "[PERSON_NAME]"
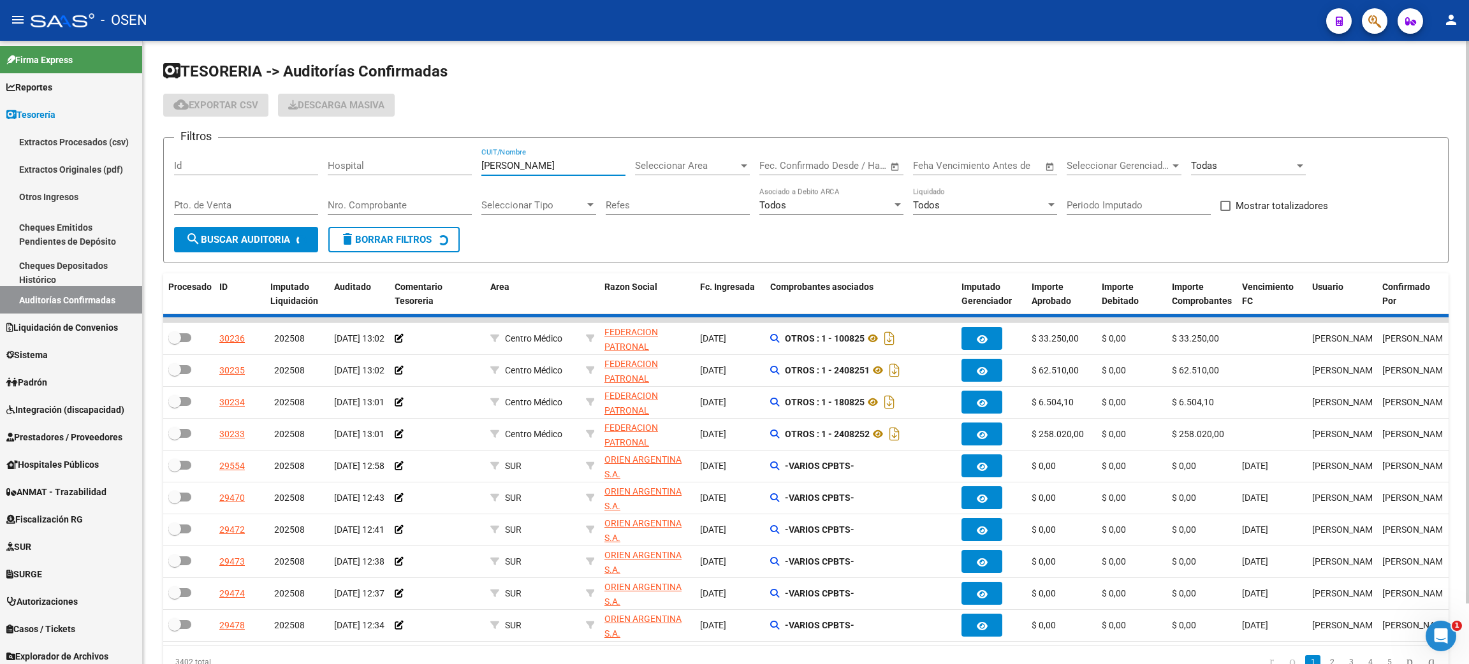
checkbox input "true"
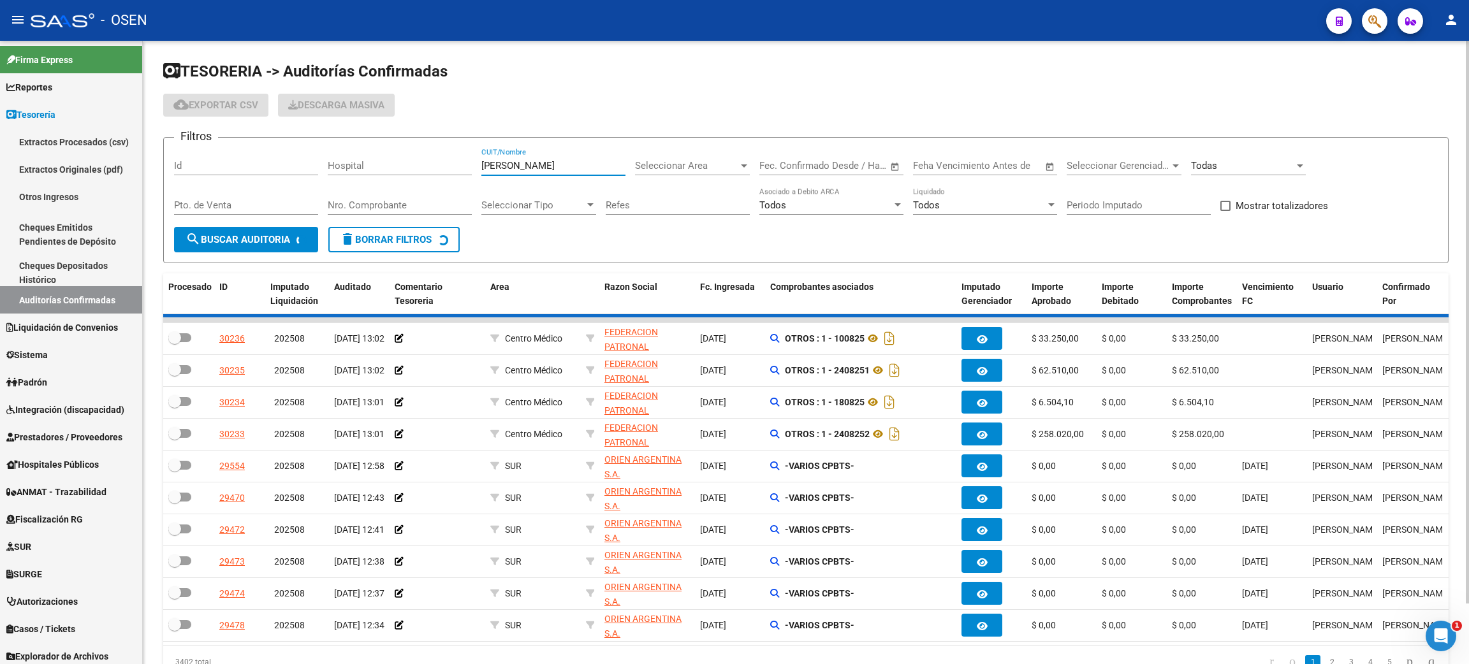
checkbox input "true"
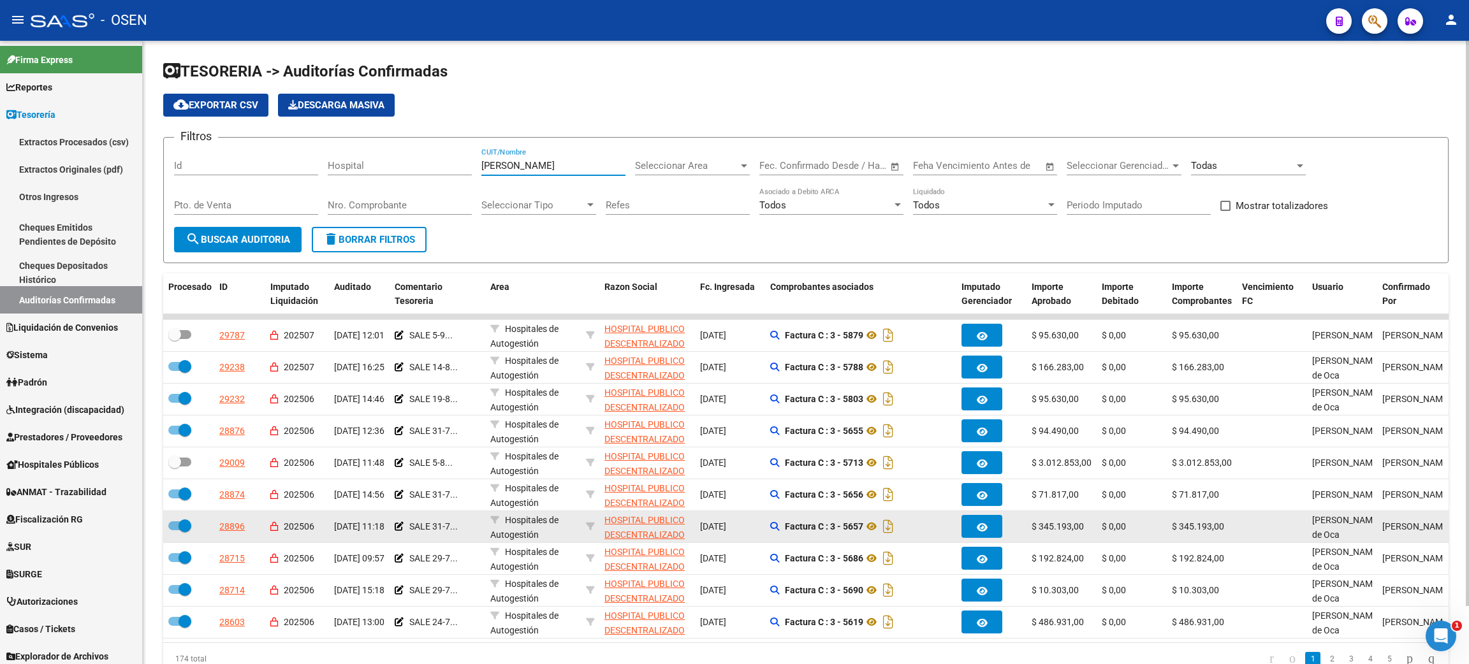
scroll to position [64, 0]
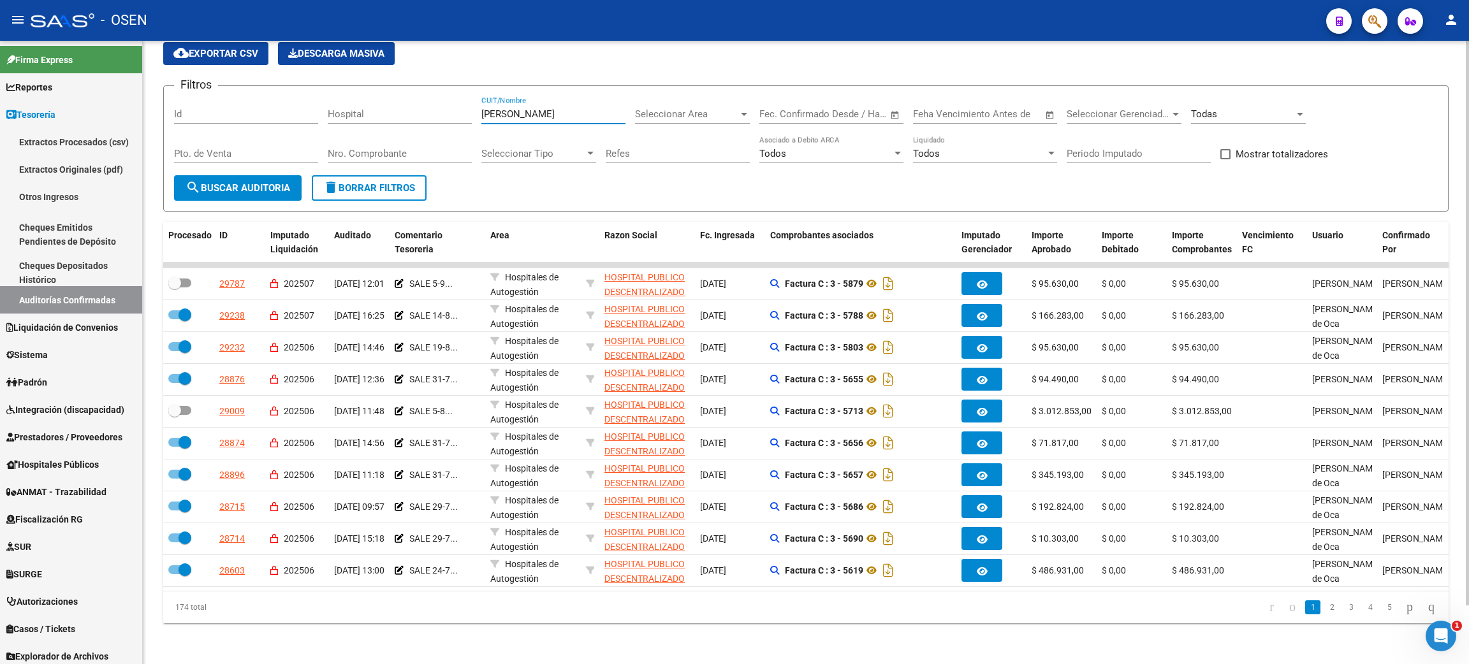
type input "[PERSON_NAME]"
click at [1292, 147] on span "Mostrar totalizadores" at bounding box center [1282, 154] width 92 height 15
click at [1226, 159] on input "Mostrar totalizadores" at bounding box center [1225, 159] width 1 height 1
checkbox input "true"
click at [1229, 108] on div "Todas" at bounding box center [1242, 113] width 103 height 11
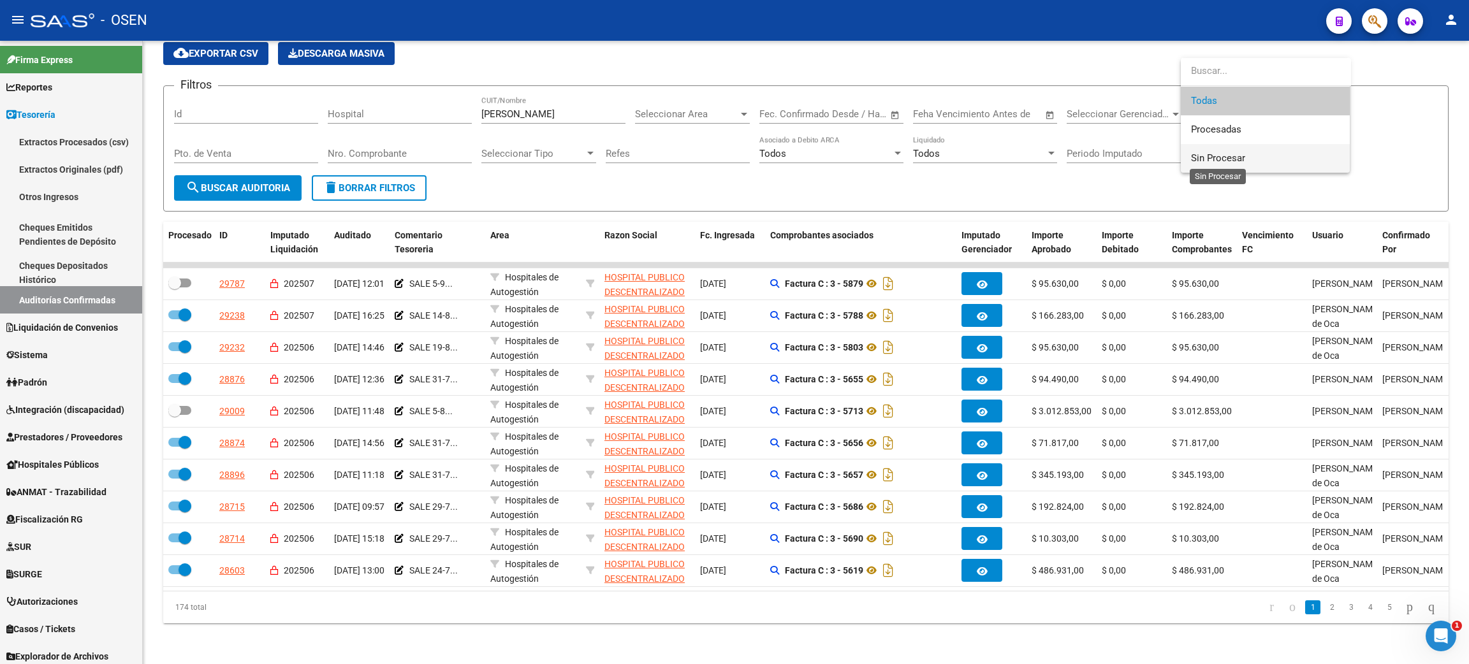
click at [1219, 158] on span "Sin Procesar" at bounding box center [1218, 157] width 54 height 11
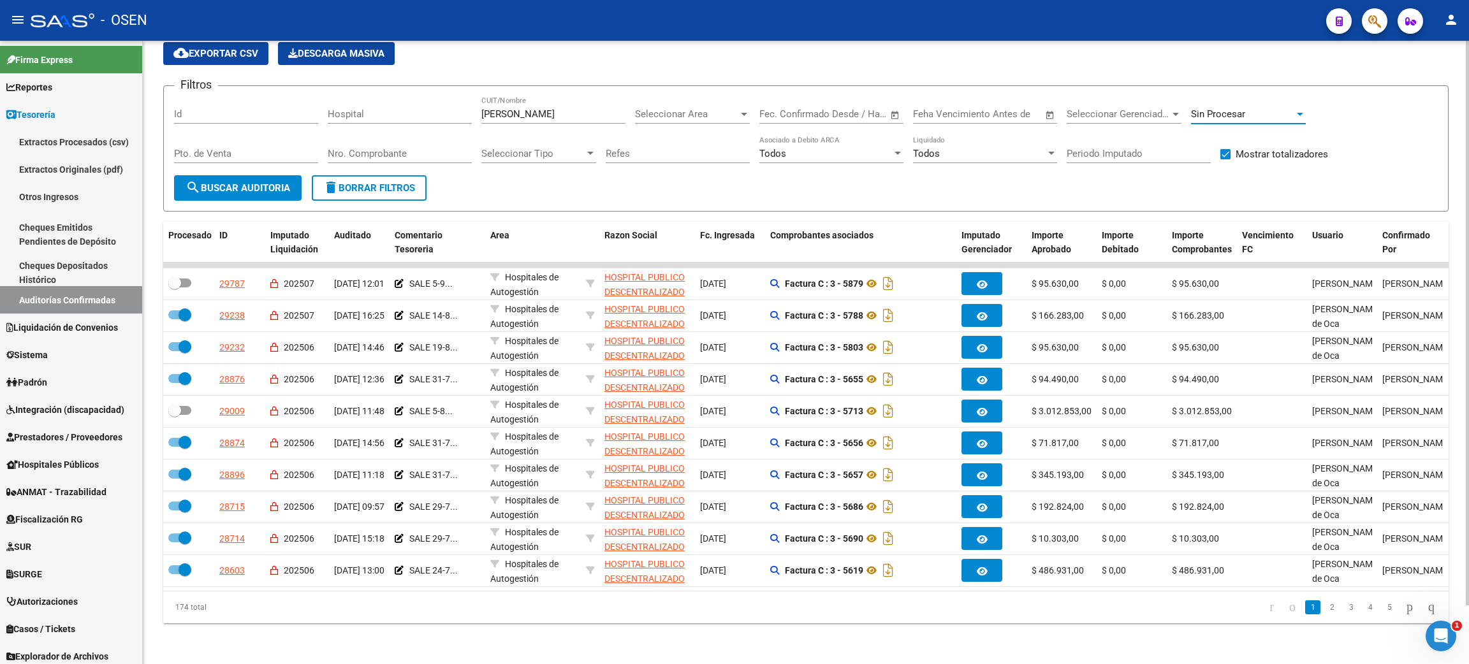
click at [216, 182] on span "search Buscar Auditoria" at bounding box center [238, 187] width 105 height 11
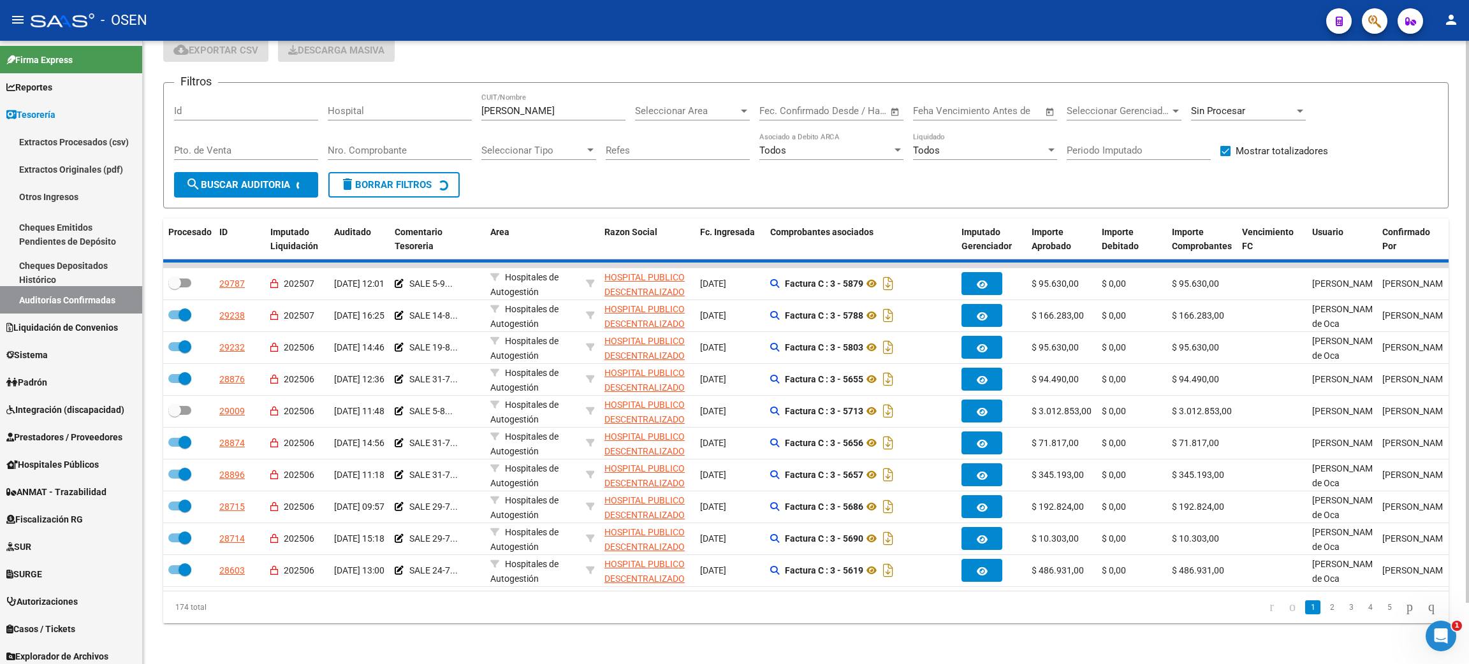
checkbox input "false"
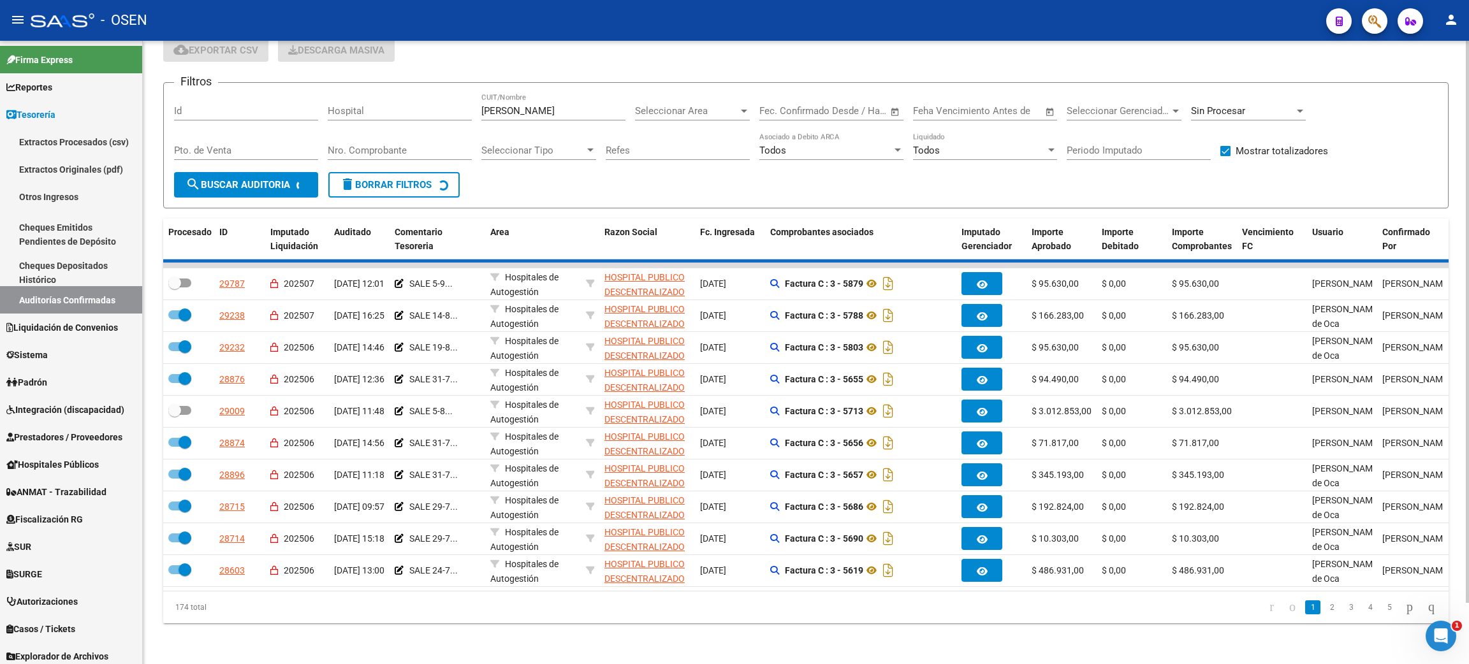
checkbox input "false"
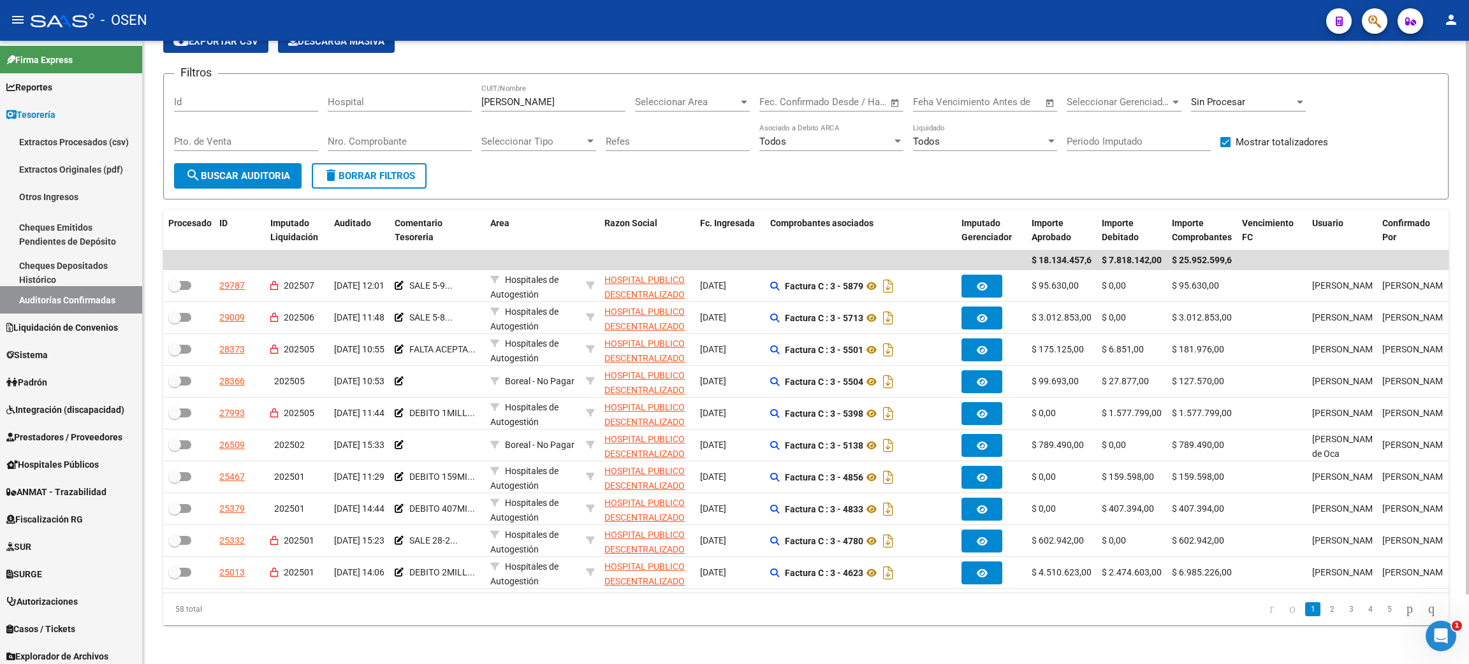
click at [656, 105] on span "Seleccionar Area" at bounding box center [686, 101] width 103 height 11
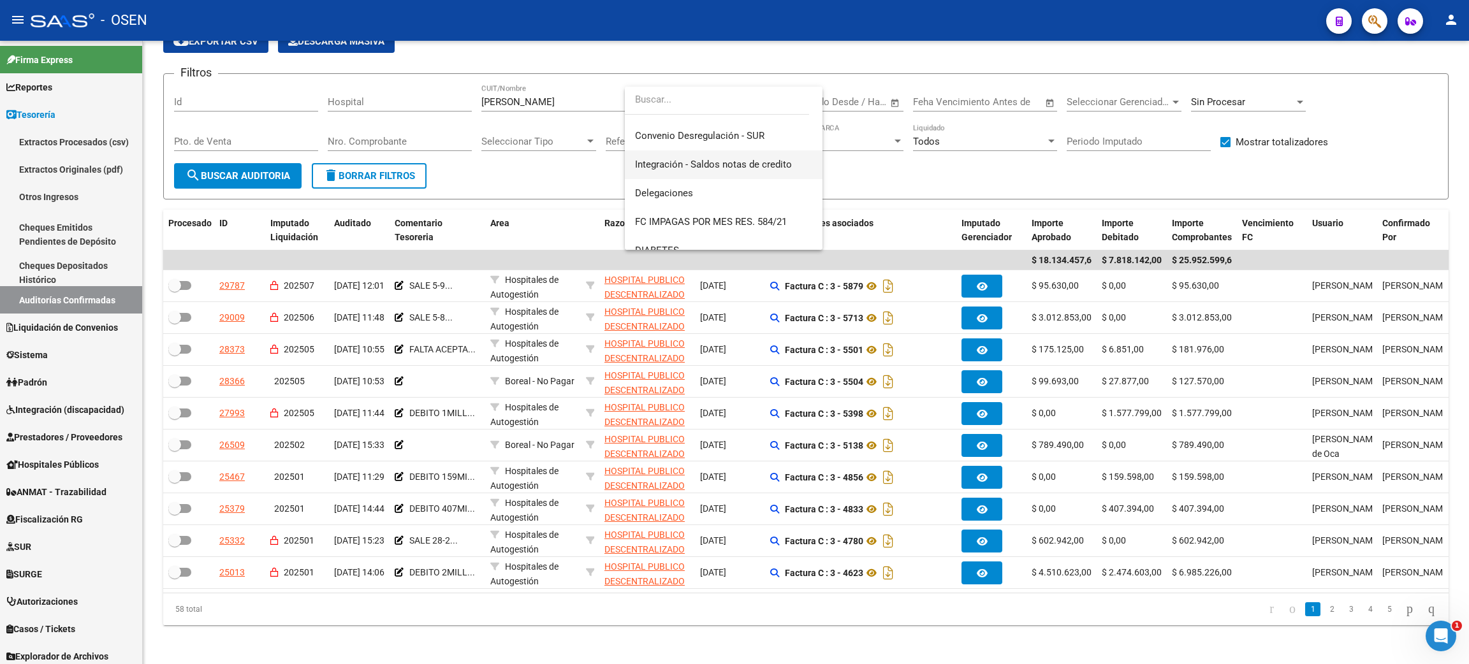
scroll to position [553, 0]
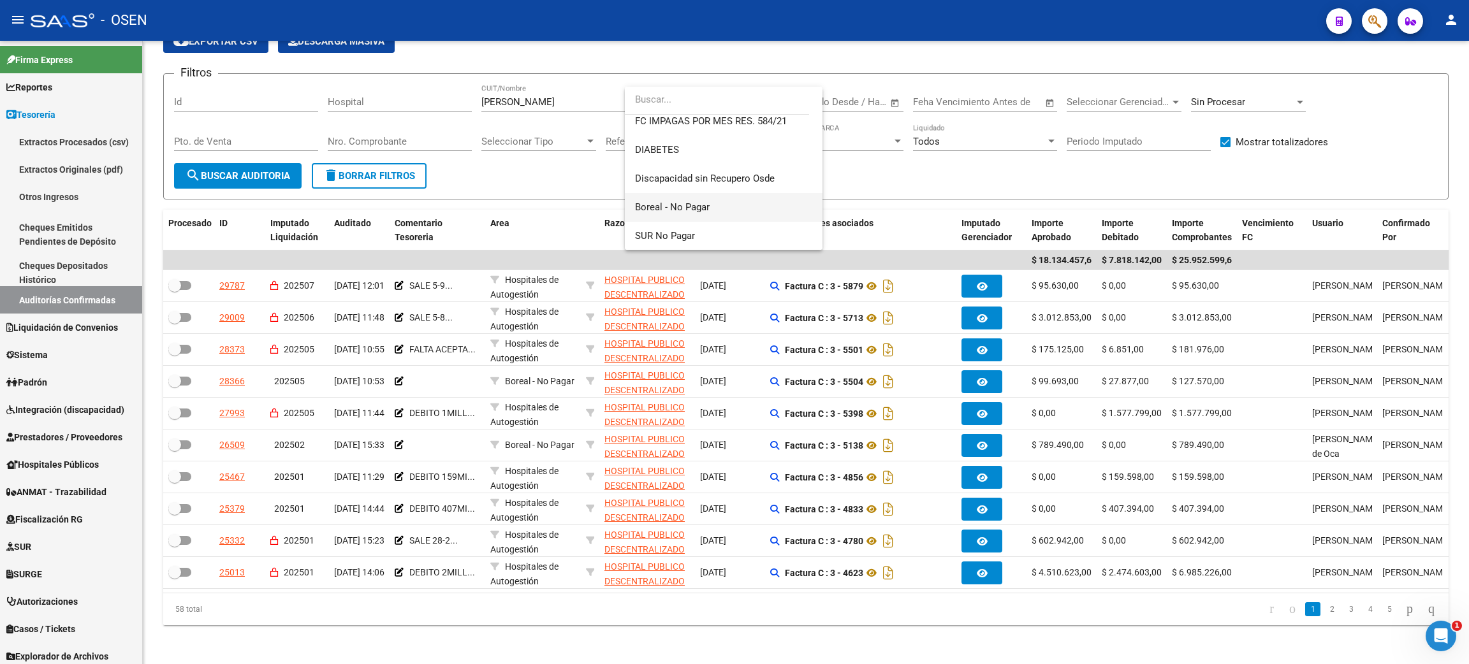
click at [719, 201] on span "Boreal - No Pagar" at bounding box center [723, 207] width 177 height 29
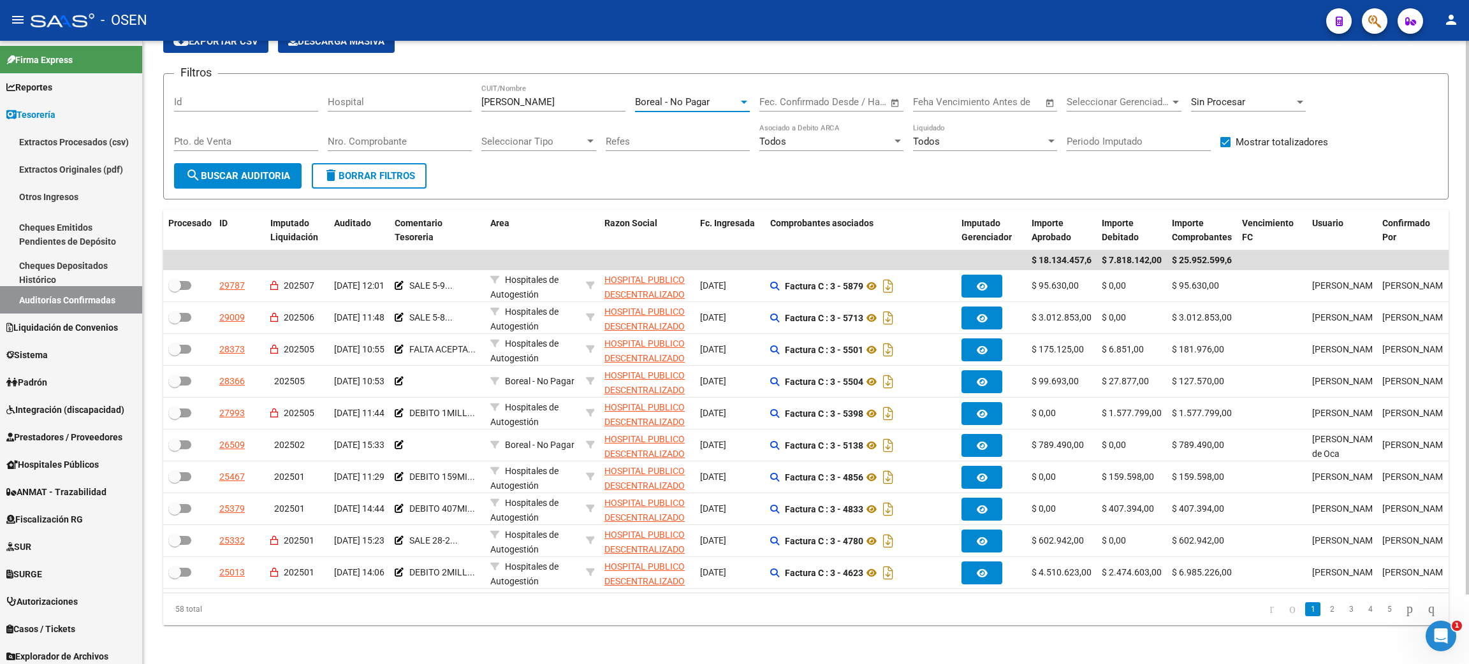
click at [191, 173] on mat-icon "search" at bounding box center [193, 175] width 15 height 15
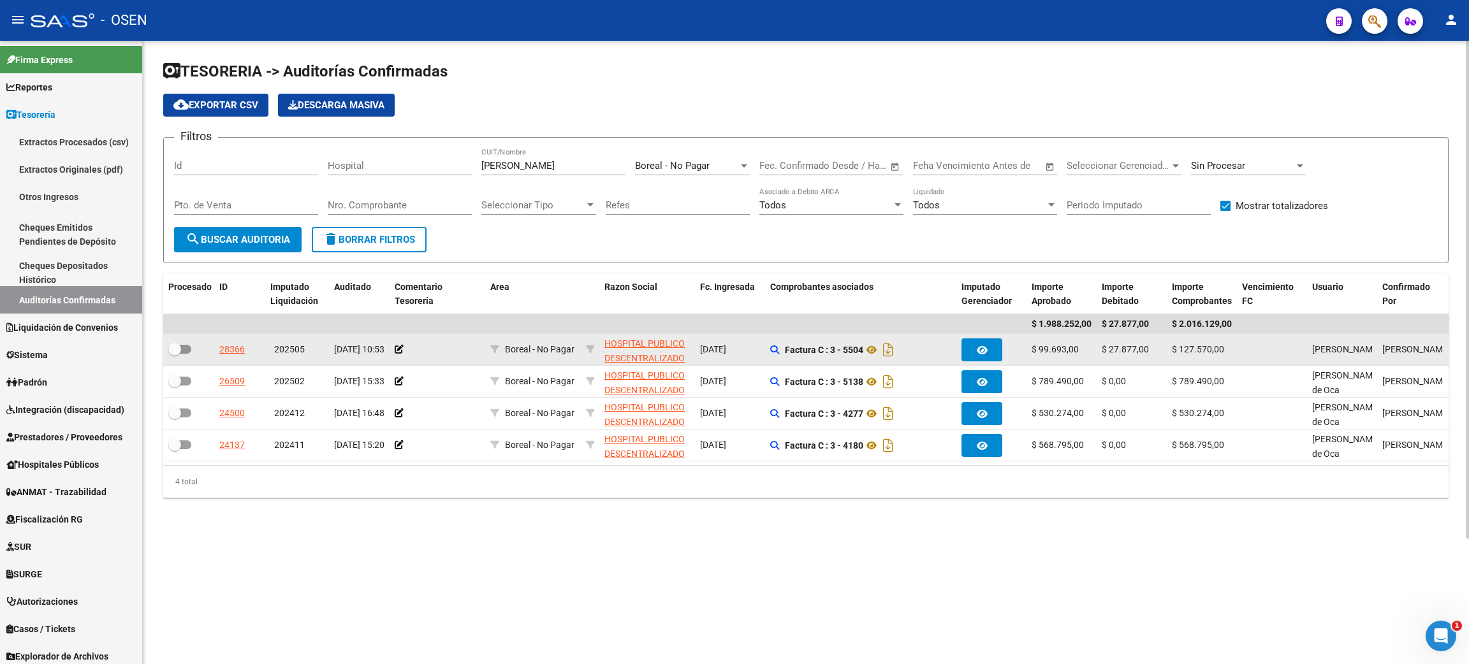
scroll to position [0, 0]
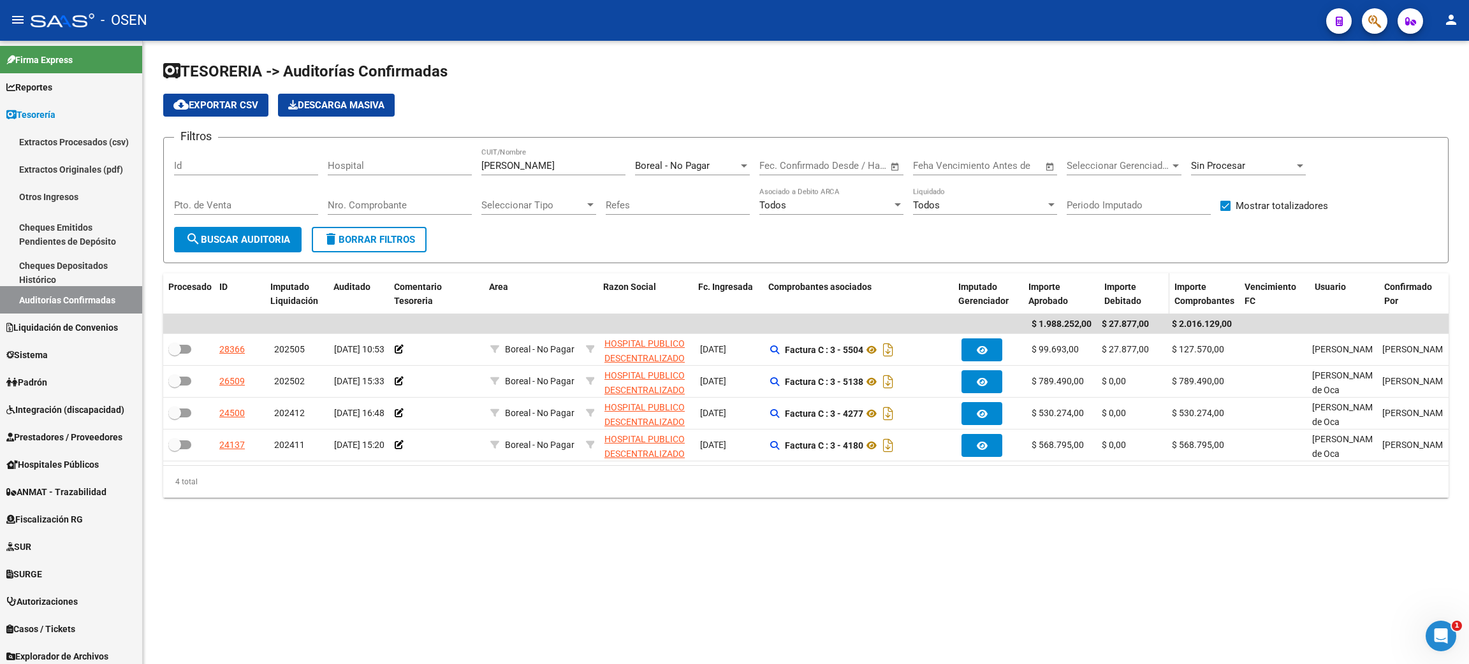
drag, startPoint x: 1092, startPoint y: 305, endPoint x: 1109, endPoint y: 305, distance: 16.6
click at [1109, 305] on div "Procesado ID Imputado Liquidación Auditado Comentario Tesoreria Area Razon Soci…" at bounding box center [1006, 295] width 1686 height 42
click at [660, 158] on div "Boreal - No Pagar Seleccionar Area" at bounding box center [692, 161] width 115 height 27
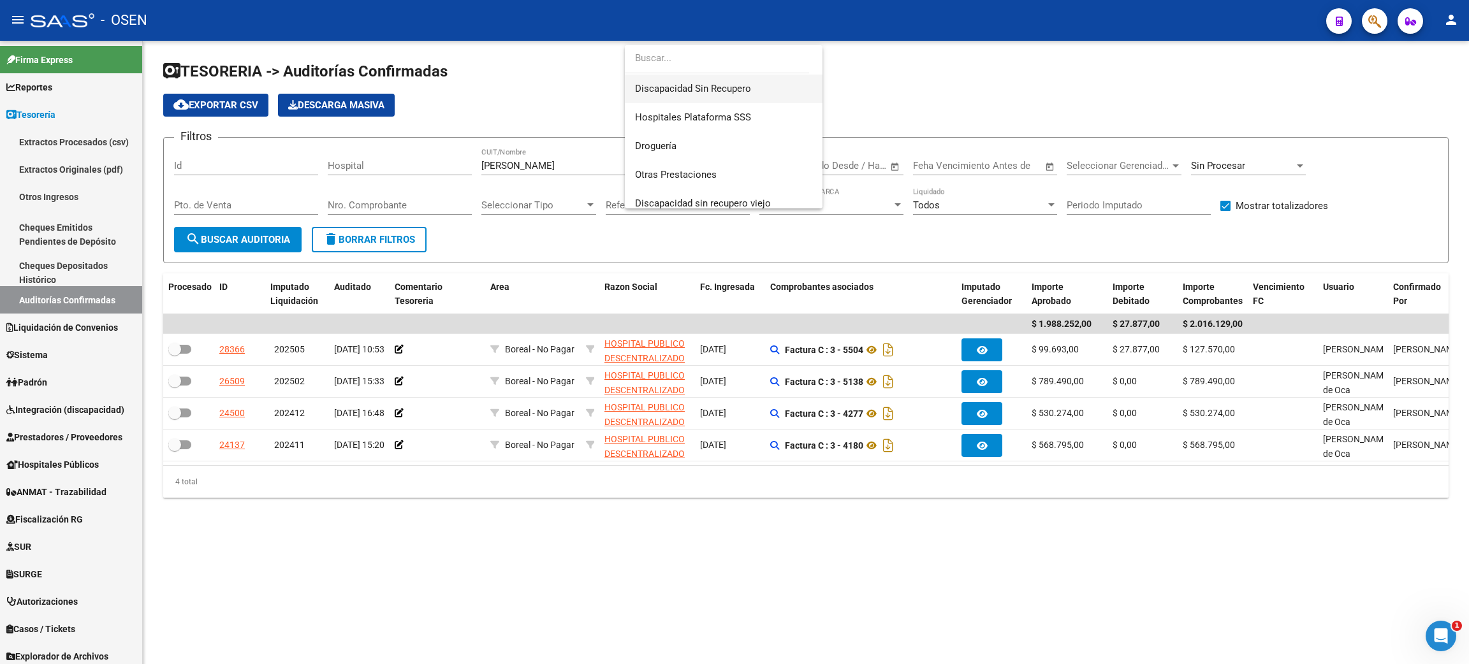
scroll to position [286, 0]
click at [740, 95] on span "Hospitales Plataforma SSS" at bounding box center [723, 89] width 177 height 29
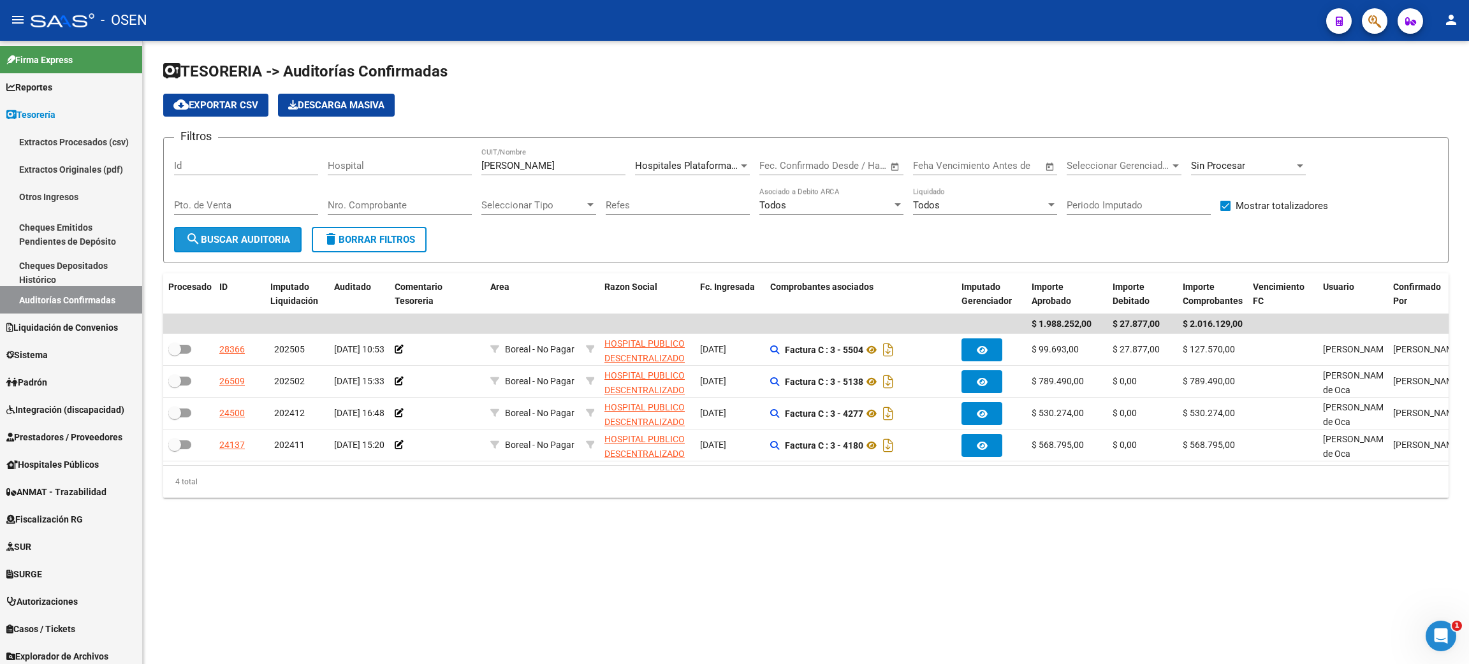
drag, startPoint x: 240, startPoint y: 242, endPoint x: 916, endPoint y: 175, distance: 679.2
click at [242, 242] on span "search Buscar Auditoria" at bounding box center [238, 239] width 105 height 11
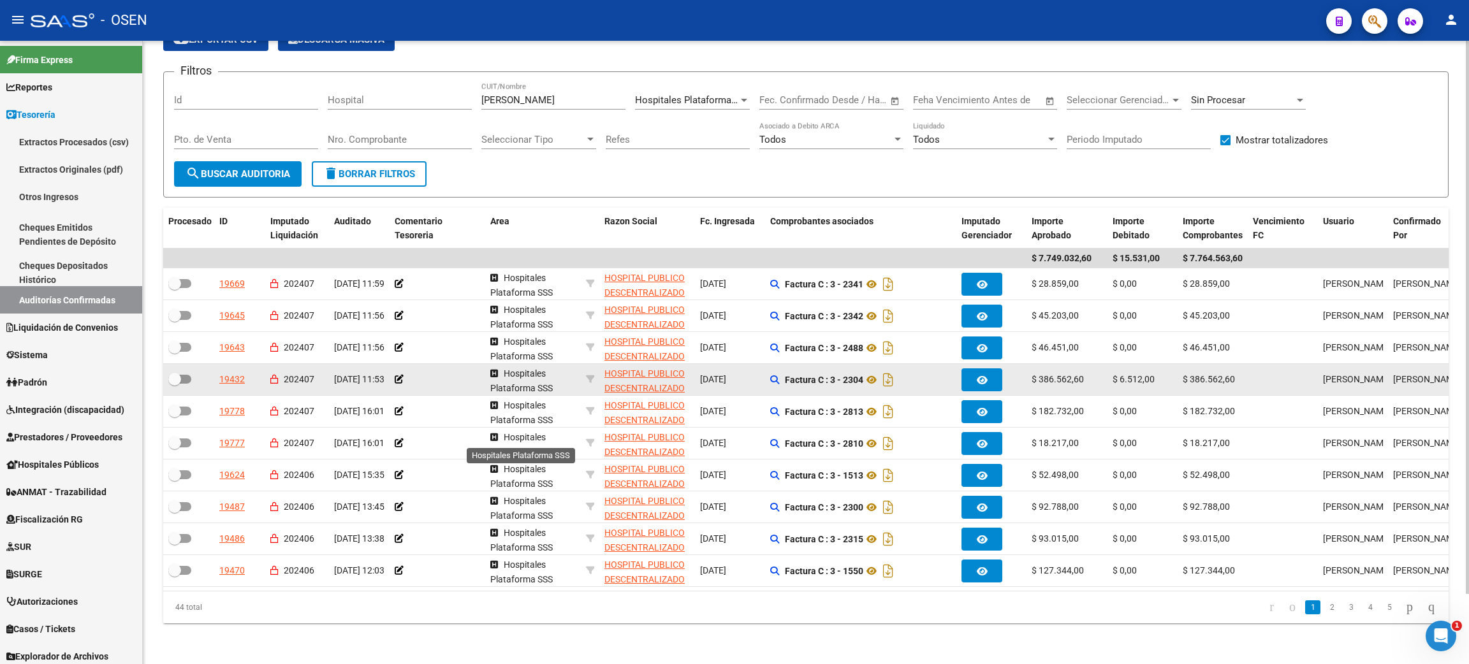
scroll to position [0, 0]
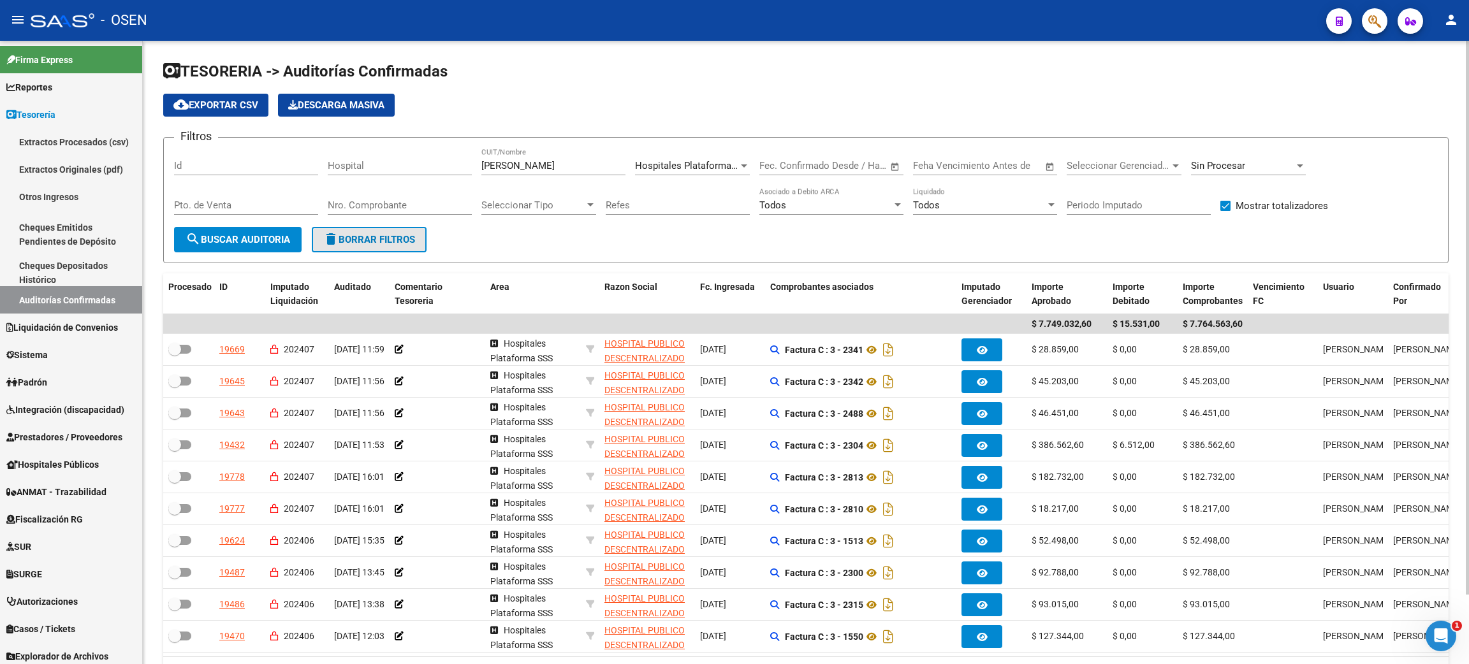
click at [409, 234] on span "delete Borrar Filtros" at bounding box center [369, 239] width 92 height 11
checkbox input "false"
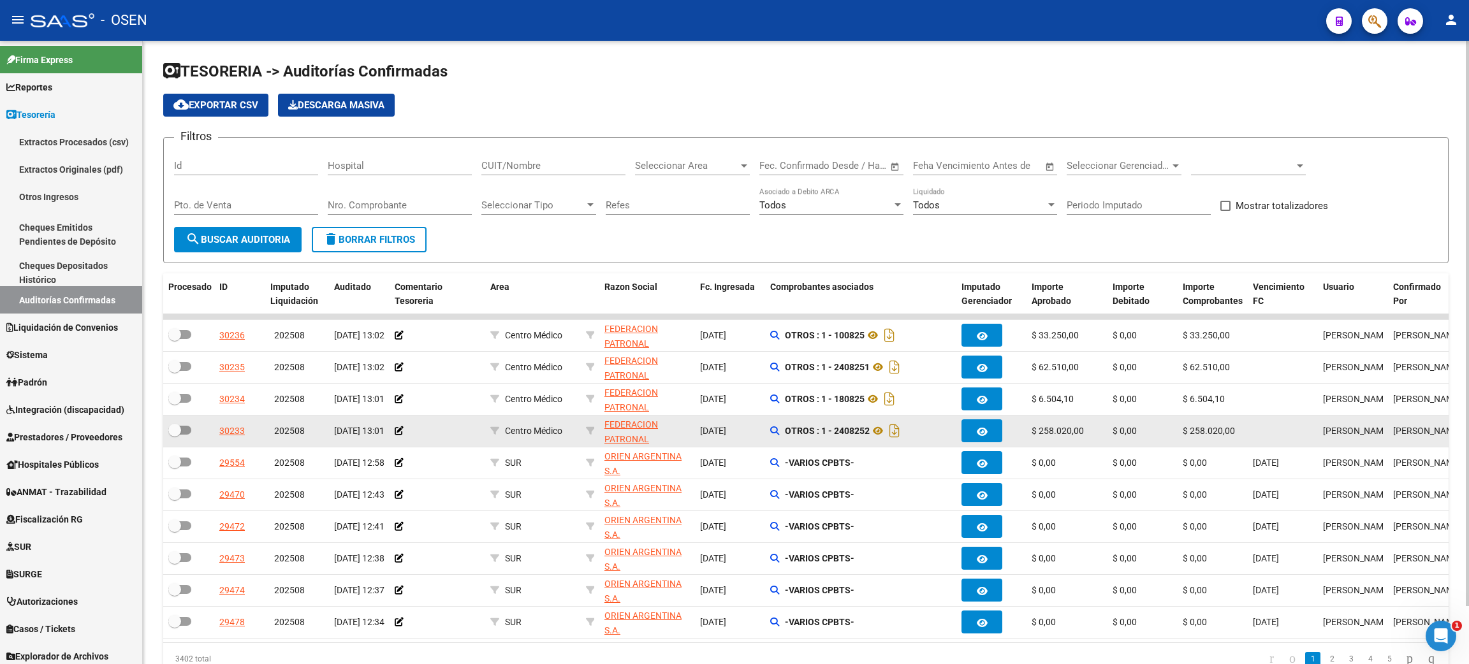
drag, startPoint x: 1120, startPoint y: 329, endPoint x: 1263, endPoint y: 417, distance: 168.3
click at [1263, 417] on datatable-scroller "30236 202508 [DATE] 13:02 Centro Médico FEDERACION PATRONAL SEGUROS S. A. U. - …" at bounding box center [805, 476] width 1285 height 325
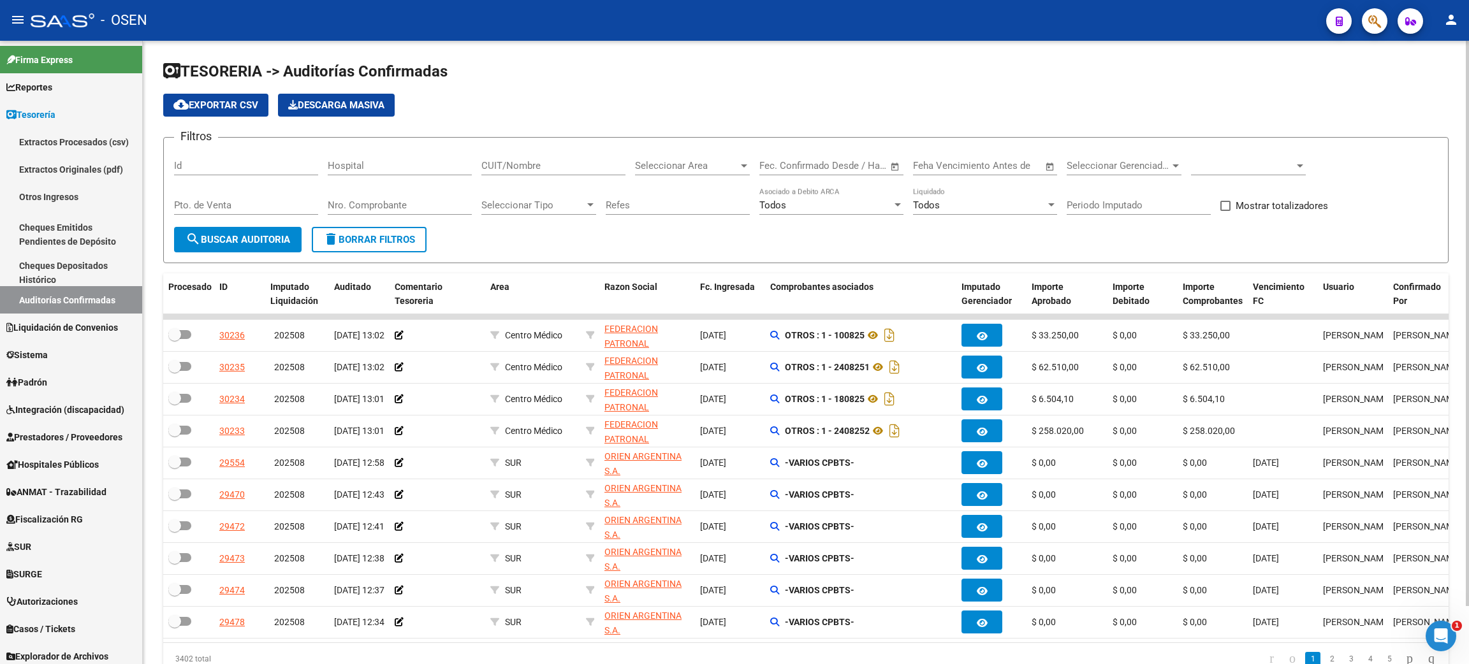
click at [594, 126] on app-list-header "TESORERIA -> Auditorías Confirmadas cloud_download Exportar CSV Descarga Masiva…" at bounding box center [805, 162] width 1285 height 202
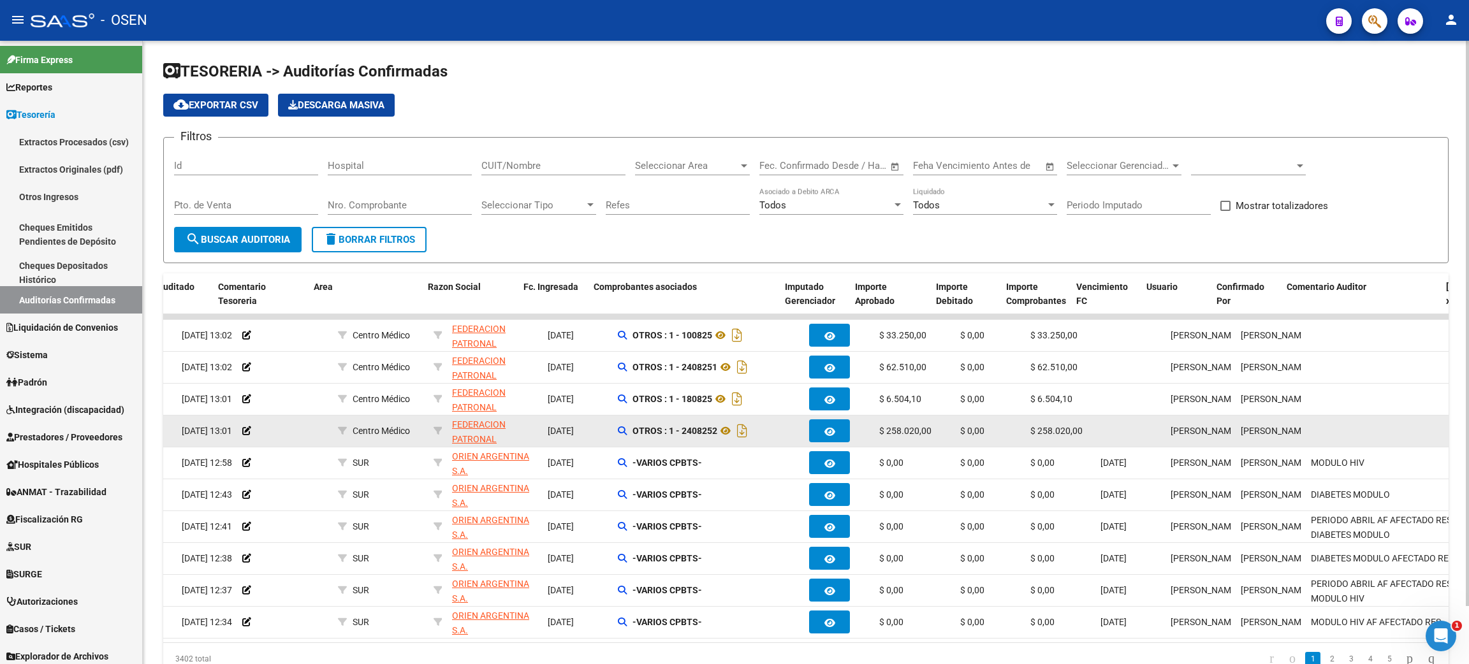
scroll to position [0, 219]
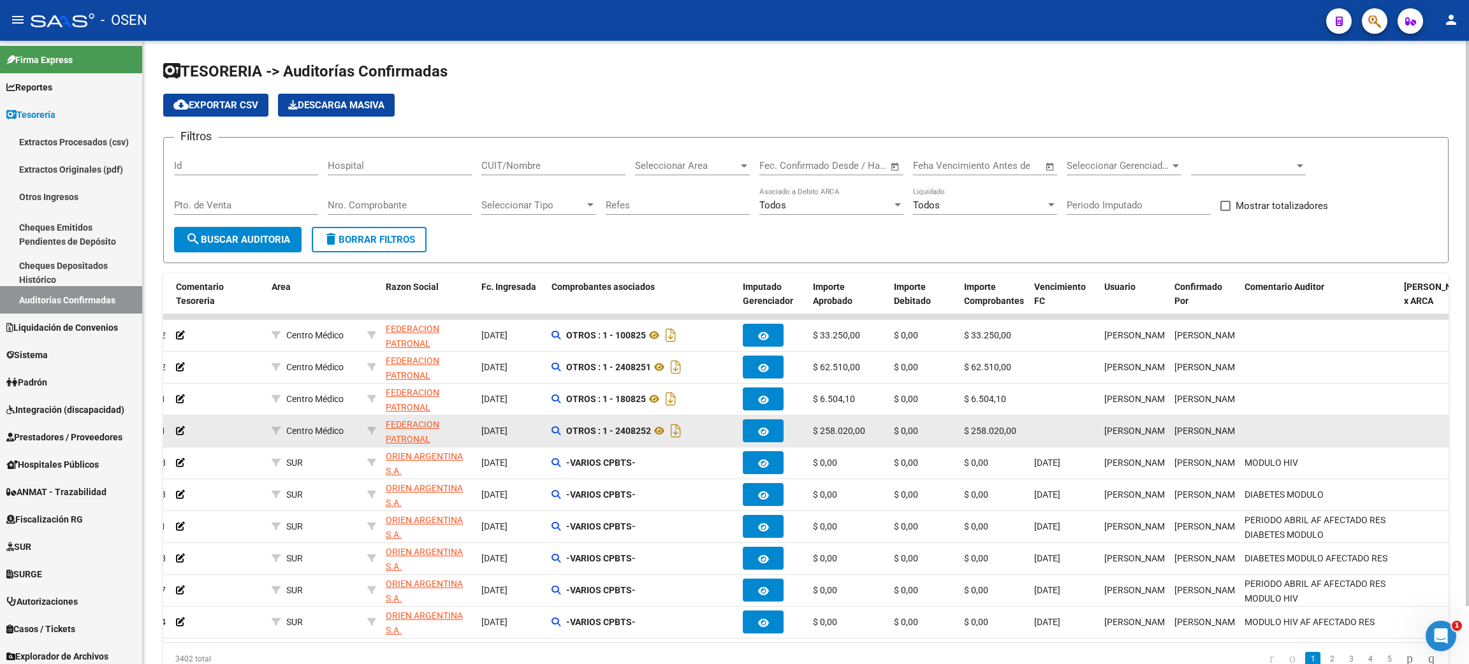
drag, startPoint x: 275, startPoint y: 332, endPoint x: 1238, endPoint y: 436, distance: 969.1
click at [1230, 436] on datatable-scroller "30236 202508 [DATE] 13:02 Centro Médico FEDERACION PATRONAL SEGUROS S. A. U. - …" at bounding box center [587, 476] width 1285 height 325
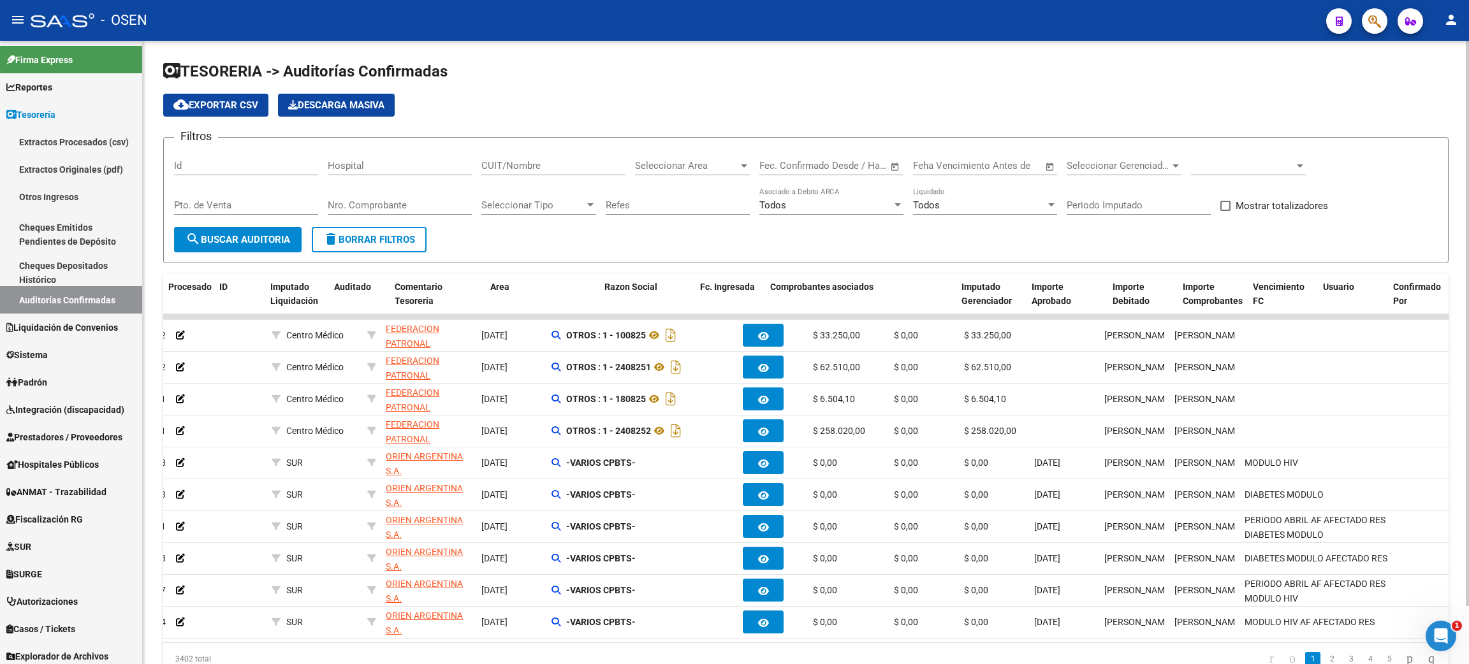
scroll to position [0, 0]
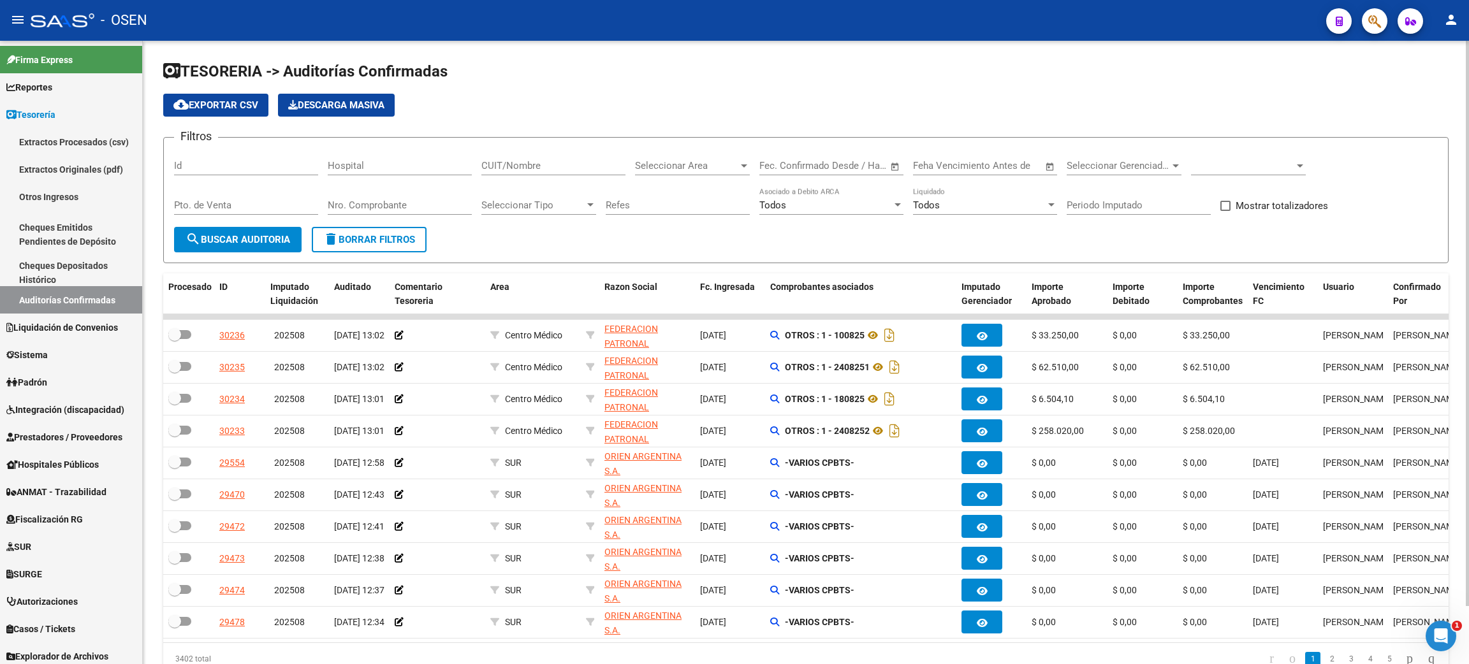
click at [695, 73] on h1 "TESORERIA -> Auditorías Confirmadas" at bounding box center [805, 72] width 1285 height 22
click at [1250, 163] on span at bounding box center [1242, 165] width 103 height 11
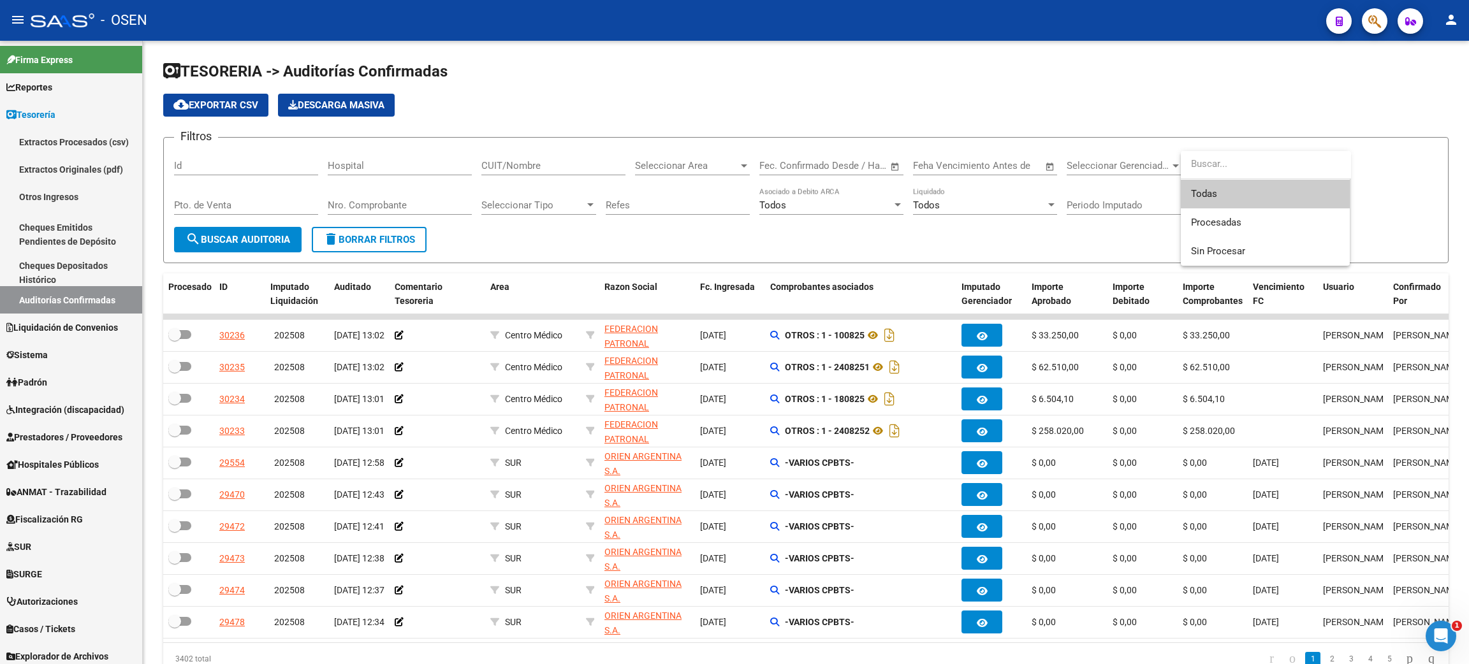
click at [1224, 196] on span "Todas" at bounding box center [1265, 194] width 149 height 29
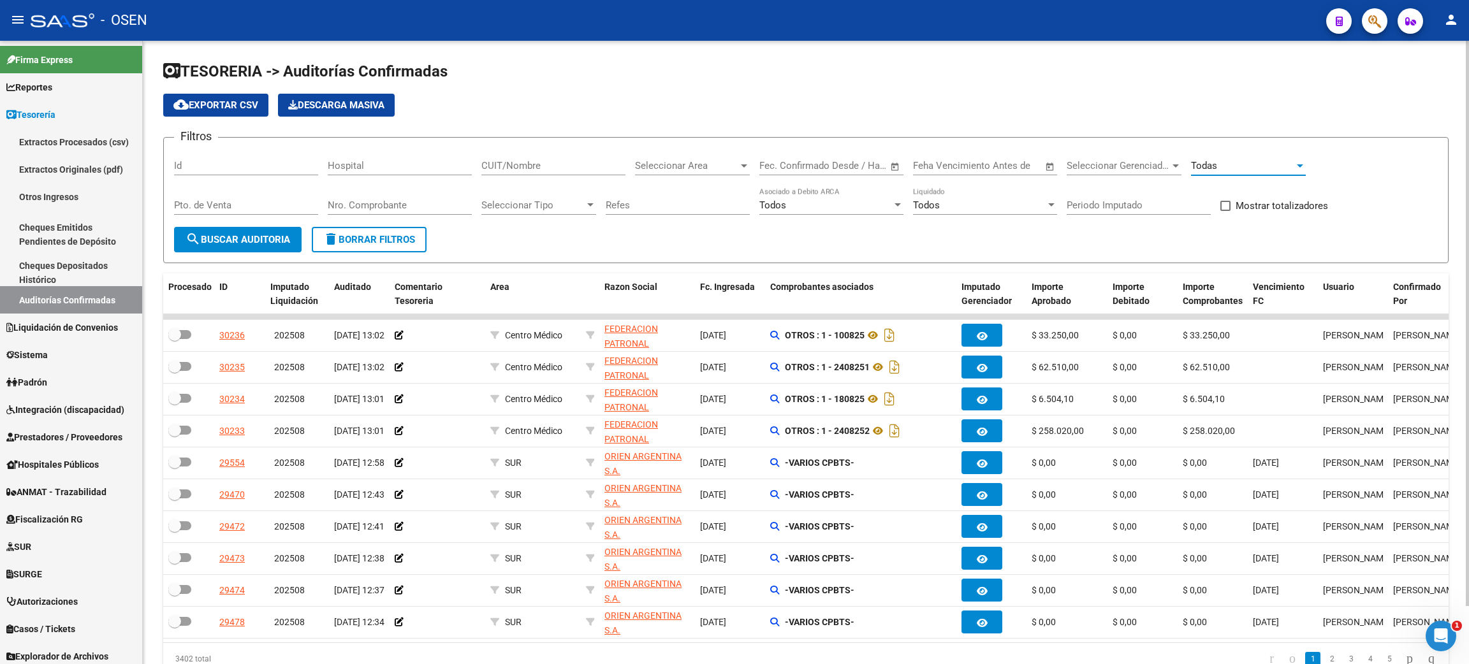
click at [416, 202] on input "Nro. Comprobante" at bounding box center [400, 205] width 144 height 11
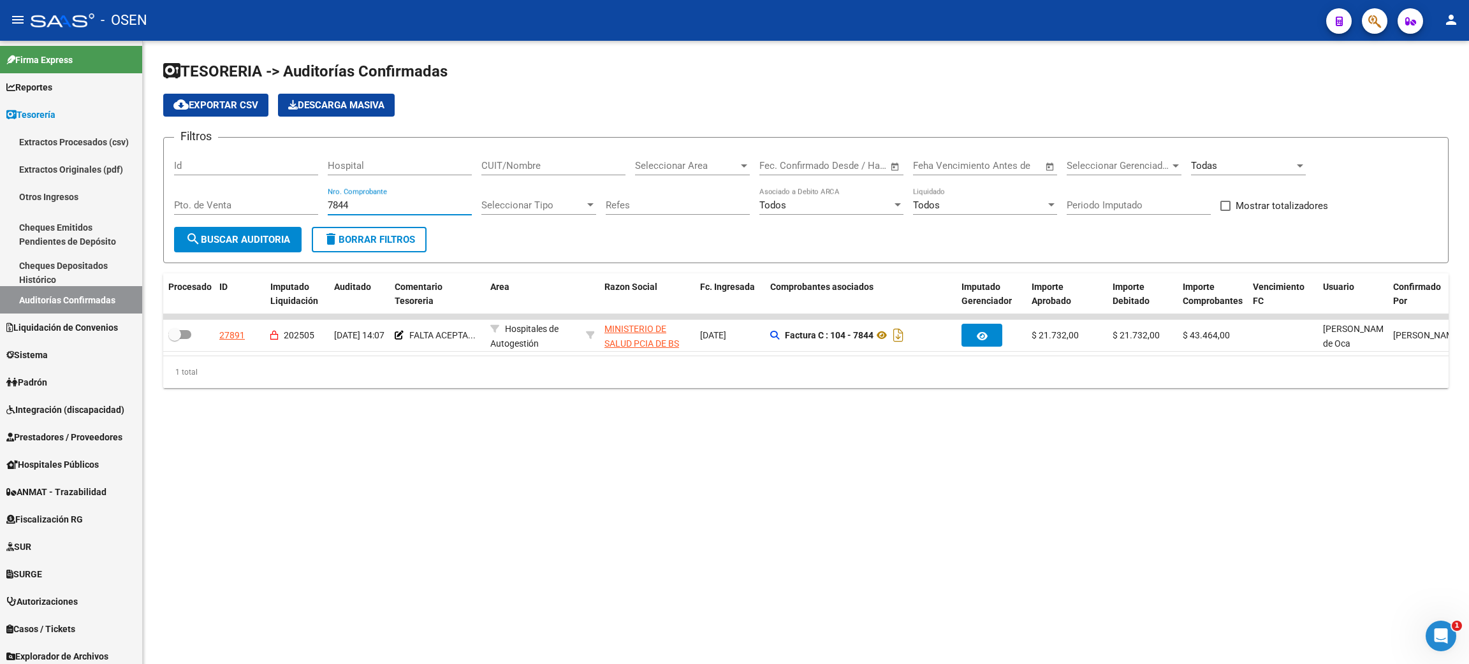
type input "7844"
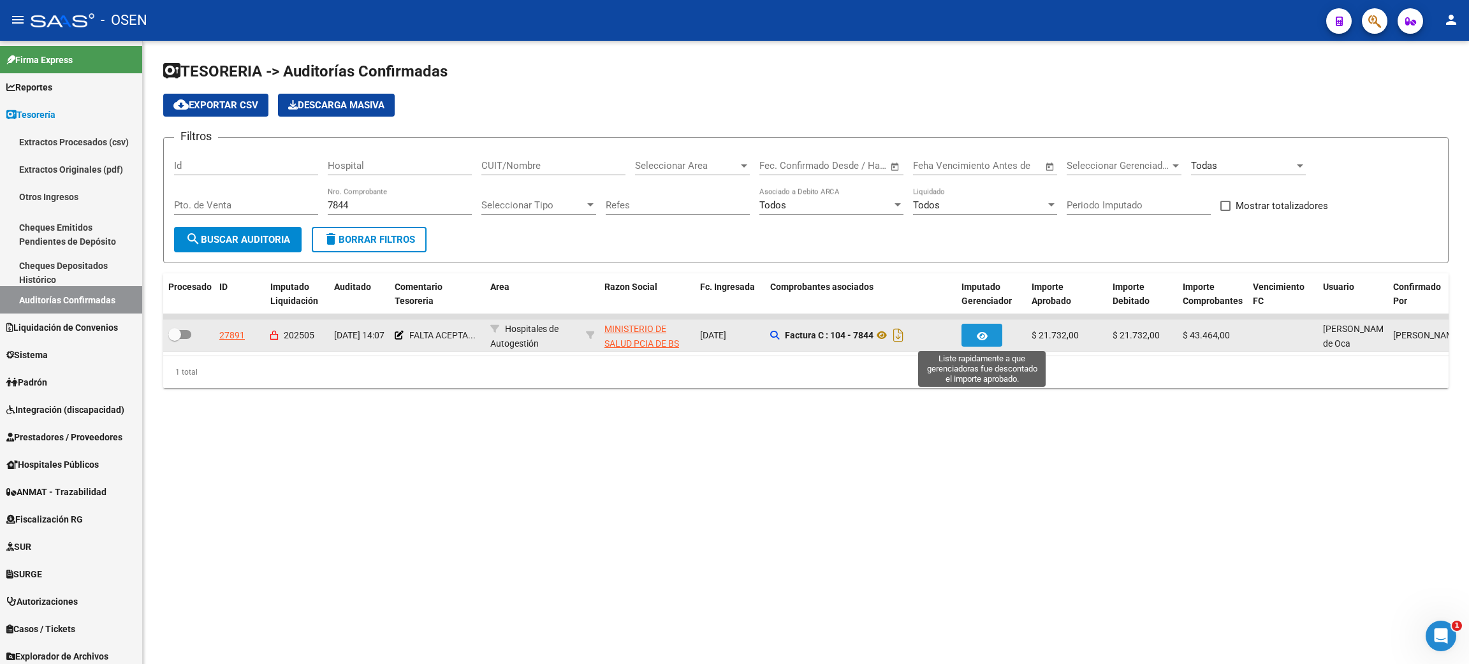
click at [992, 339] on button "button" at bounding box center [982, 335] width 41 height 23
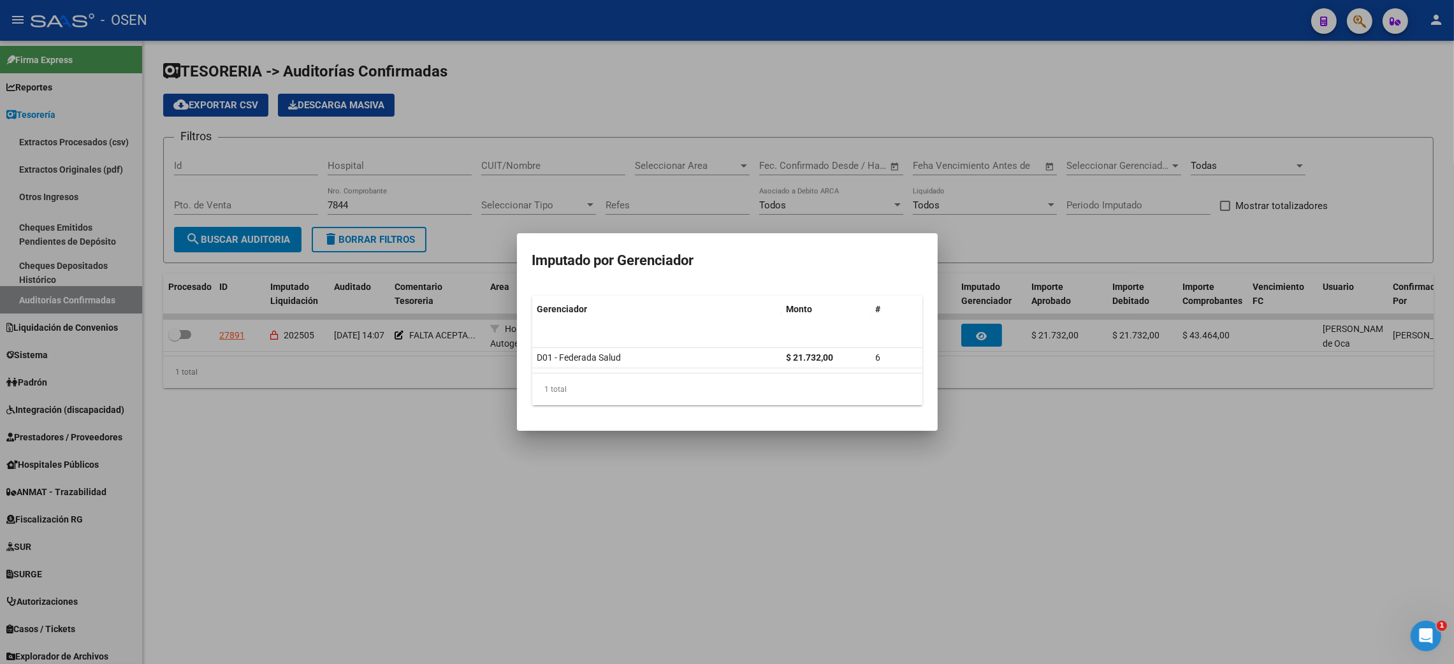
click at [860, 481] on div at bounding box center [727, 332] width 1454 height 664
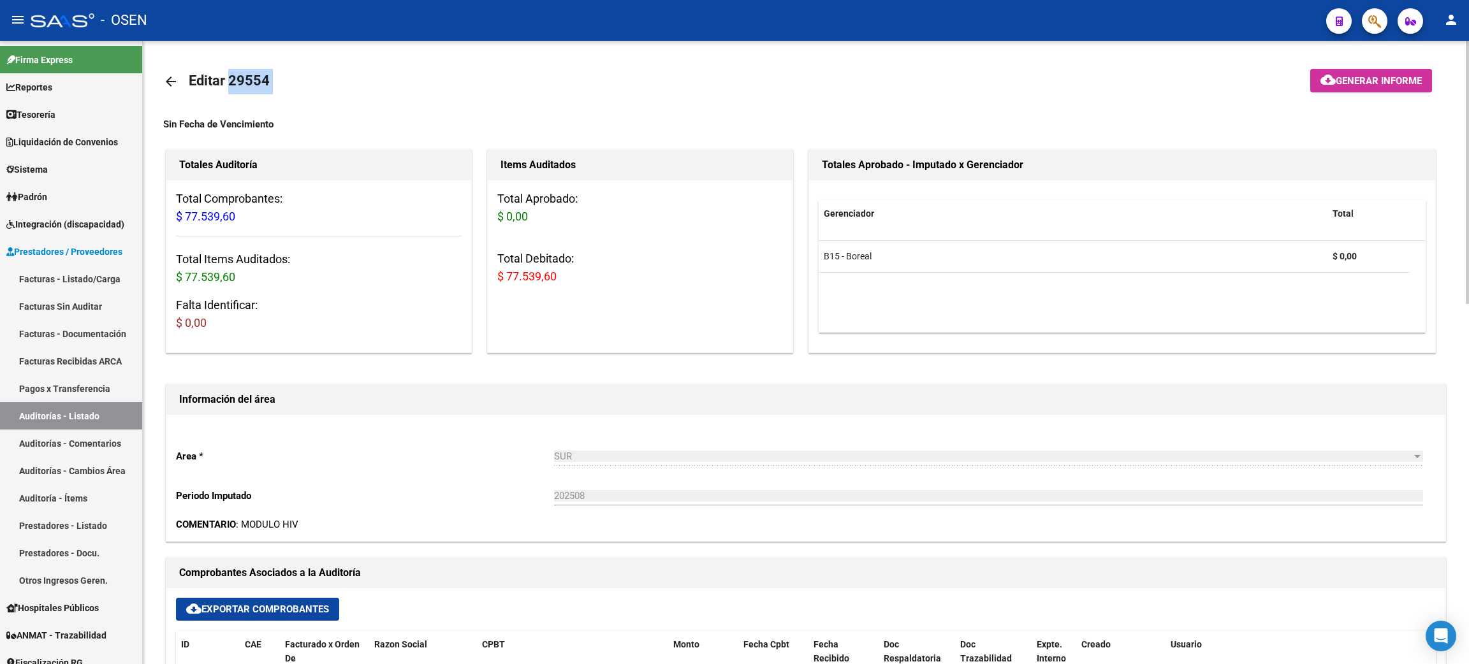
drag, startPoint x: 231, startPoint y: 82, endPoint x: 319, endPoint y: 89, distance: 88.3
click at [319, 89] on mat-toolbar-row "arrow_back Editar 29554" at bounding box center [664, 81] width 1002 height 41
copy h1 "29554"
click at [102, 116] on link "Tesorería" at bounding box center [71, 114] width 142 height 27
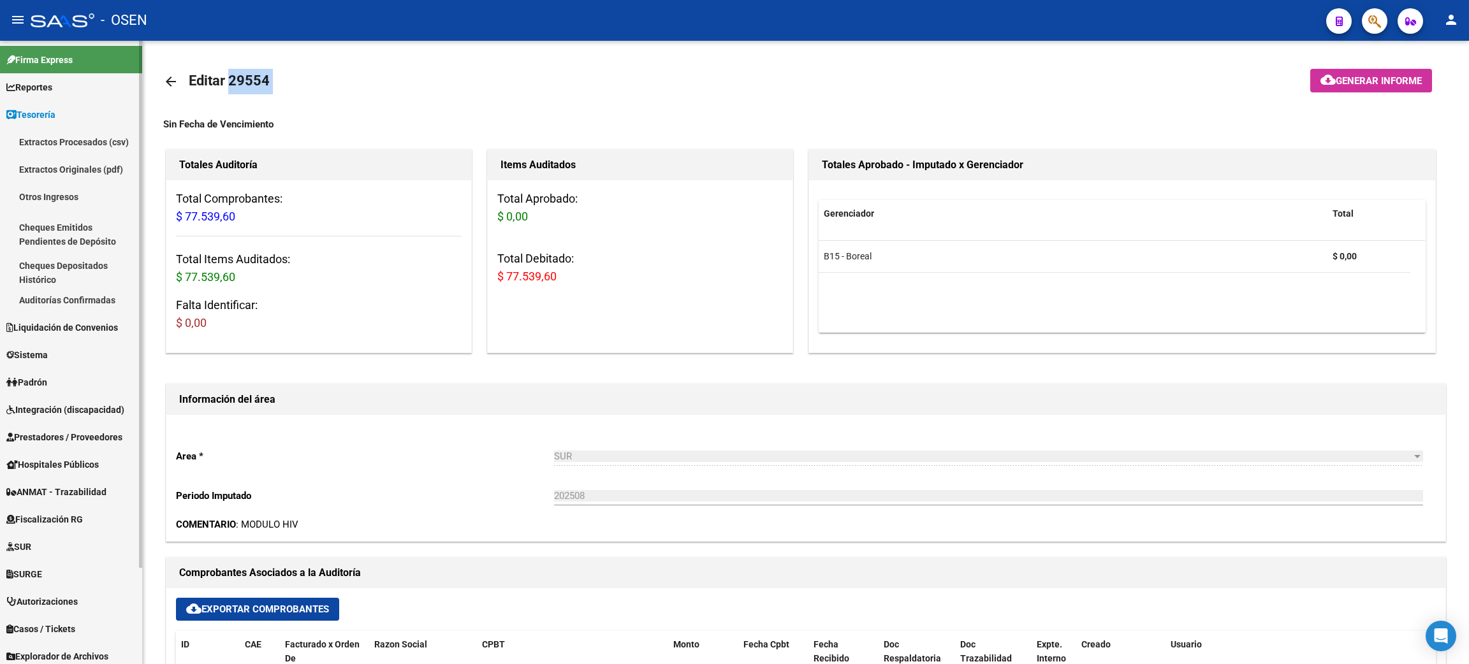
click at [74, 301] on link "Auditorías Confirmadas" at bounding box center [71, 299] width 142 height 27
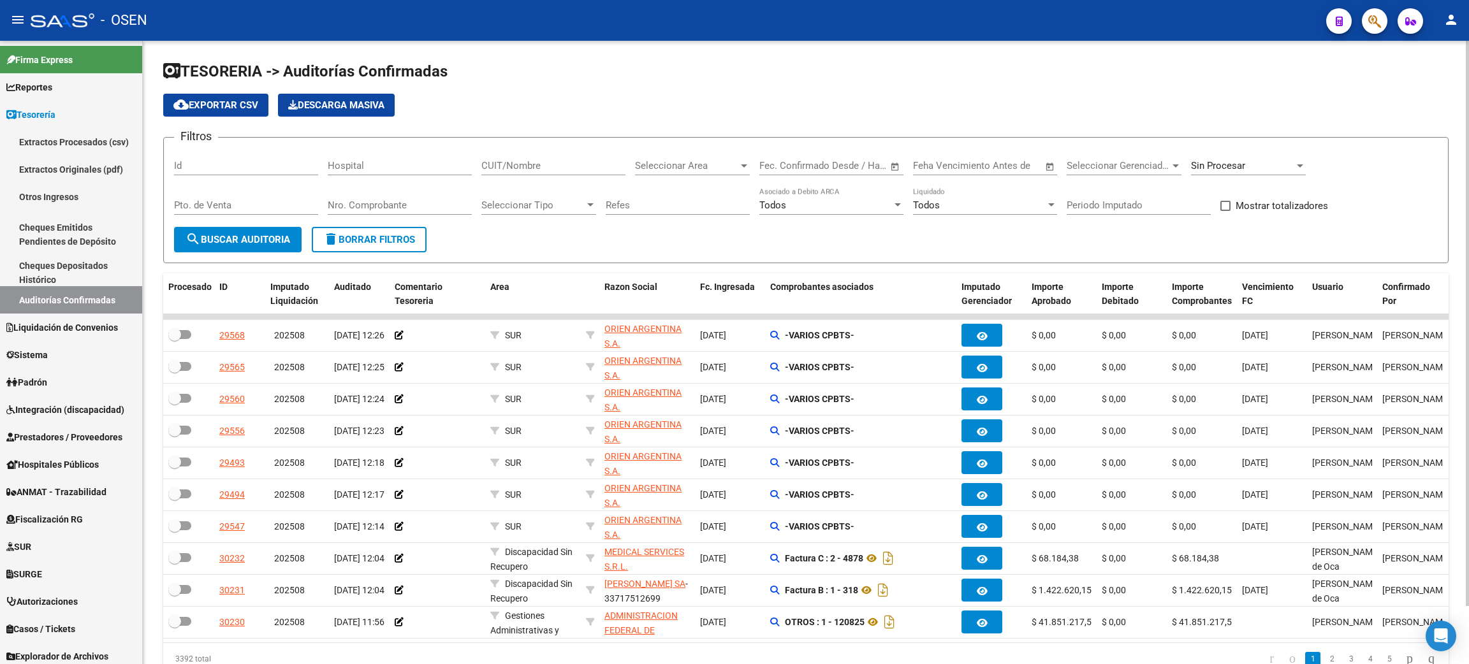
click at [274, 167] on input "Id" at bounding box center [246, 165] width 144 height 11
paste input "29554"
type input "29554"
click at [261, 236] on span "search Buscar Auditoria" at bounding box center [238, 239] width 105 height 11
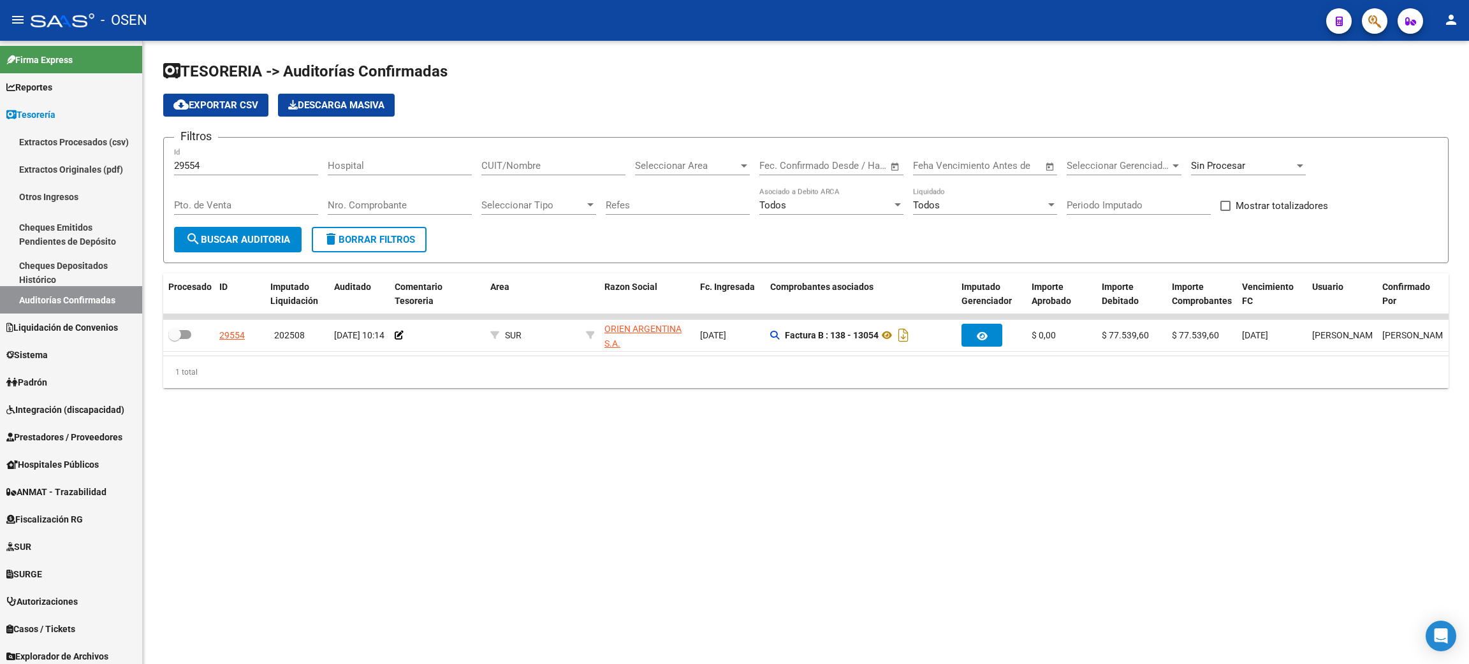
drag, startPoint x: 1102, startPoint y: 339, endPoint x: 1226, endPoint y: 430, distance: 153.2
click at [1226, 429] on div "TESORERIA -> Auditorías Confirmadas cloud_download Exportar CSV Descarga Masiva…" at bounding box center [806, 235] width 1326 height 388
click at [1205, 428] on div "TESORERIA -> Auditorías Confirmadas cloud_download Exportar CSV Descarga Masiva…" at bounding box center [806, 235] width 1326 height 388
